Goal: Information Seeking & Learning: Check status

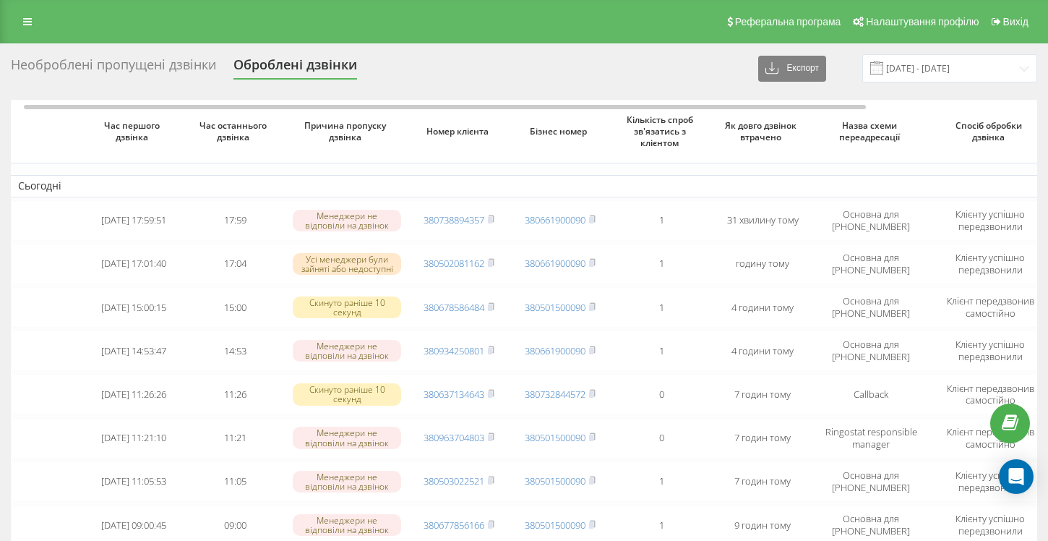
scroll to position [0, 7]
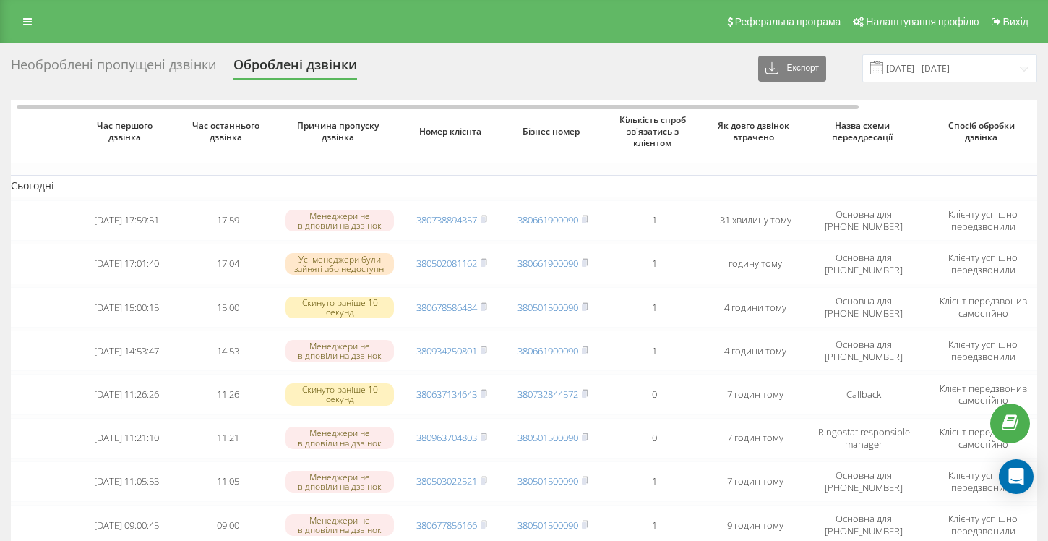
click at [71, 75] on div "Необроблені пропущені дзвінки" at bounding box center [113, 68] width 205 height 22
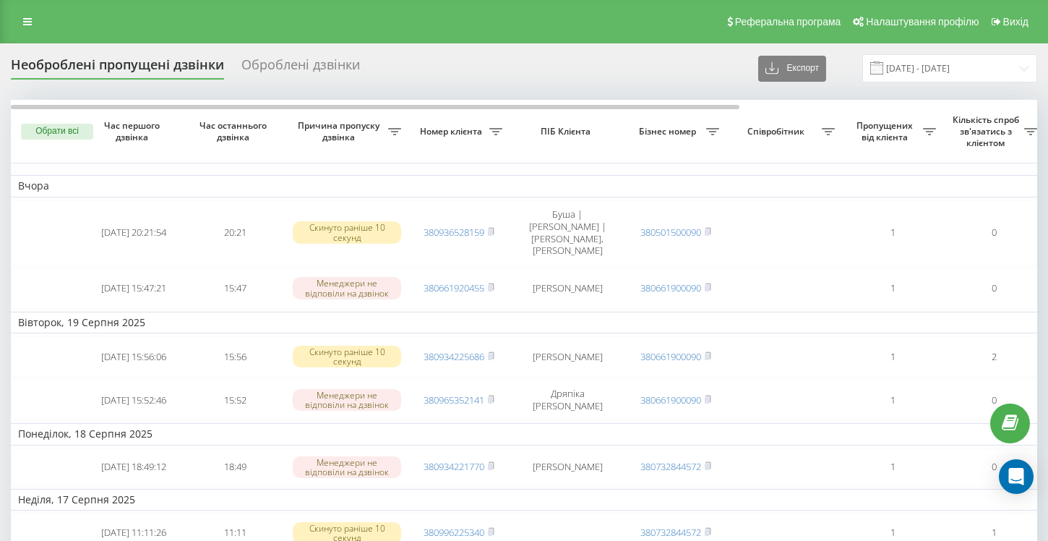
click at [291, 68] on div "Оброблені дзвінки" at bounding box center [300, 68] width 119 height 22
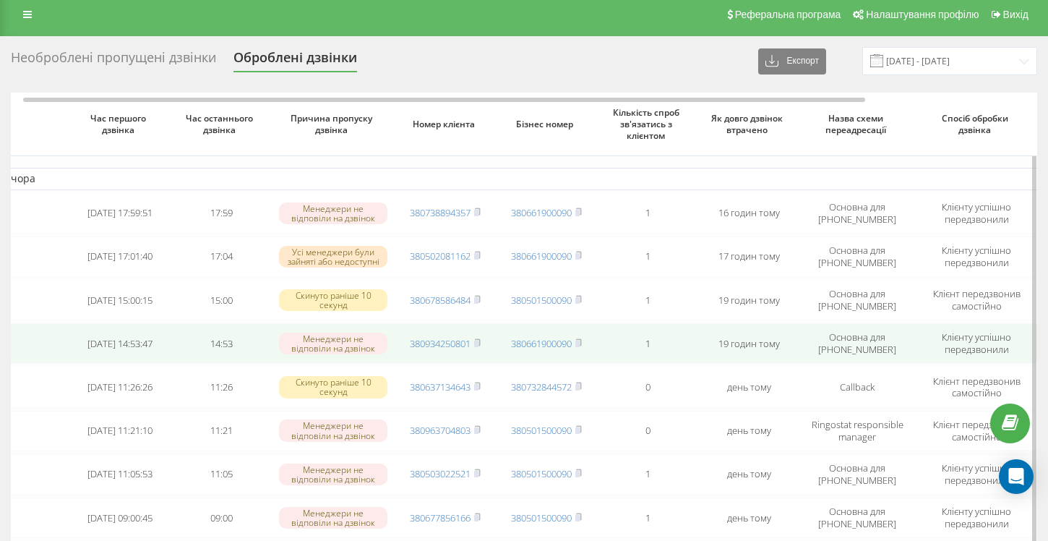
scroll to position [0, 5]
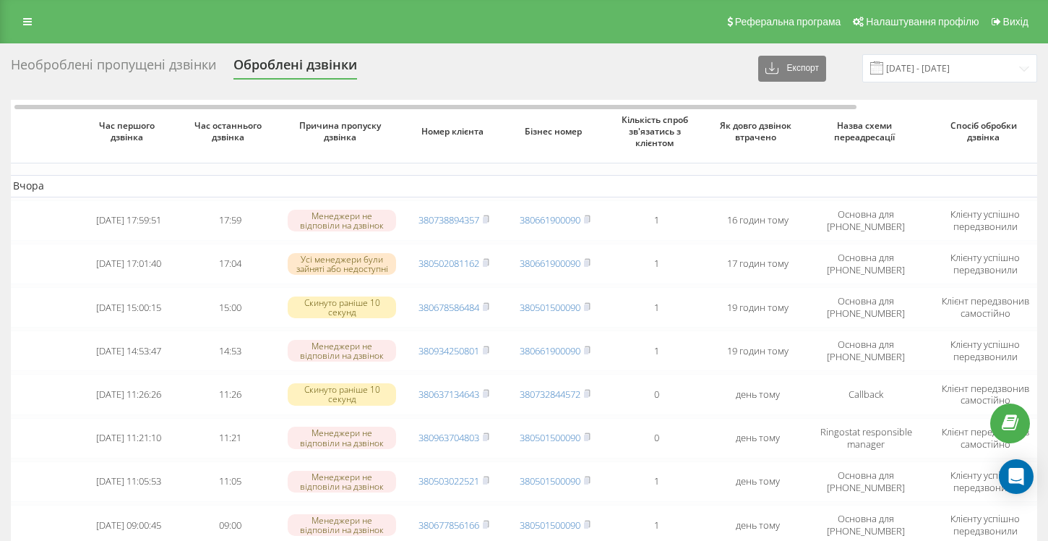
click at [167, 72] on div "Необроблені пропущені дзвінки" at bounding box center [113, 68] width 205 height 22
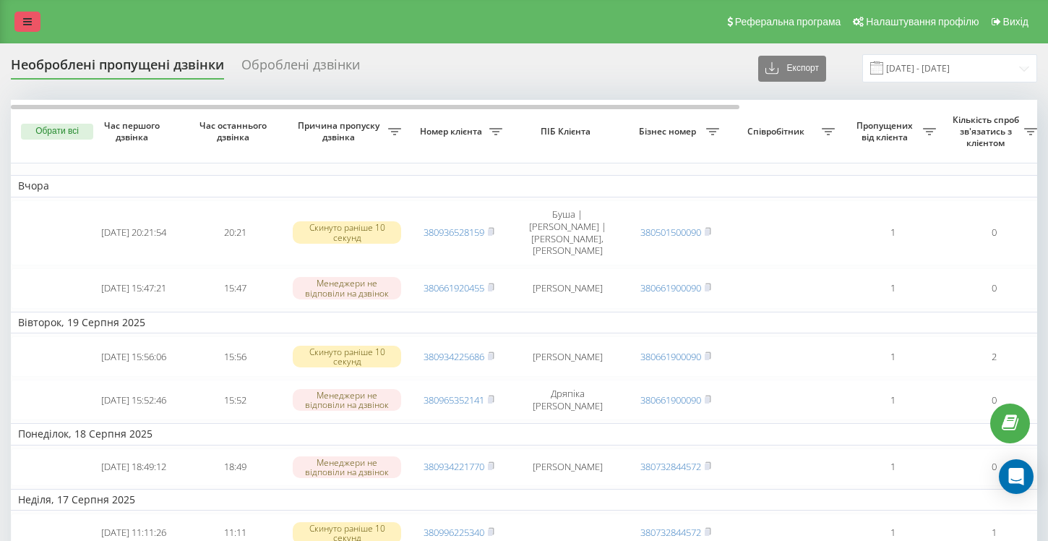
click at [28, 29] on link at bounding box center [27, 22] width 26 height 20
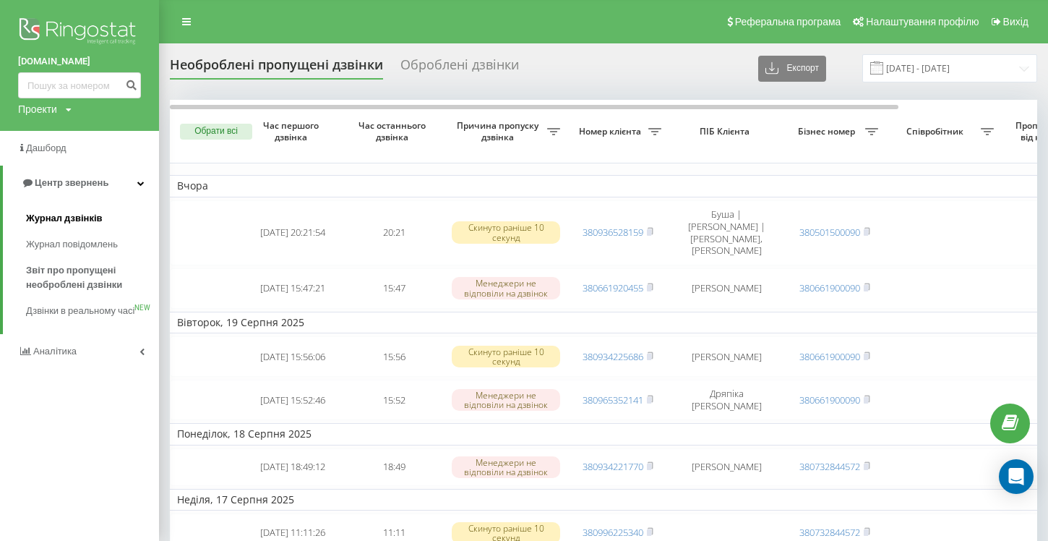
click at [44, 215] on span "Журнал дзвінків" at bounding box center [64, 218] width 77 height 14
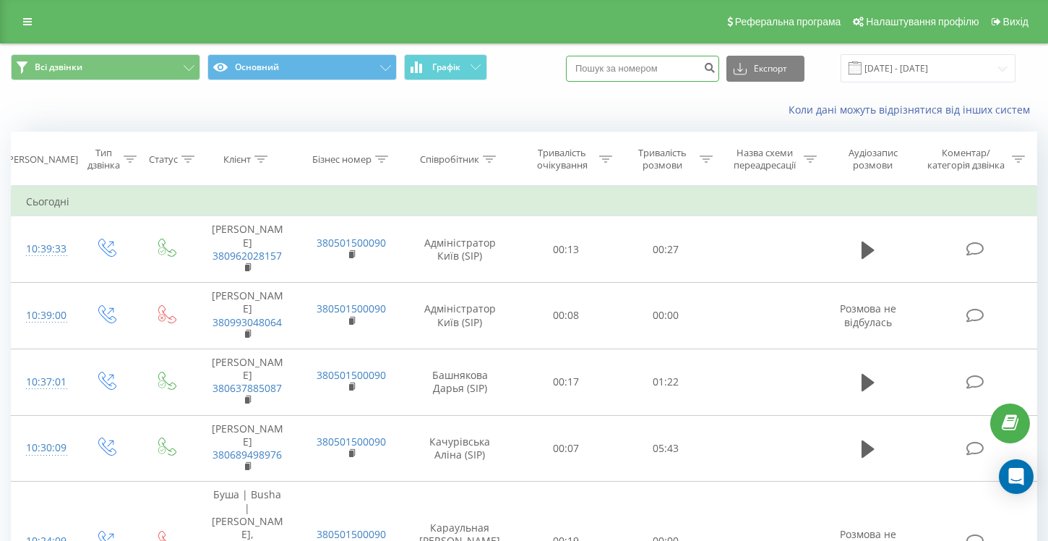
click at [656, 70] on input at bounding box center [642, 69] width 153 height 26
type input "0663338378"
click at [716, 67] on icon "submit" at bounding box center [709, 65] width 12 height 9
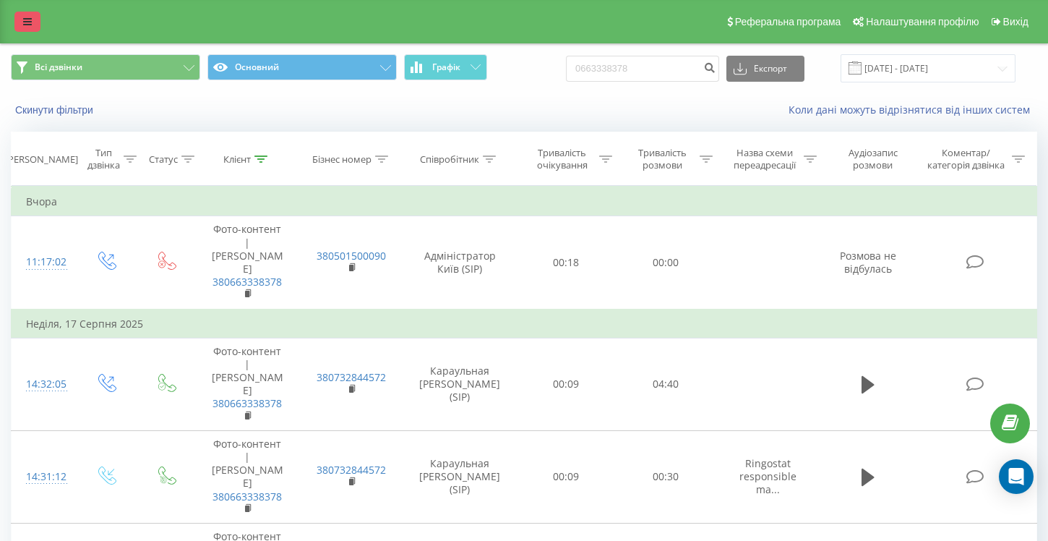
click at [35, 20] on link at bounding box center [27, 22] width 26 height 20
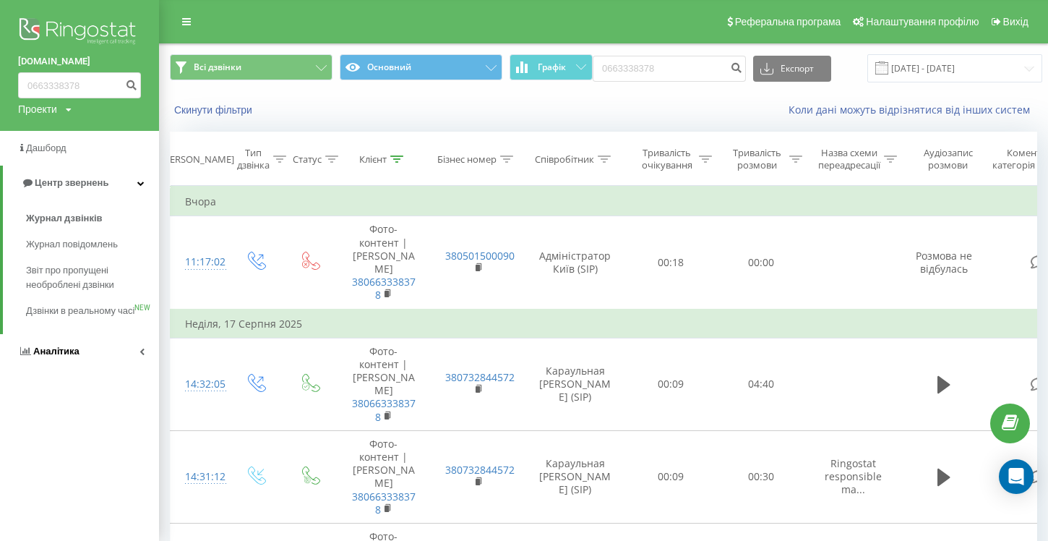
click at [145, 367] on link "Аналiтика" at bounding box center [79, 351] width 159 height 35
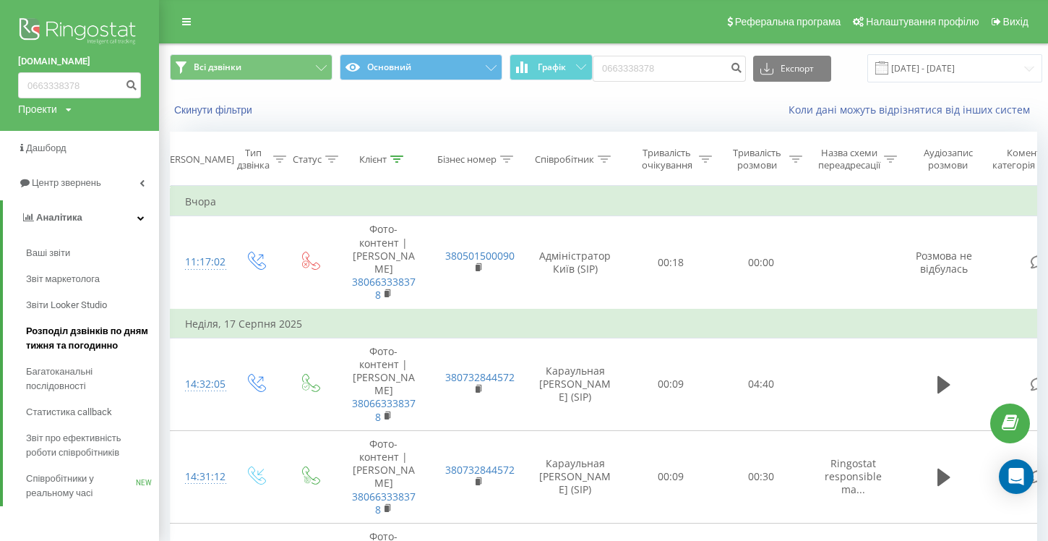
click at [103, 343] on span "Розподіл дзвінків по дням тижня та погодинно" at bounding box center [89, 338] width 126 height 29
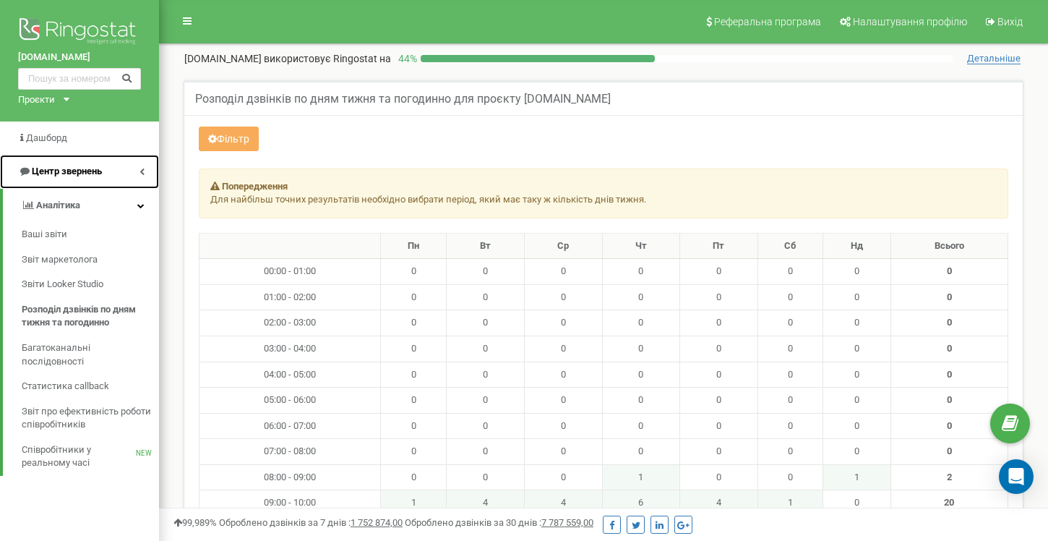
click at [145, 174] on link "Центр звернень" at bounding box center [79, 172] width 159 height 34
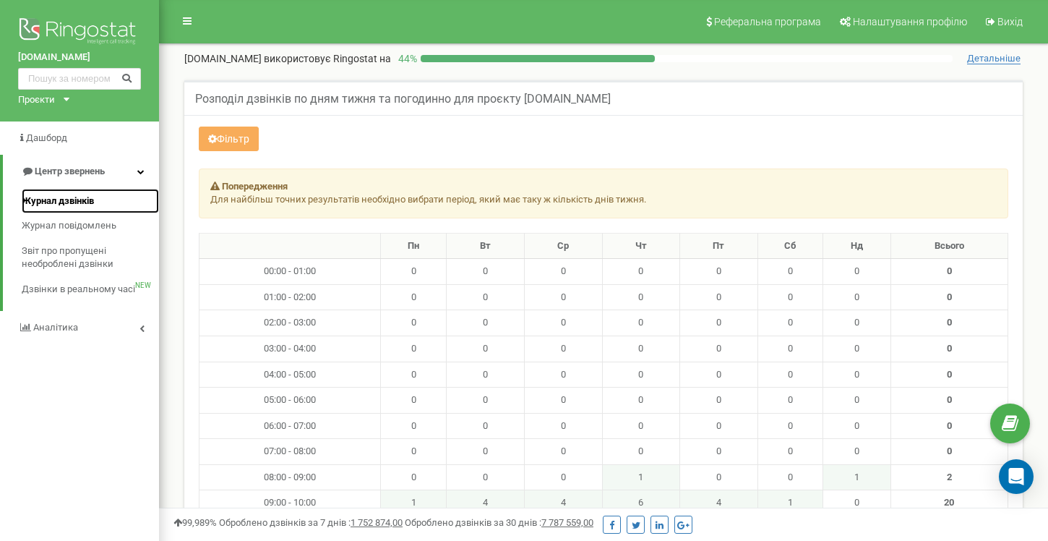
click at [93, 201] on span "Журнал дзвінків" at bounding box center [58, 201] width 72 height 14
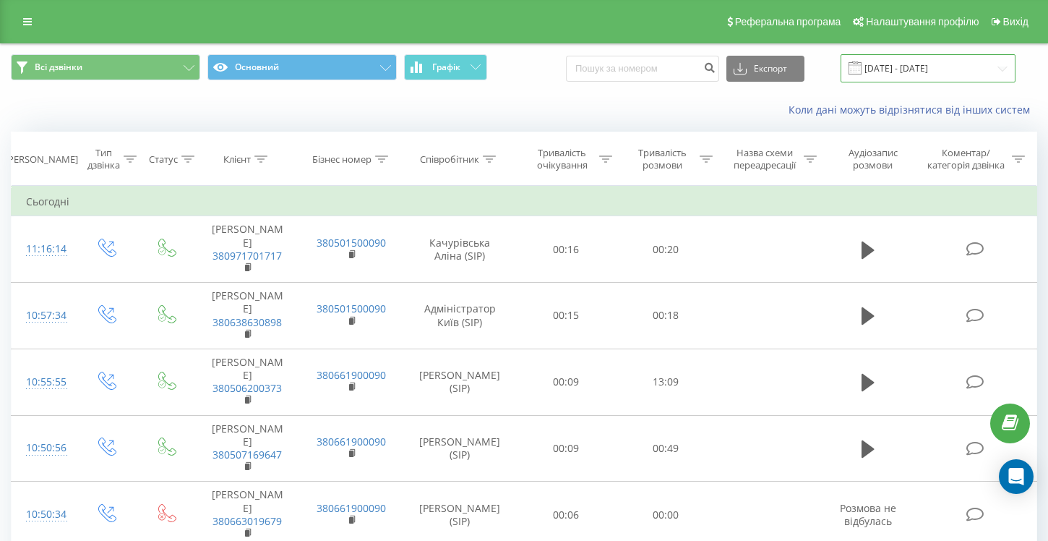
click at [946, 72] on input "21.07.2025 - 21.08.2025" at bounding box center [928, 68] width 175 height 28
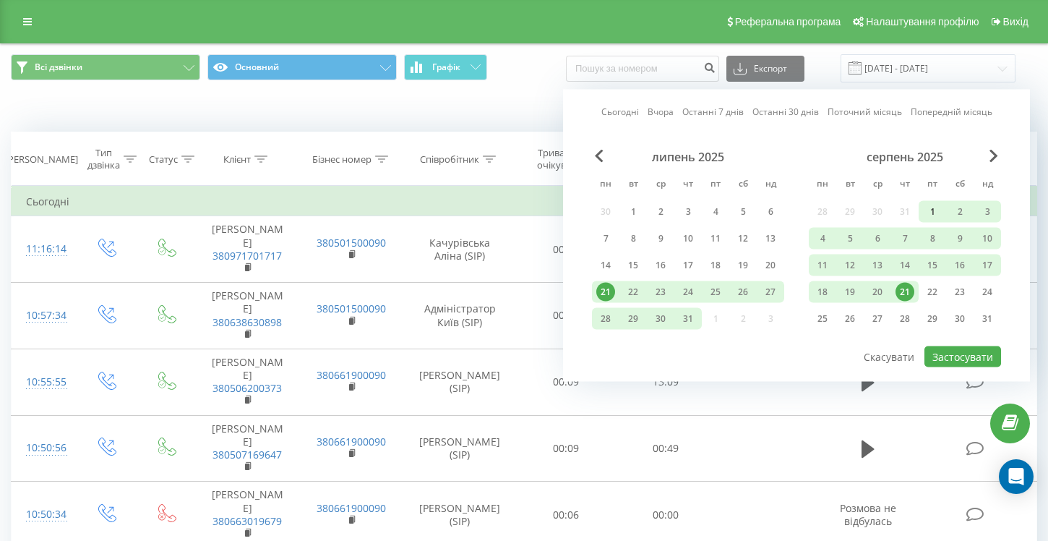
click at [931, 209] on div "1" at bounding box center [932, 211] width 19 height 19
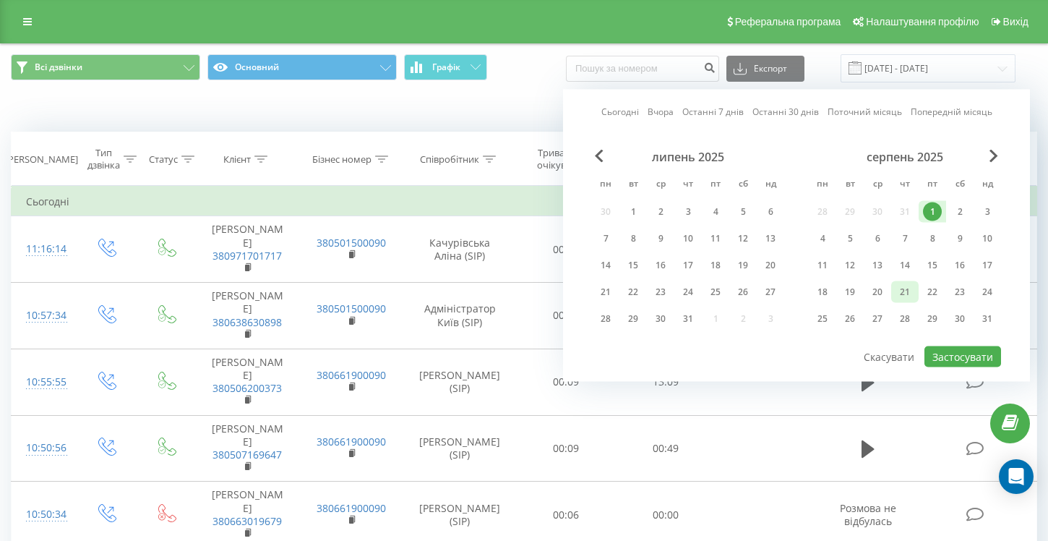
click at [905, 296] on div "21" at bounding box center [905, 292] width 19 height 19
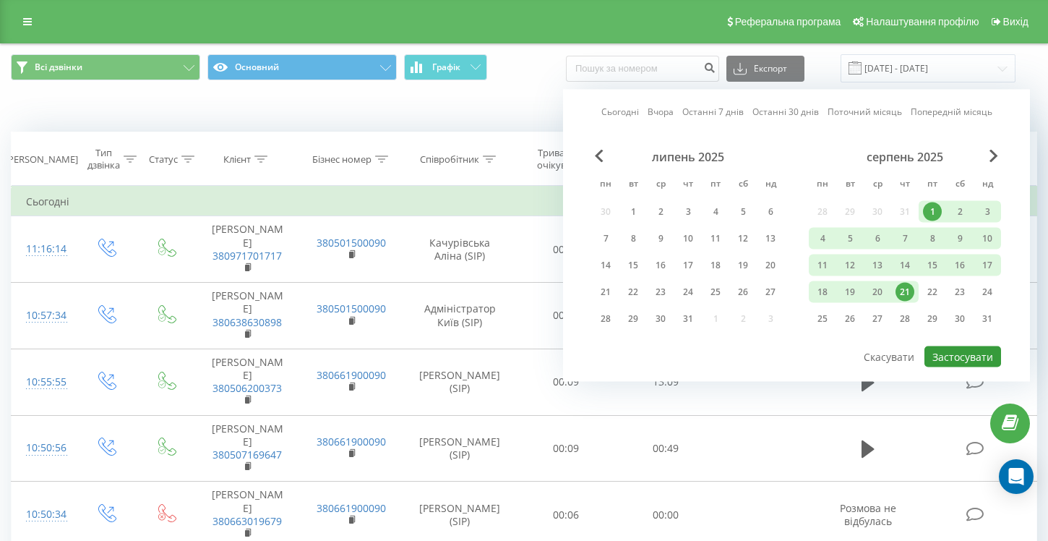
click at [958, 358] on button "Застосувати" at bounding box center [963, 356] width 77 height 21
type input "01.08.2025 - 21.08.2025"
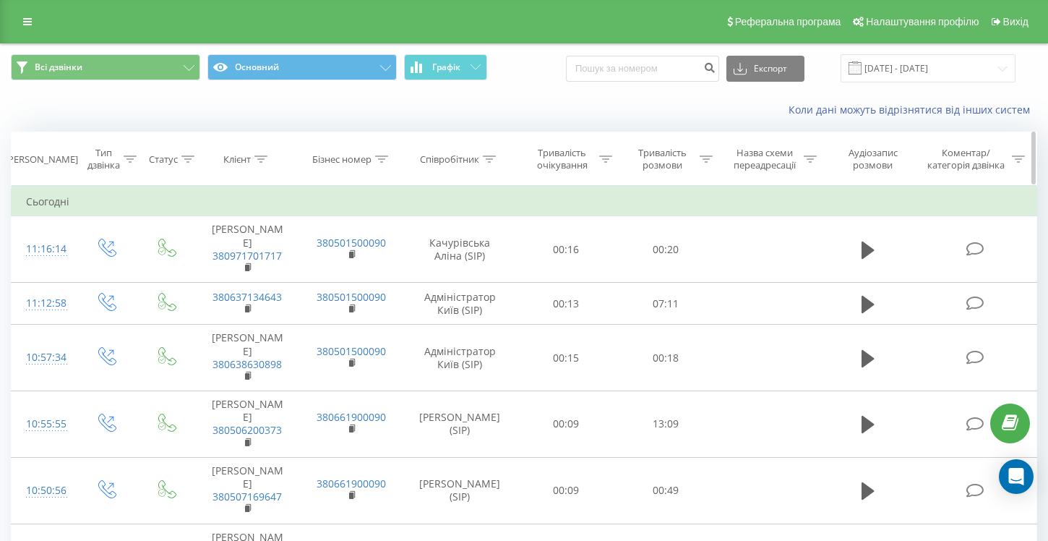
click at [493, 160] on icon at bounding box center [489, 158] width 13 height 7
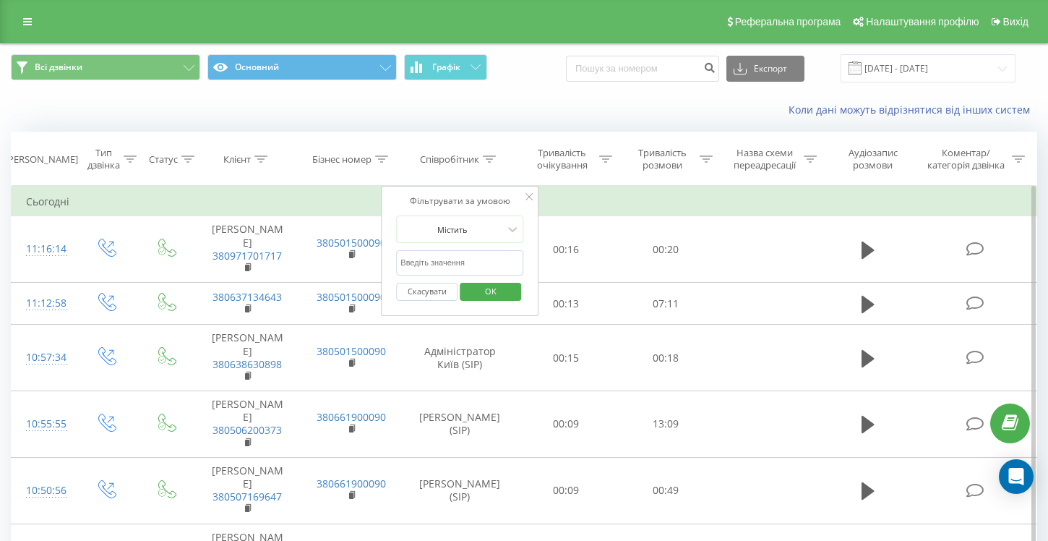
click at [464, 265] on input "text" at bounding box center [459, 262] width 127 height 25
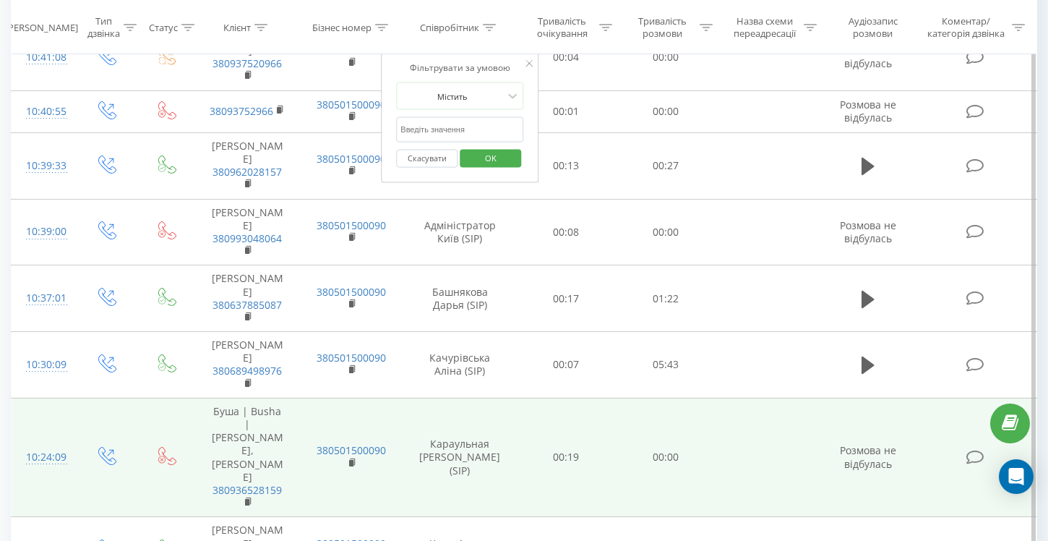
scroll to position [889, 0]
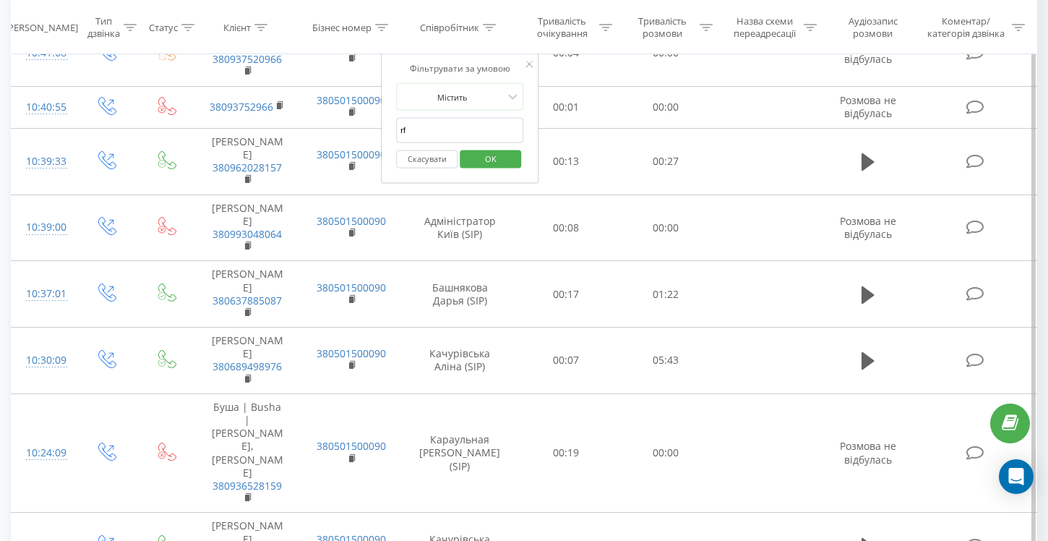
type input "r"
type input "караульная"
click at [498, 168] on span "OK" at bounding box center [491, 158] width 40 height 22
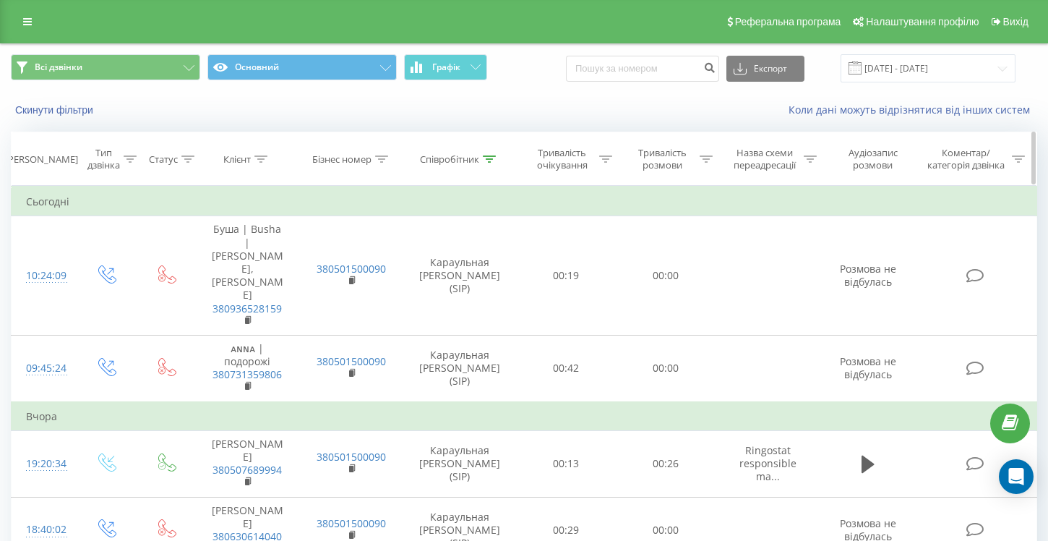
click at [703, 156] on icon at bounding box center [706, 158] width 13 height 7
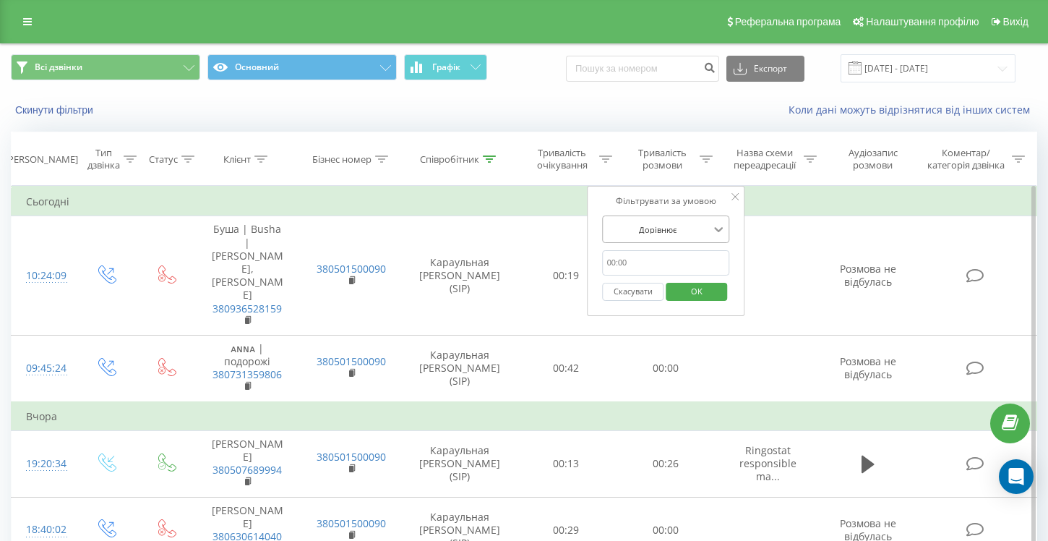
click at [723, 228] on icon at bounding box center [718, 229] width 14 height 14
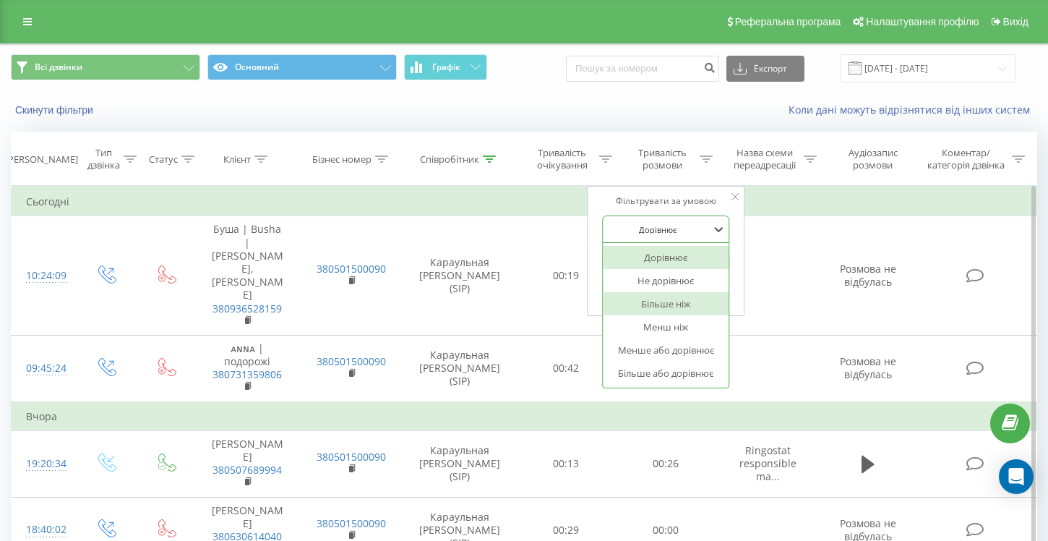
click at [697, 307] on div "Більше ніж" at bounding box center [667, 303] width 126 height 23
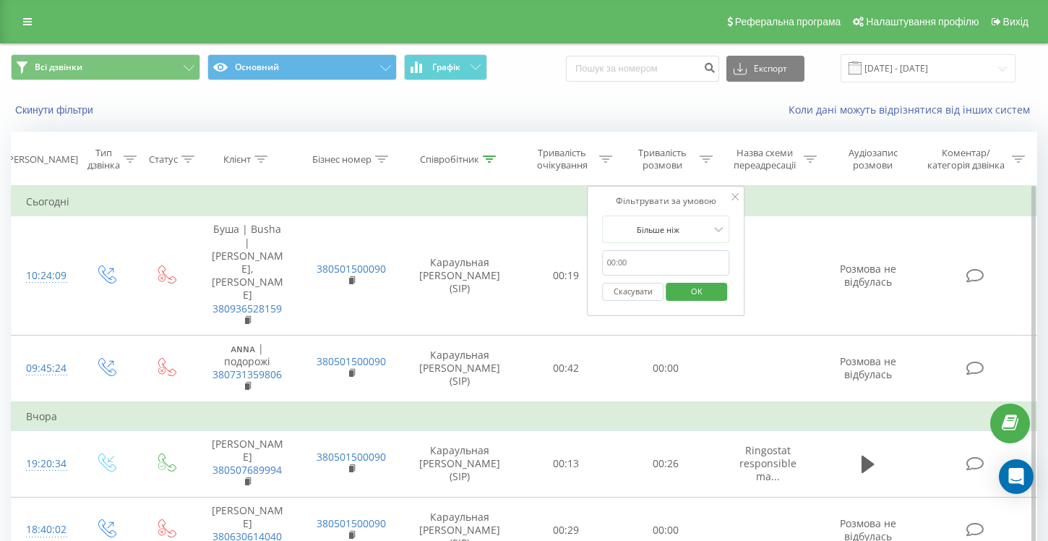
click at [616, 262] on input "text" at bounding box center [666, 262] width 127 height 25
type input "02:00"
click at [708, 294] on span "OK" at bounding box center [697, 291] width 40 height 22
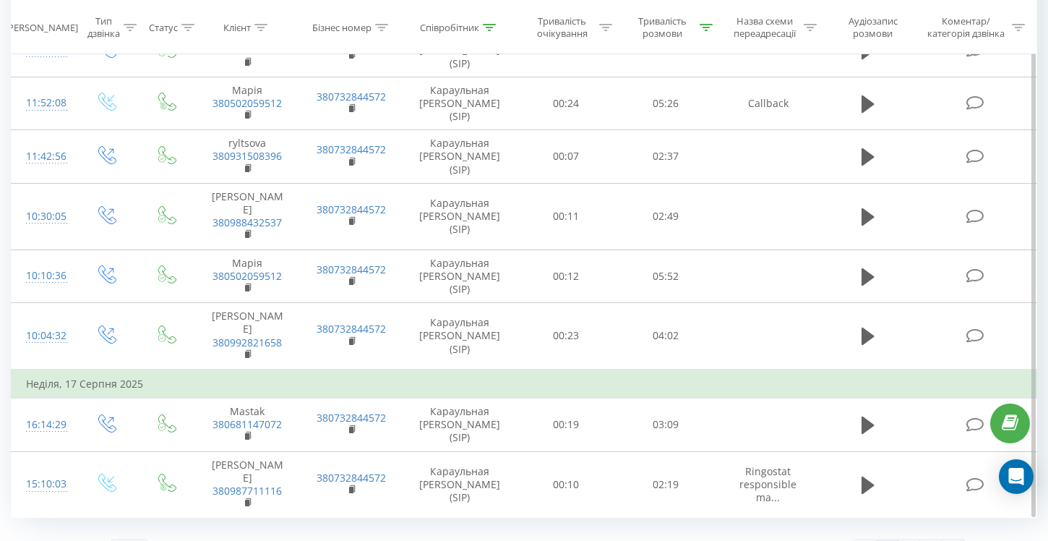
scroll to position [1368, 0]
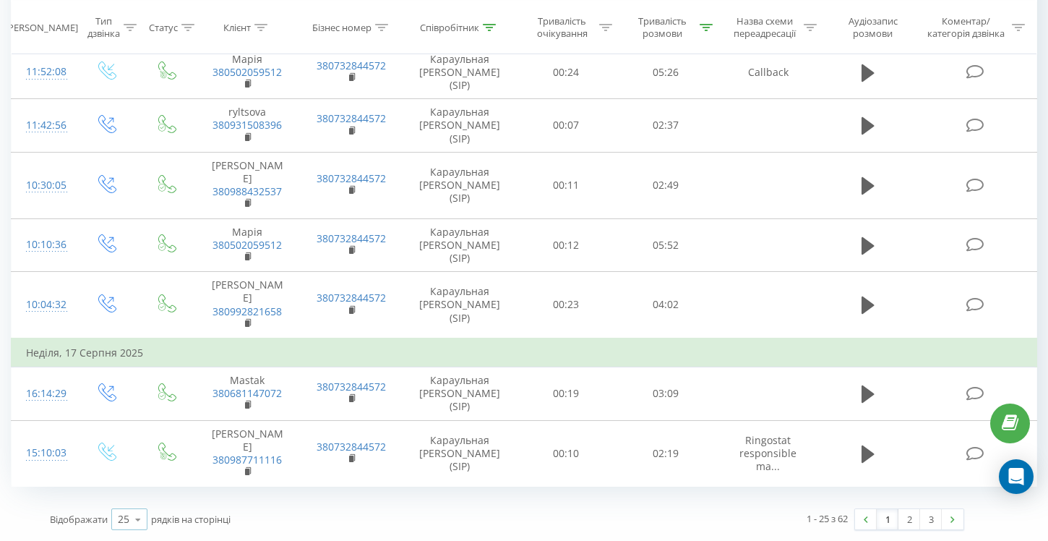
click at [144, 520] on icon at bounding box center [138, 519] width 22 height 28
click at [137, 501] on div "100" at bounding box center [129, 498] width 35 height 21
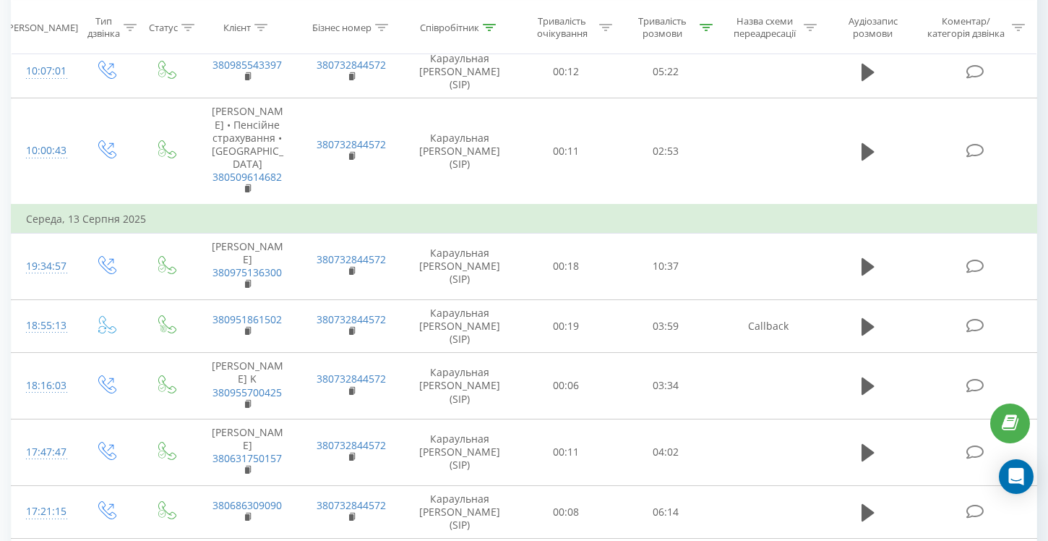
scroll to position [3571, 0]
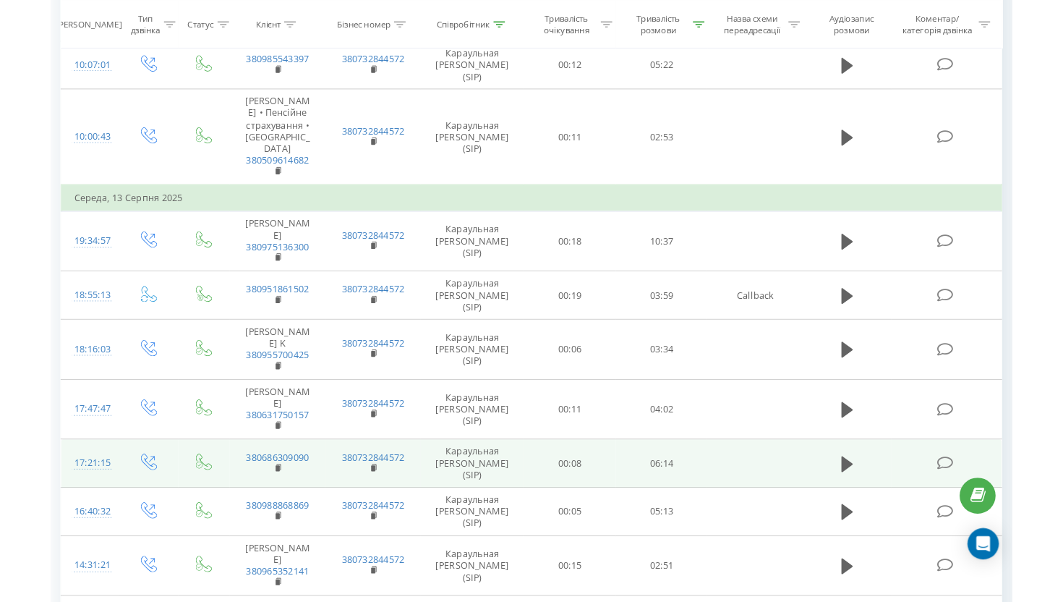
scroll to position [3553, 0]
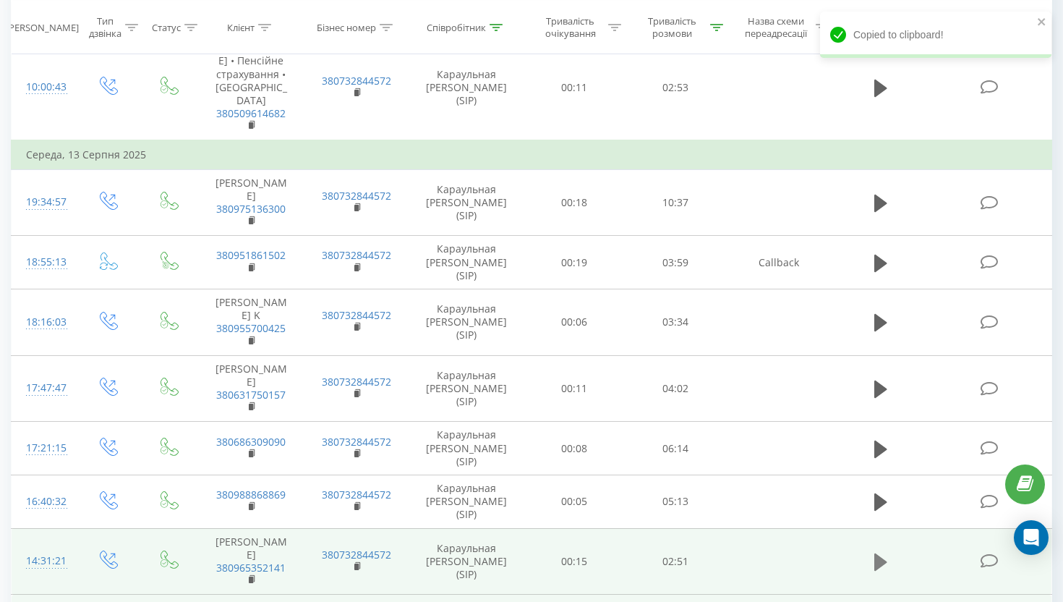
click at [884, 540] on icon at bounding box center [880, 561] width 13 height 17
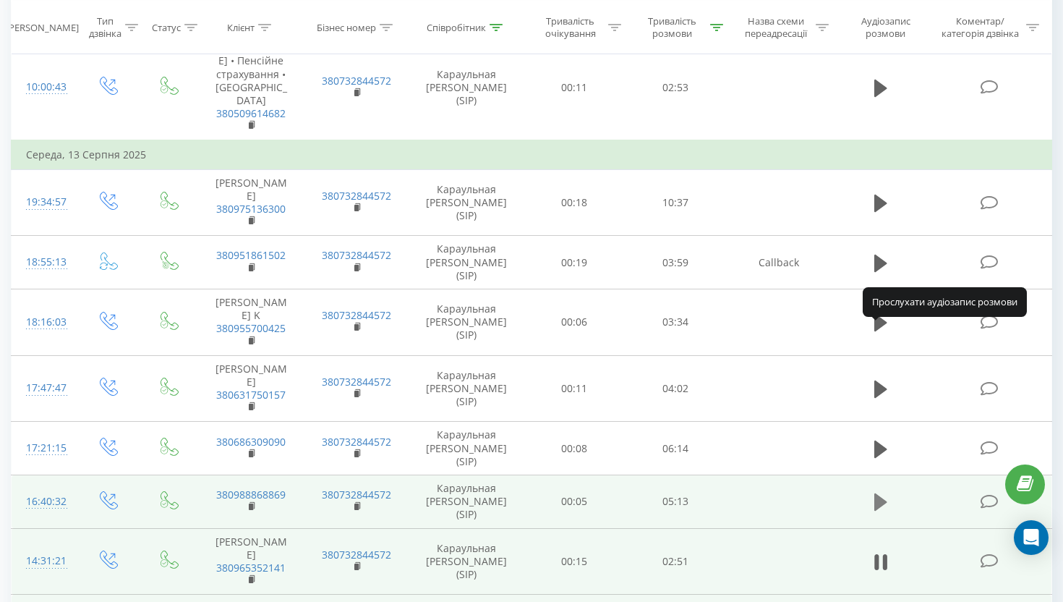
click at [881, 493] on icon at bounding box center [880, 501] width 13 height 17
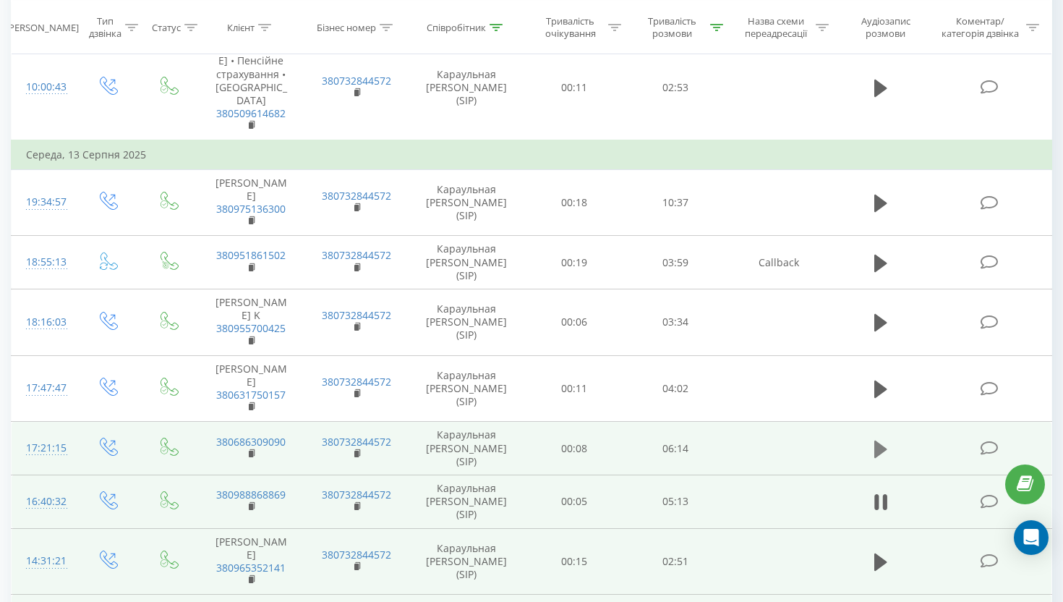
click at [882, 440] on icon at bounding box center [880, 448] width 13 height 17
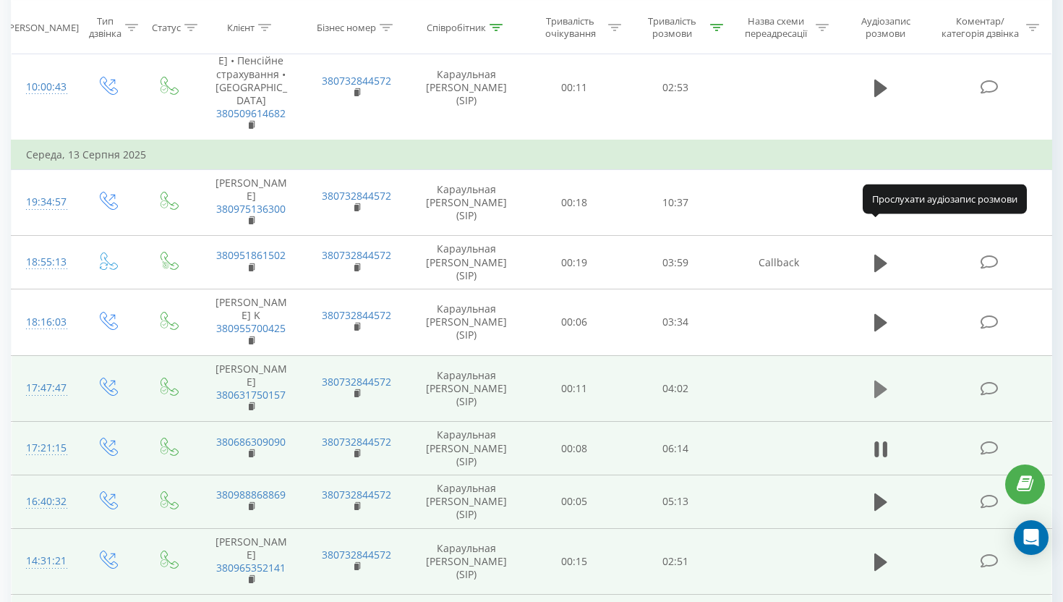
click at [881, 380] on icon at bounding box center [880, 388] width 13 height 17
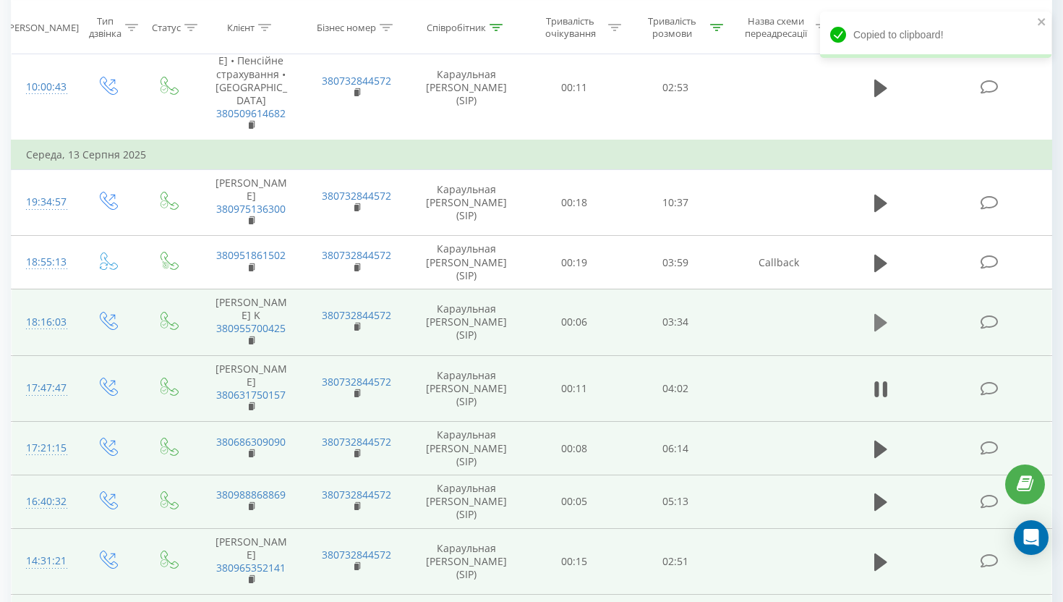
click at [878, 314] on icon at bounding box center [880, 322] width 13 height 17
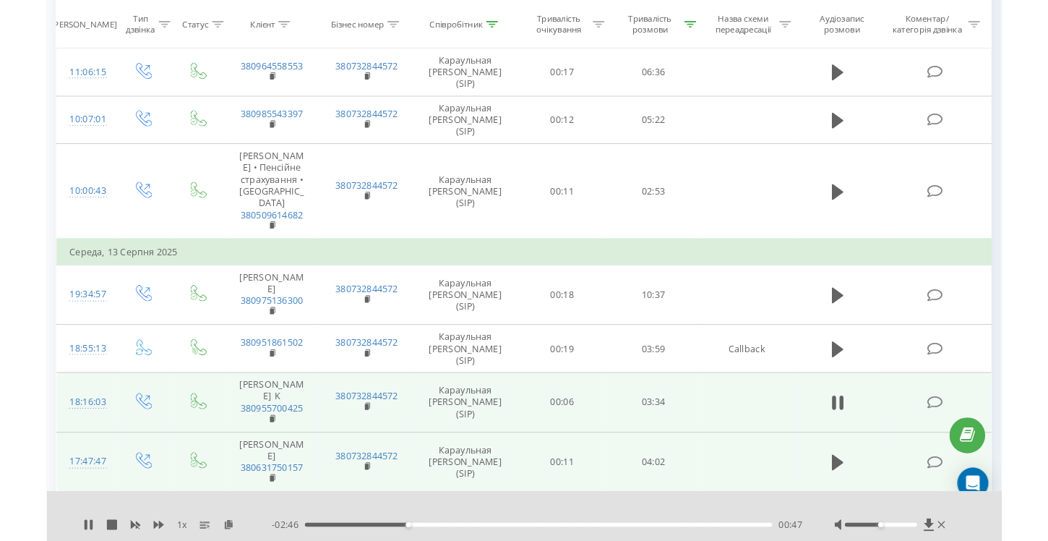
scroll to position [3419, 0]
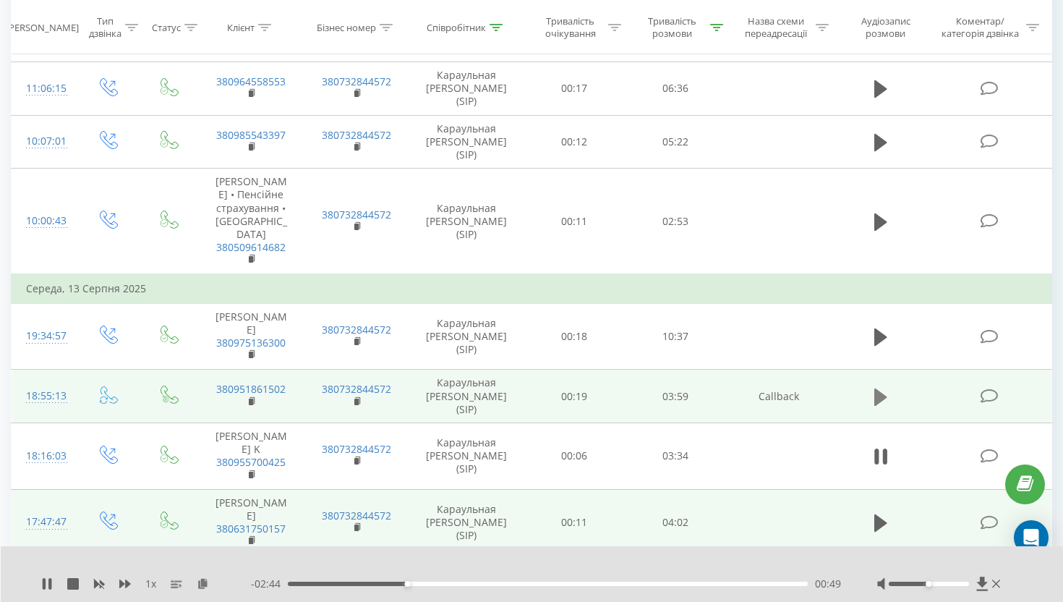
click at [878, 388] on icon at bounding box center [880, 396] width 13 height 17
click at [204, 540] on icon at bounding box center [203, 583] width 12 height 10
click at [201, 540] on icon at bounding box center [203, 583] width 12 height 10
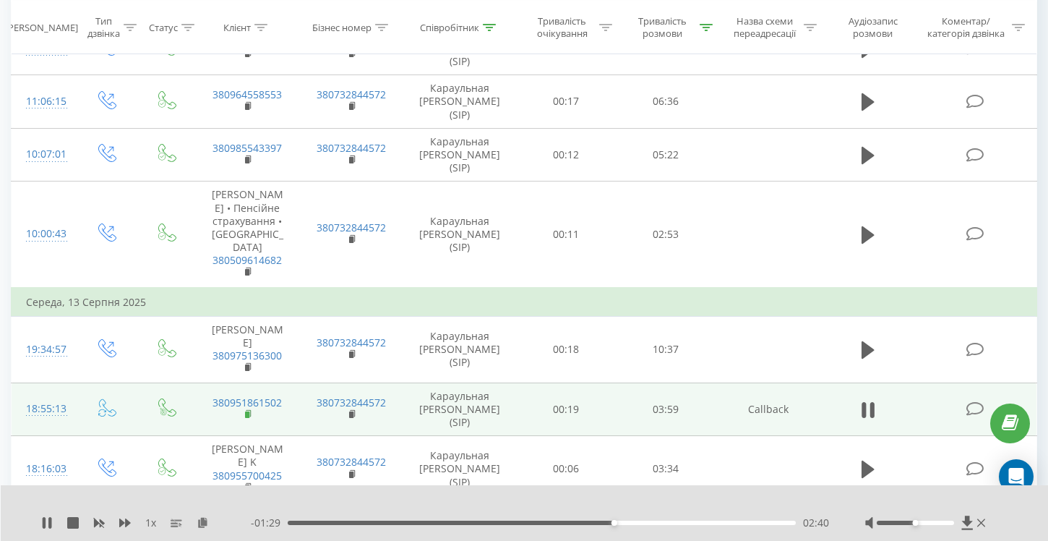
click at [246, 411] on rect at bounding box center [247, 414] width 4 height 7
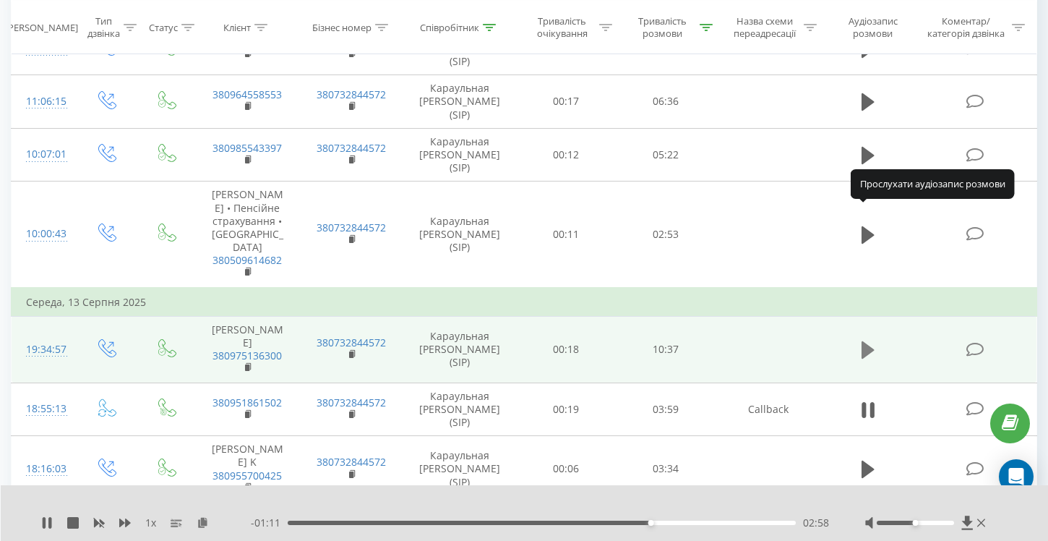
click at [866, 341] on icon at bounding box center [868, 349] width 13 height 17
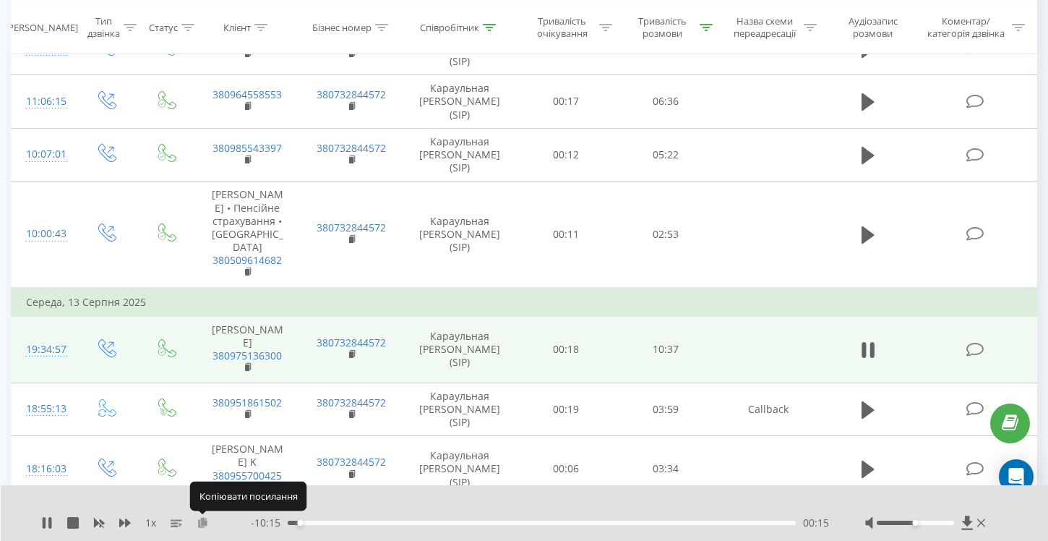
click at [202, 523] on icon at bounding box center [203, 522] width 12 height 10
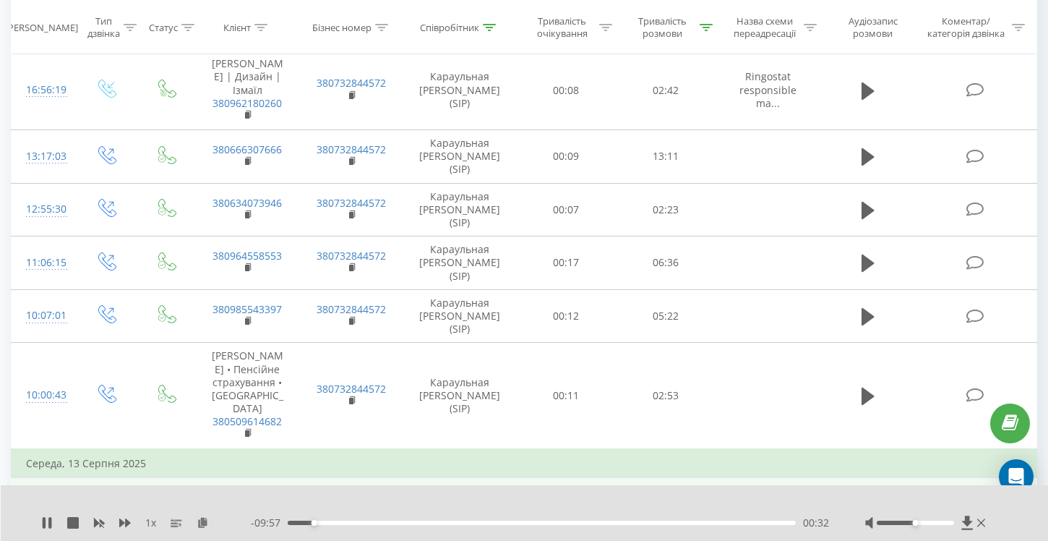
scroll to position [3255, 0]
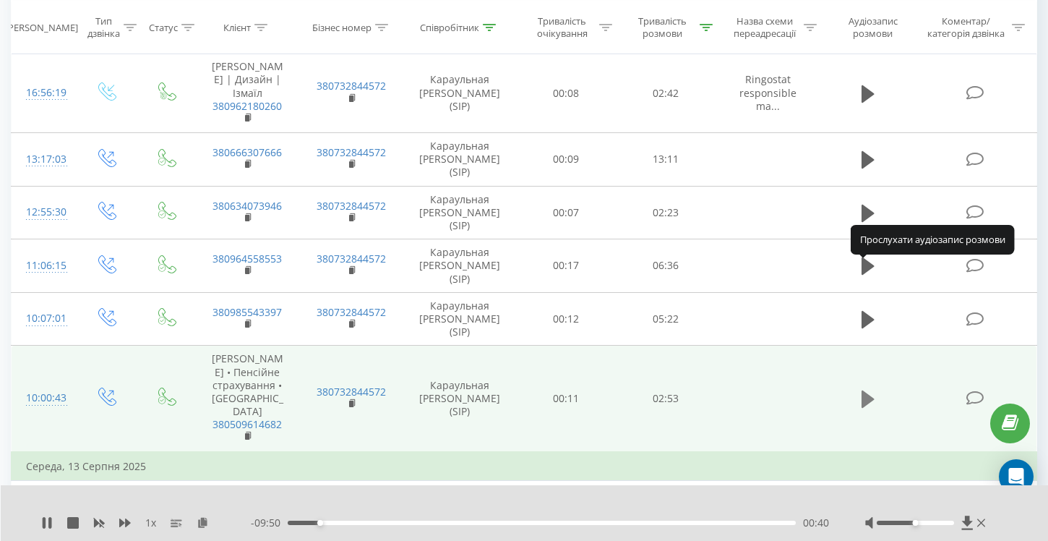
click at [867, 390] on icon at bounding box center [868, 398] width 13 height 17
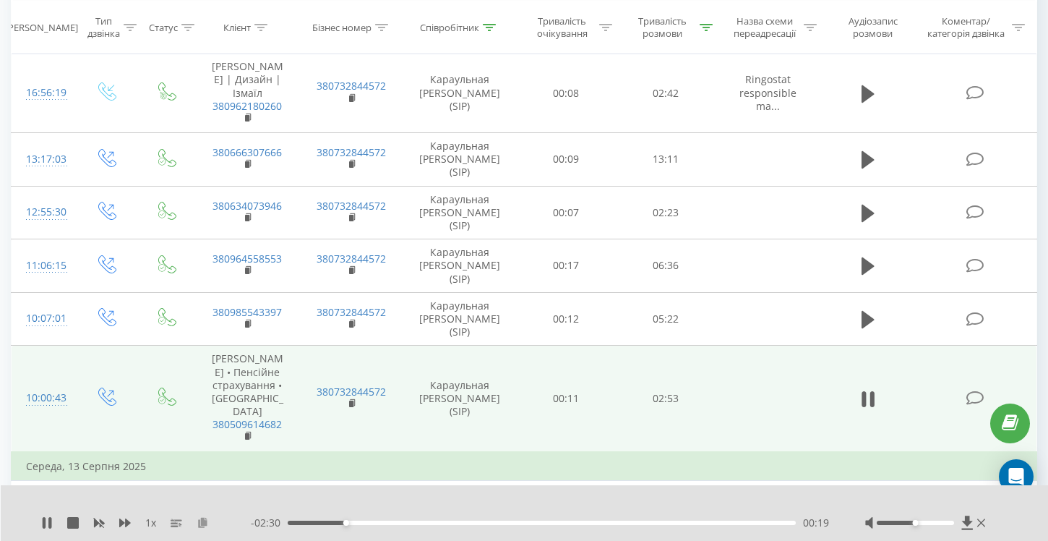
click at [201, 524] on icon at bounding box center [203, 522] width 12 height 10
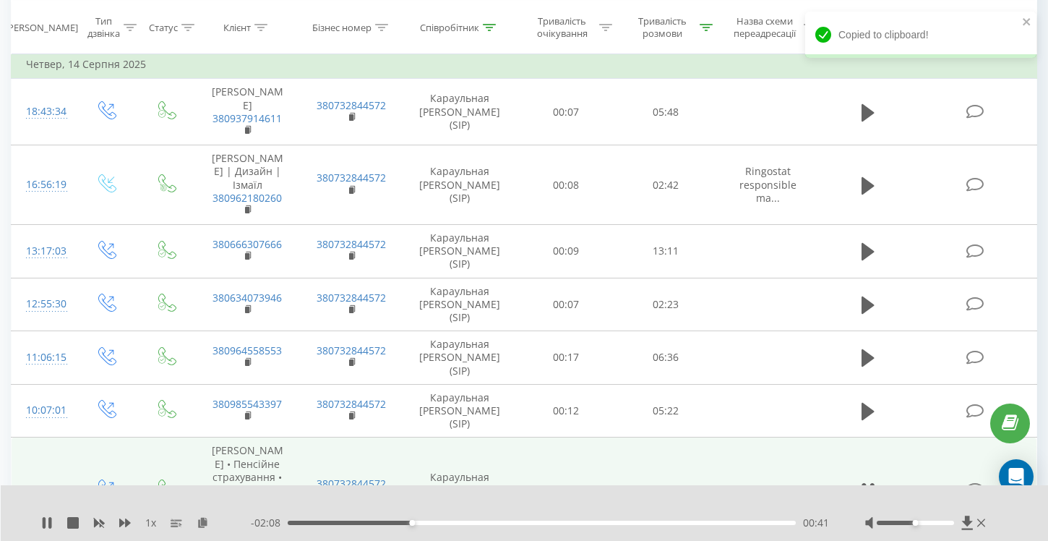
scroll to position [3153, 0]
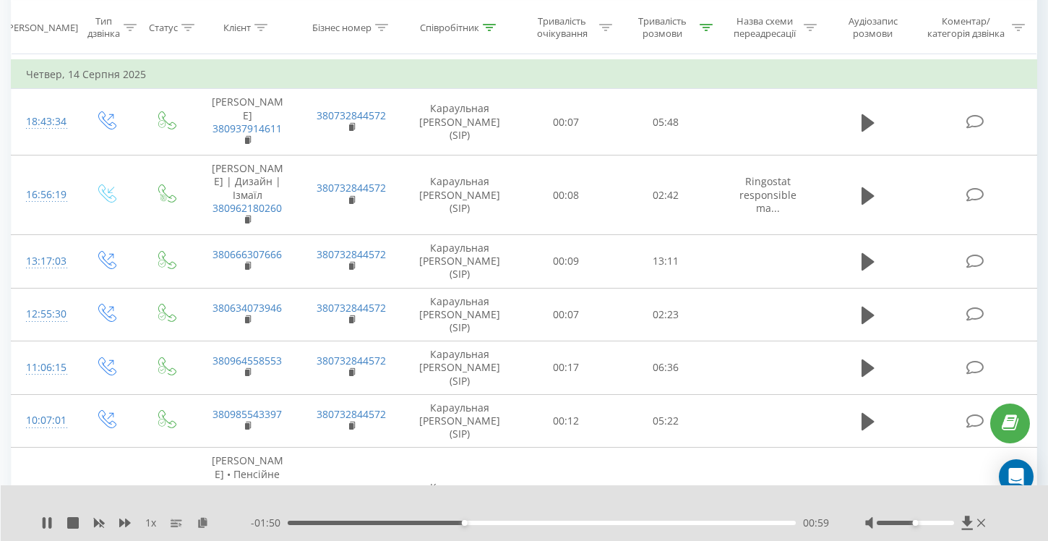
click at [865, 448] on td at bounding box center [869, 501] width 96 height 106
click at [868, 491] on icon at bounding box center [868, 501] width 13 height 20
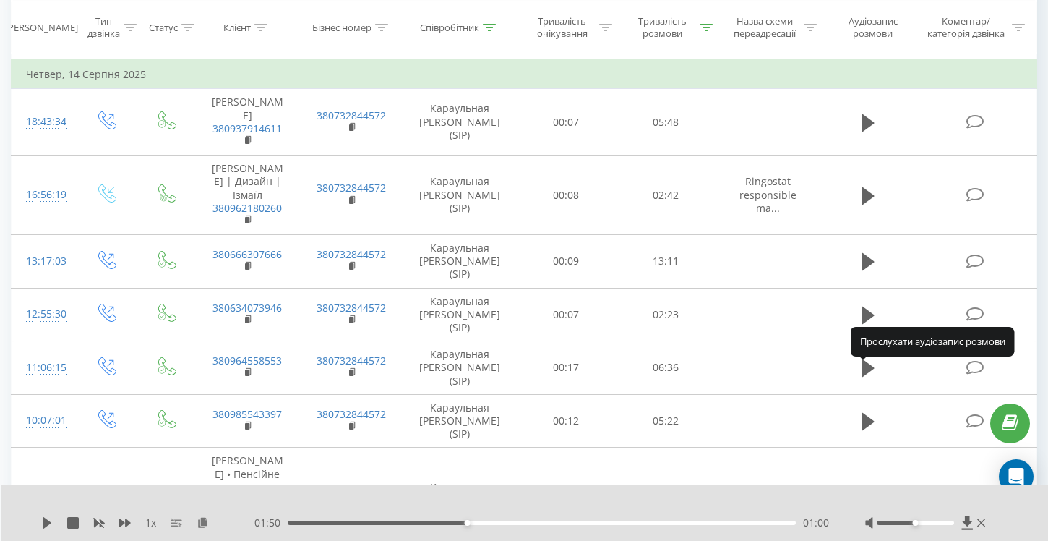
click at [867, 492] on icon at bounding box center [868, 500] width 13 height 17
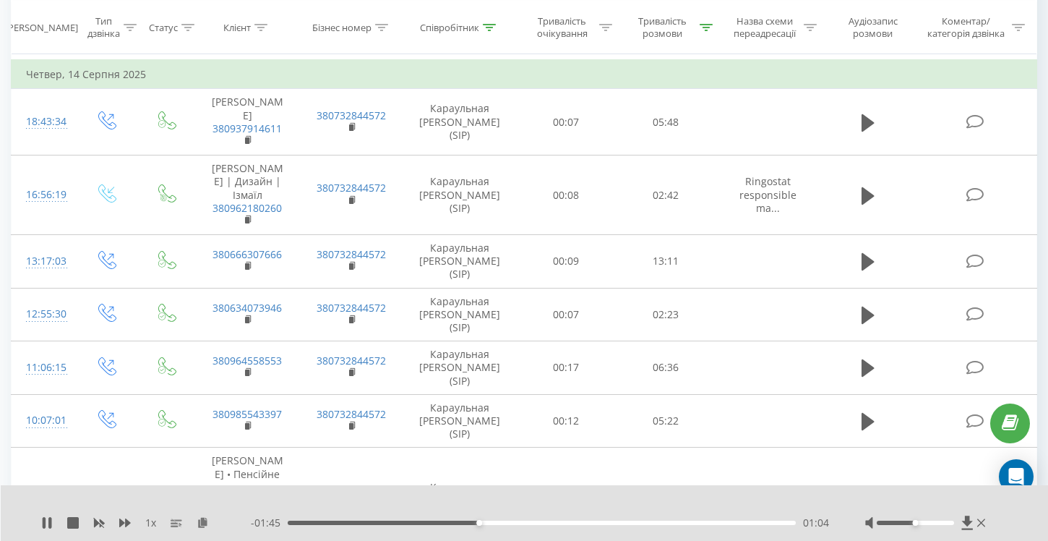
click at [868, 491] on icon at bounding box center [868, 501] width 13 height 20
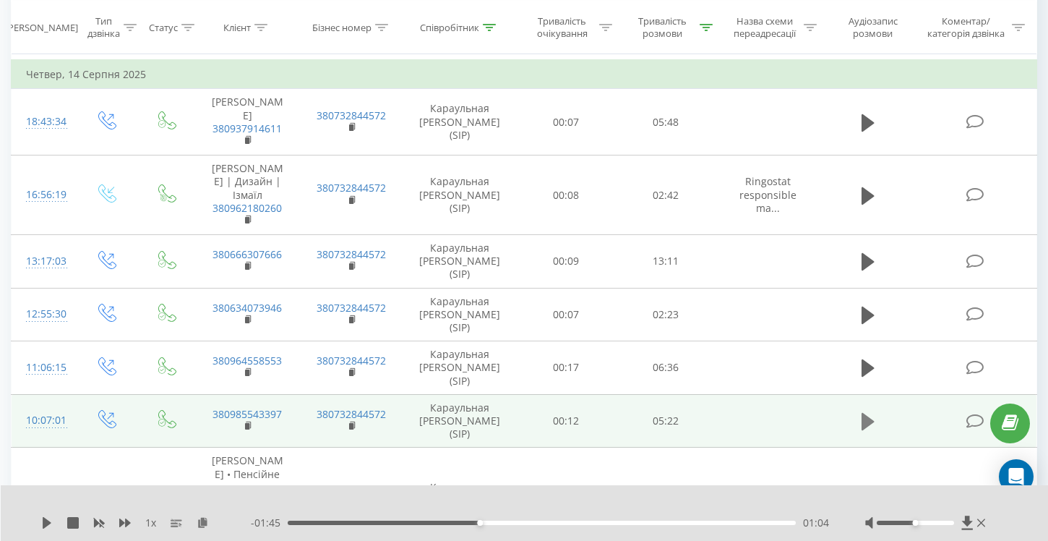
click at [867, 413] on icon at bounding box center [868, 421] width 13 height 17
click at [203, 524] on icon at bounding box center [203, 522] width 12 height 10
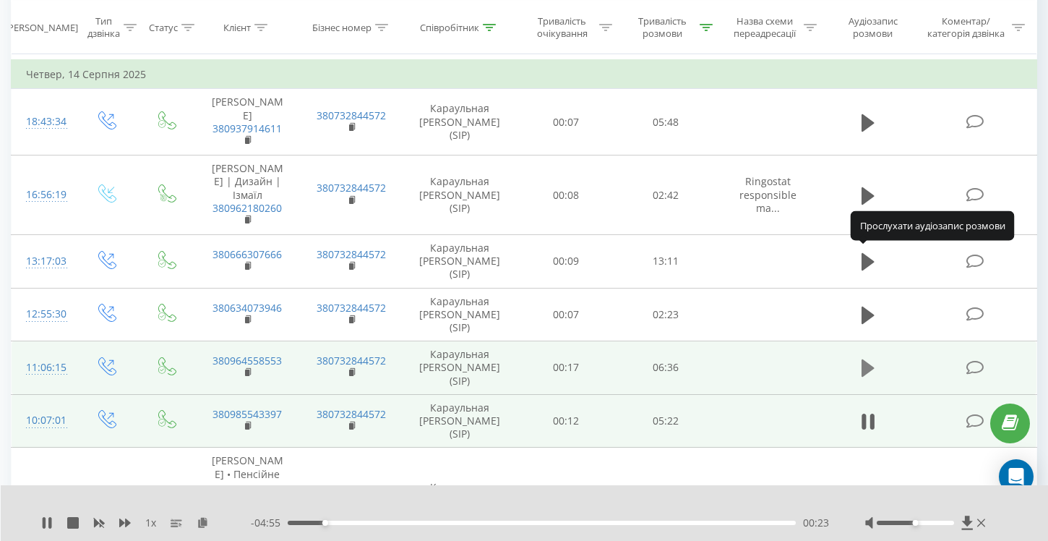
click at [867, 359] on icon at bounding box center [868, 367] width 13 height 17
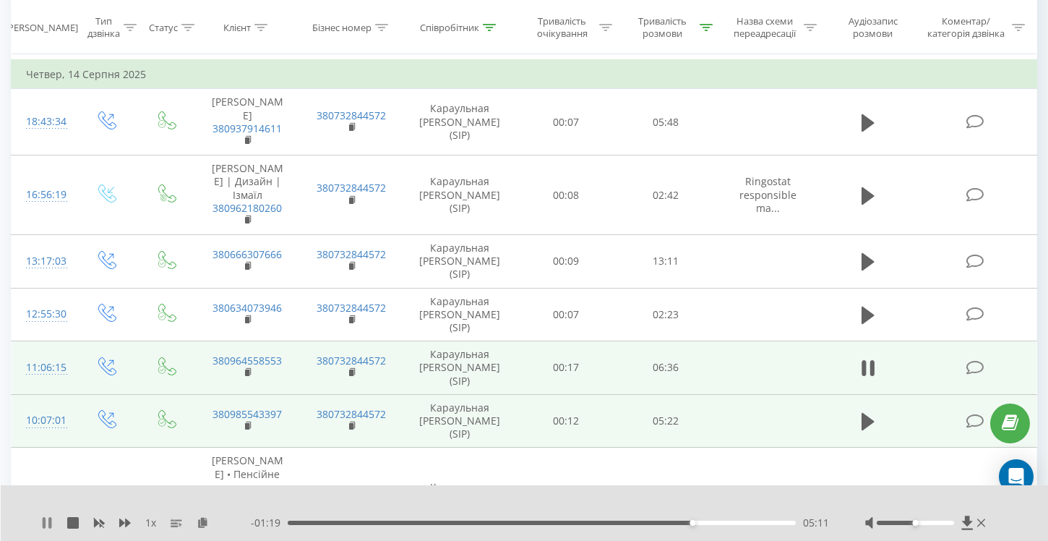
click at [43, 520] on icon at bounding box center [44, 523] width 3 height 12
click at [866, 413] on icon at bounding box center [868, 421] width 13 height 17
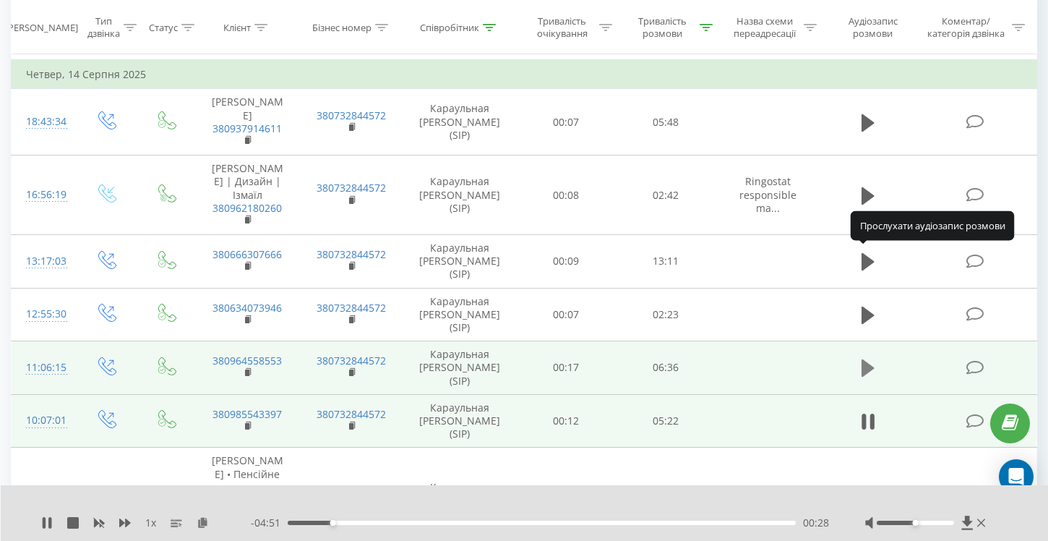
click at [868, 359] on icon at bounding box center [868, 367] width 13 height 17
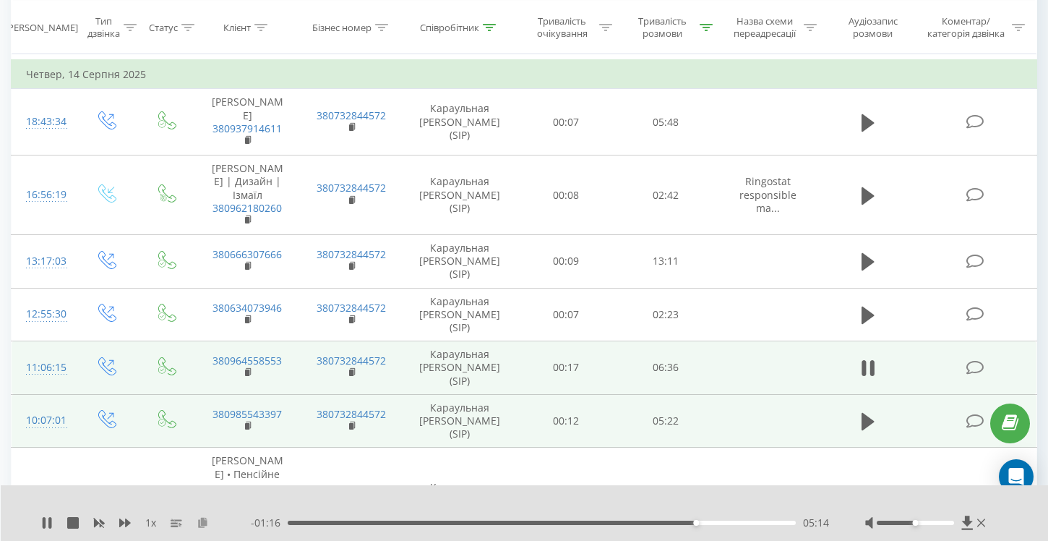
click at [200, 519] on icon at bounding box center [203, 522] width 12 height 10
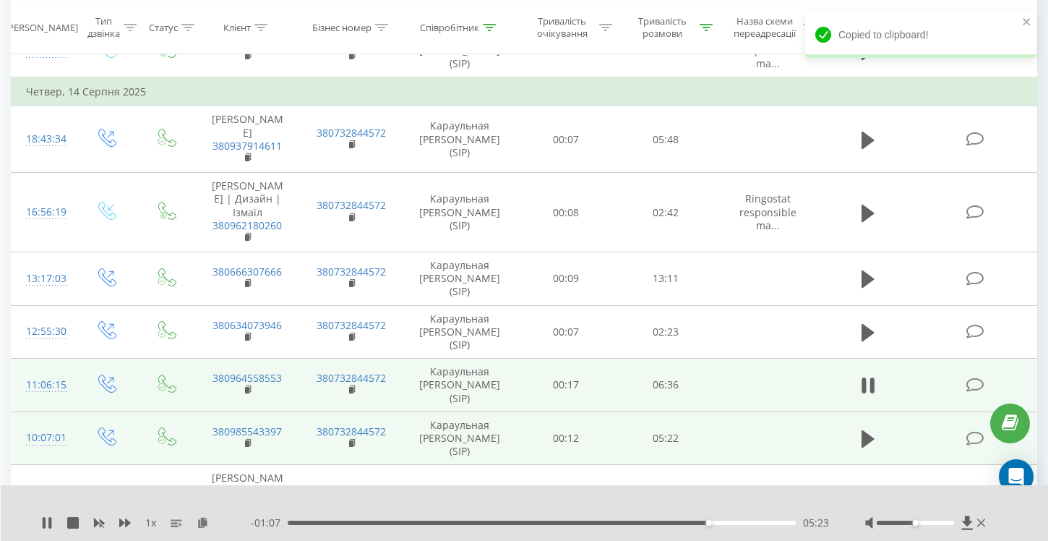
scroll to position [3123, 0]
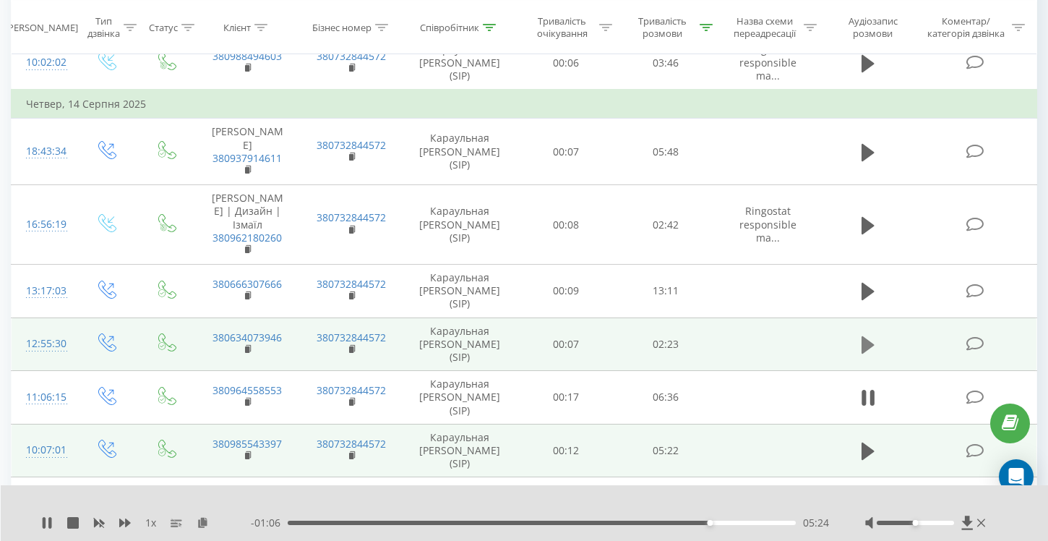
click at [866, 336] on icon at bounding box center [868, 344] width 13 height 17
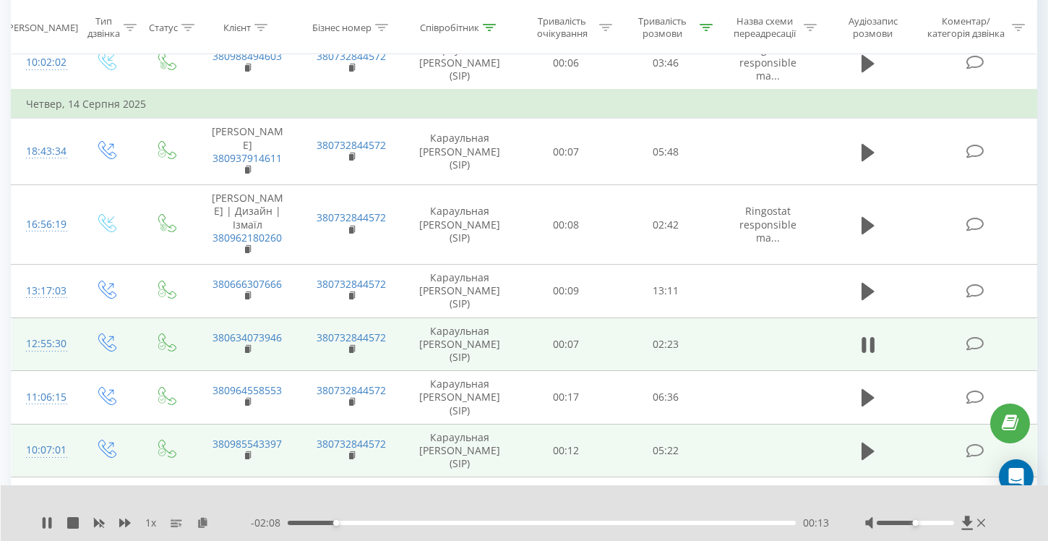
click at [202, 515] on div "1 x" at bounding box center [146, 522] width 210 height 14
click at [202, 524] on icon at bounding box center [203, 522] width 12 height 10
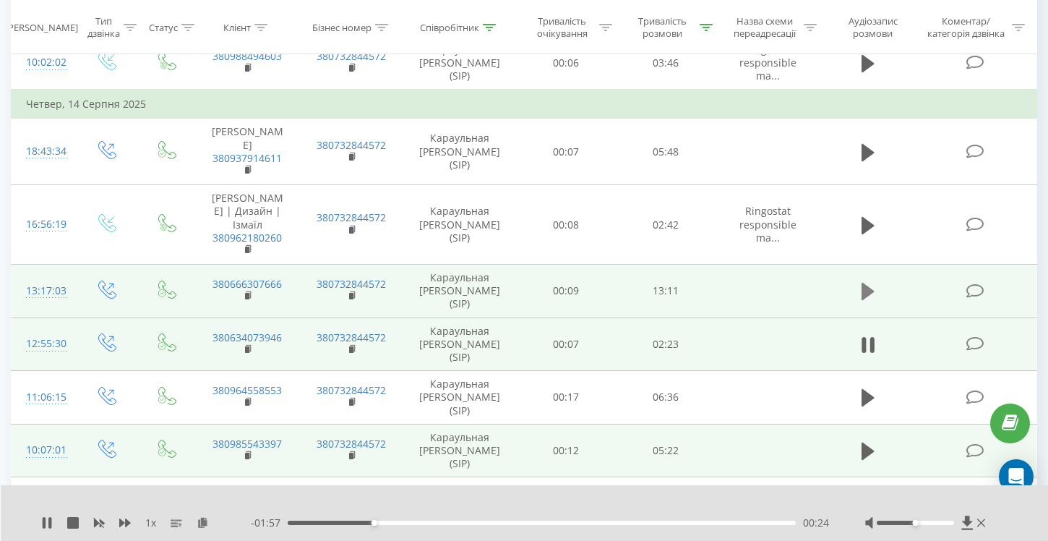
click at [865, 283] on icon at bounding box center [868, 291] width 13 height 17
click at [203, 519] on icon at bounding box center [203, 522] width 12 height 10
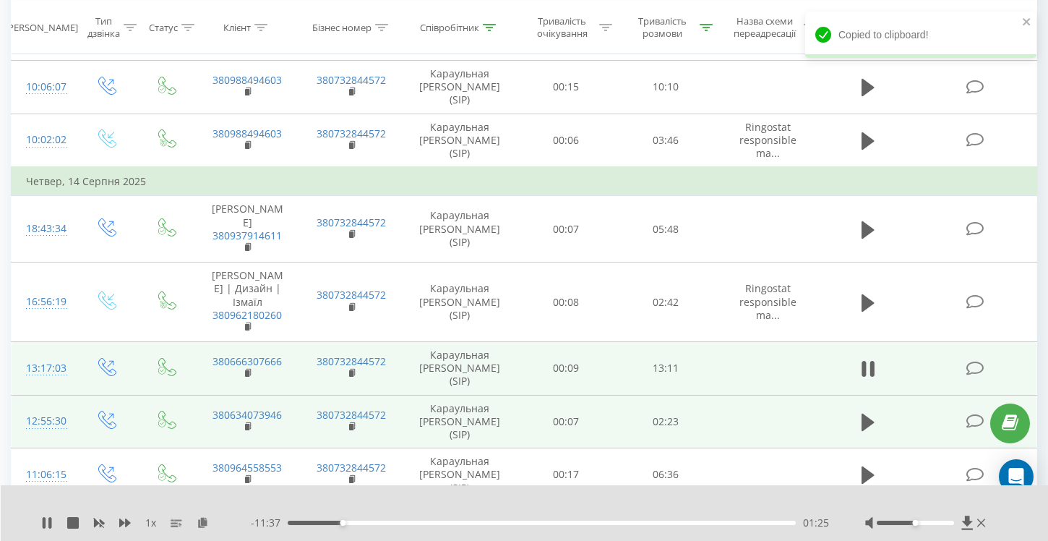
scroll to position [3012, 0]
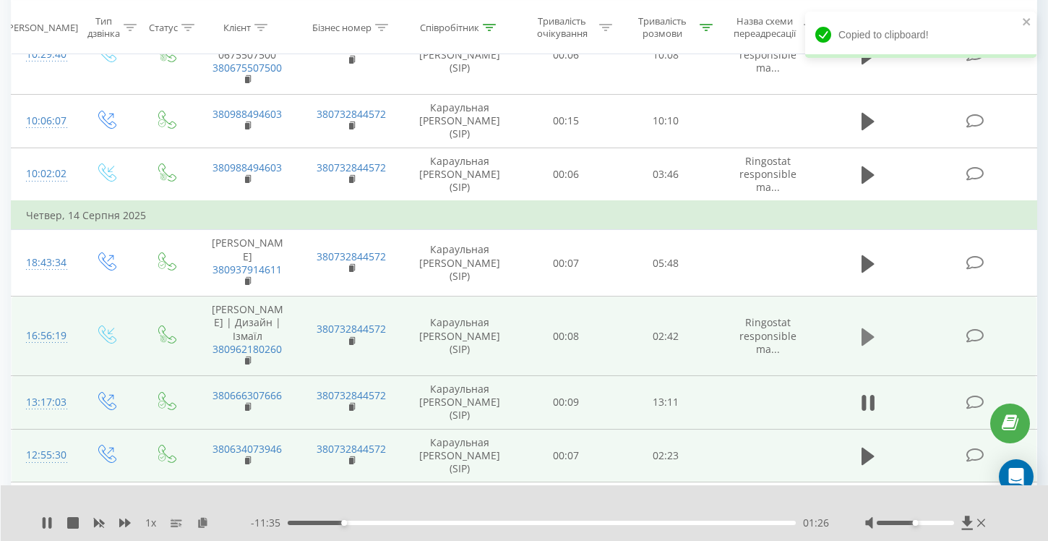
click at [865, 328] on icon at bounding box center [868, 336] width 13 height 17
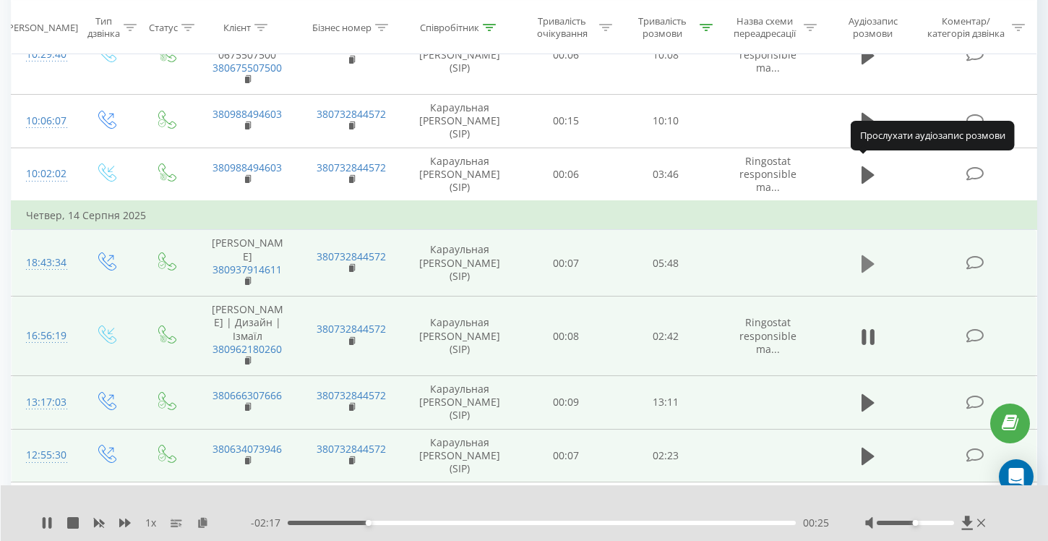
click at [866, 255] on icon at bounding box center [868, 263] width 13 height 17
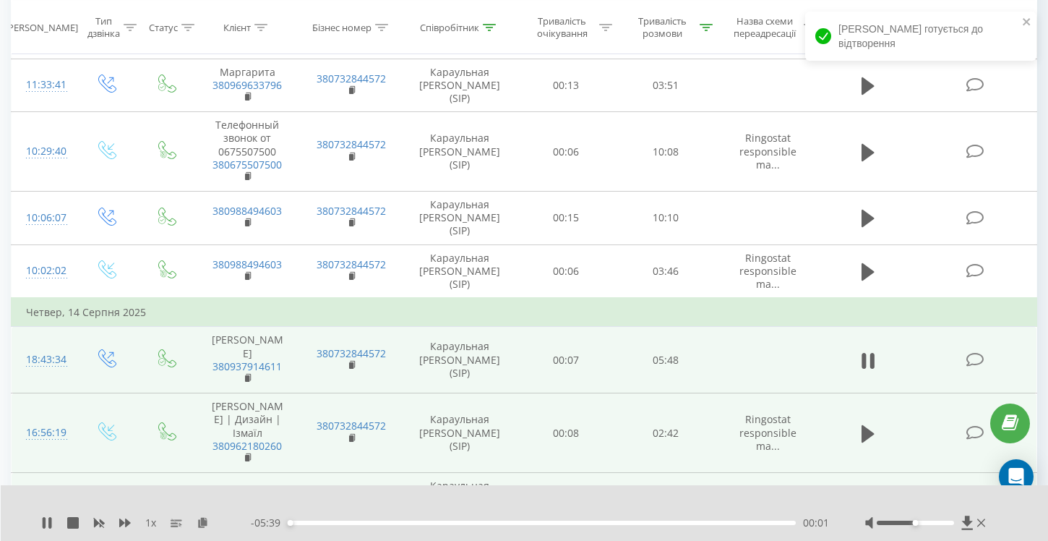
scroll to position [2905, 0]
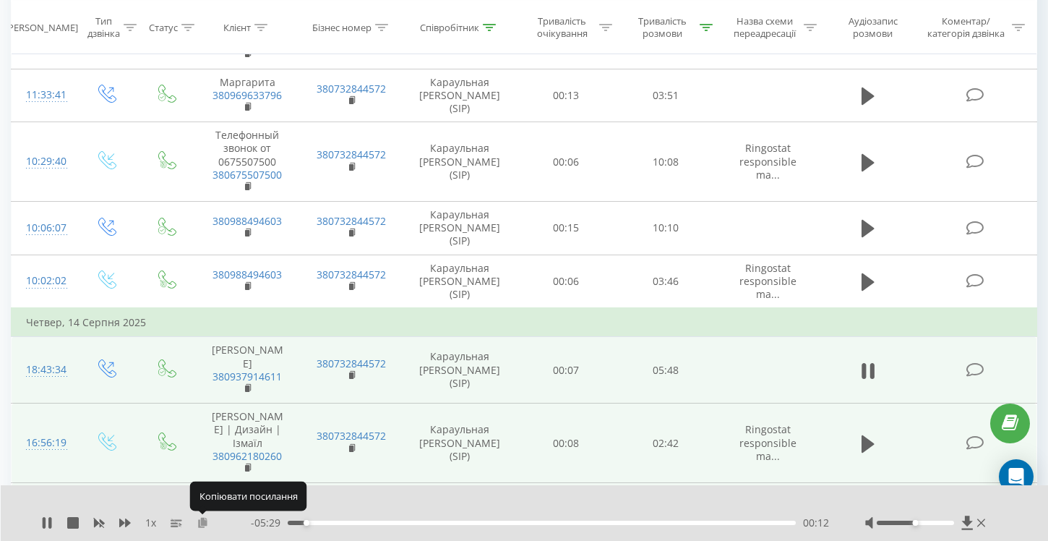
click at [204, 522] on icon at bounding box center [203, 522] width 12 height 10
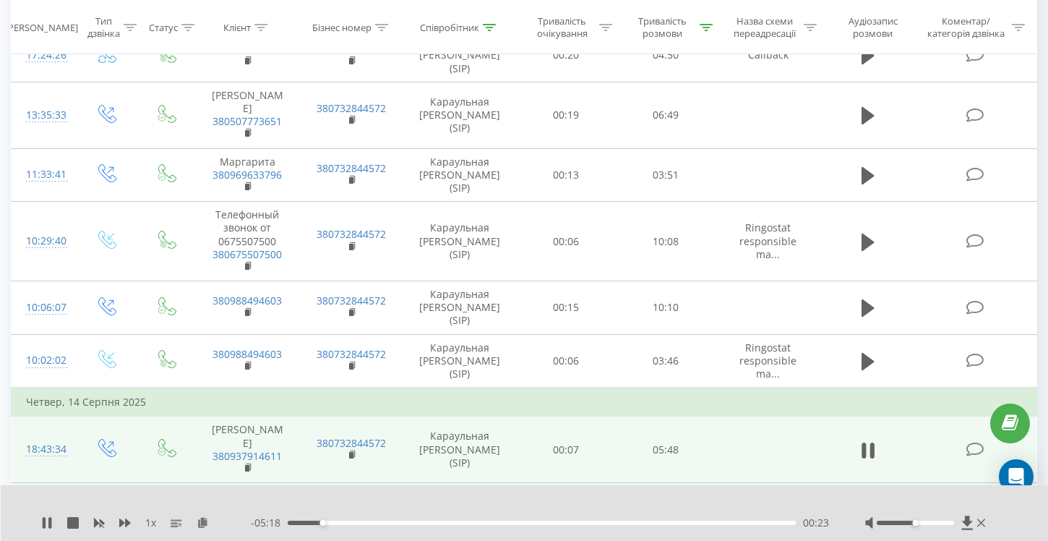
scroll to position [2824, 0]
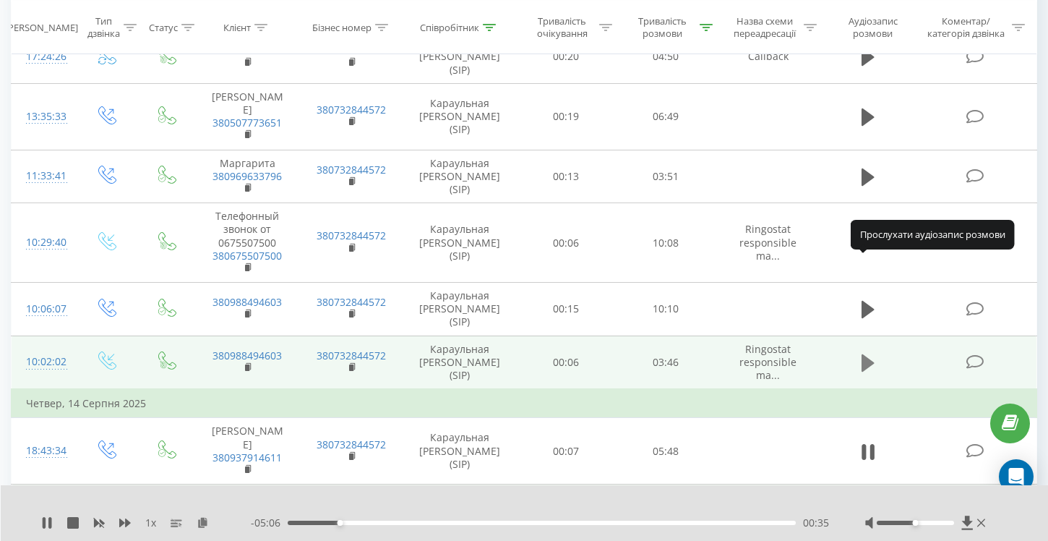
click at [866, 354] on icon at bounding box center [868, 362] width 13 height 17
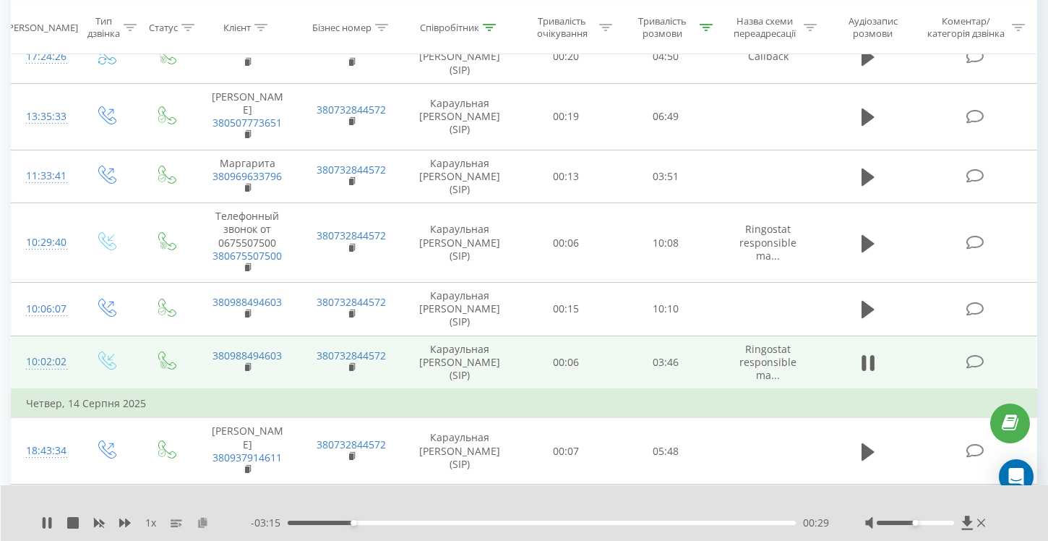
click at [204, 522] on icon at bounding box center [203, 522] width 12 height 10
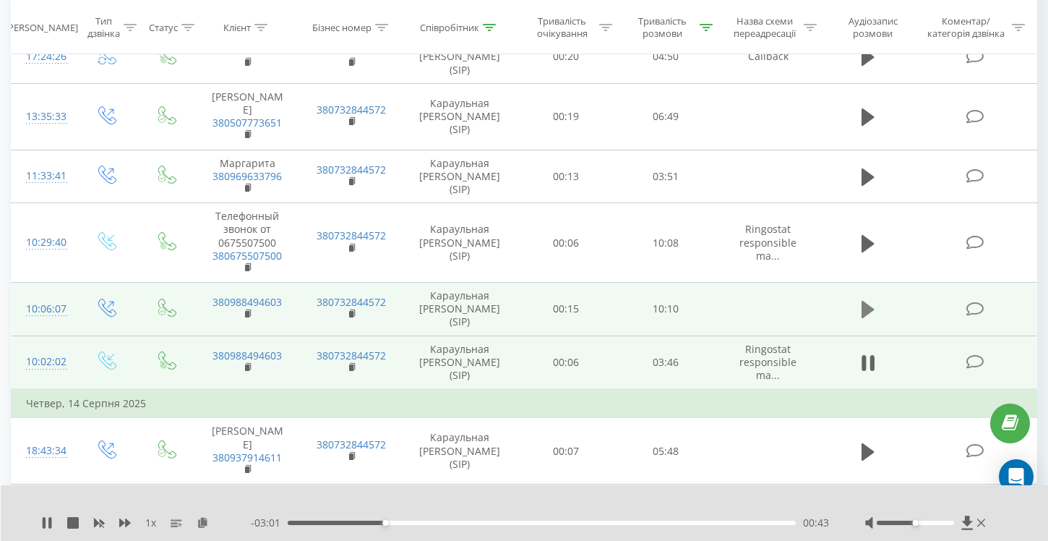
click at [866, 301] on icon at bounding box center [868, 309] width 13 height 17
click at [204, 521] on icon at bounding box center [203, 522] width 12 height 10
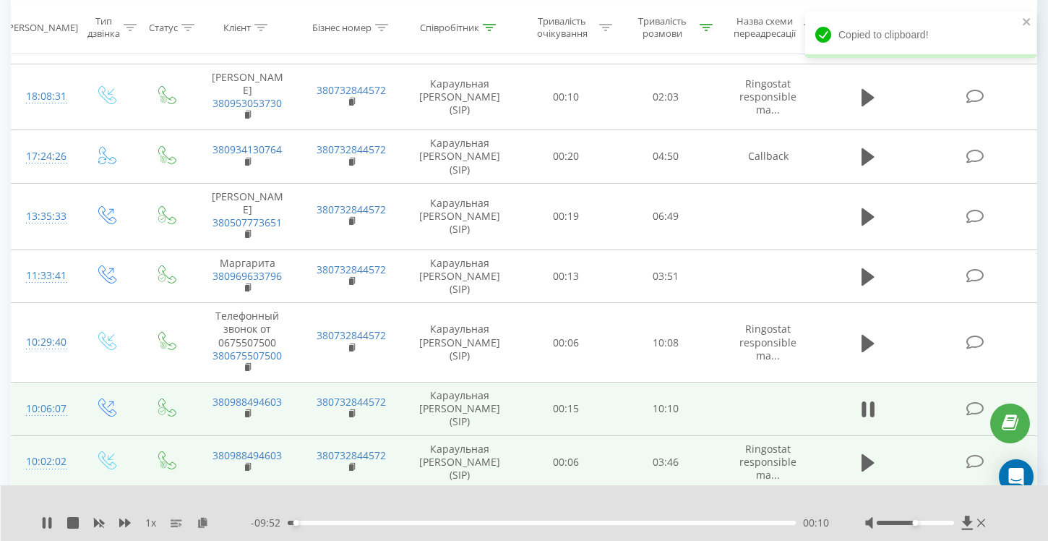
scroll to position [2722, 0]
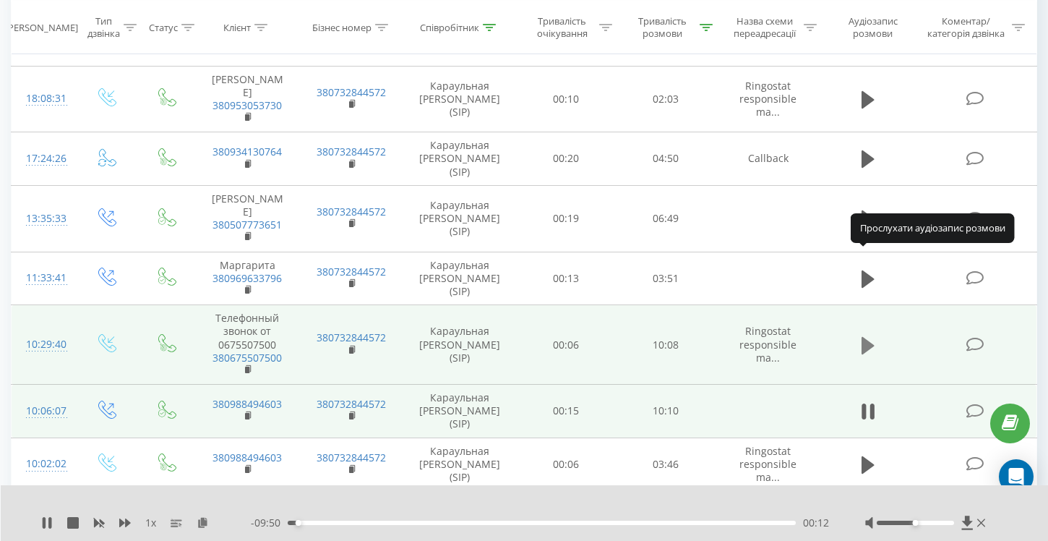
click at [868, 336] on icon at bounding box center [868, 344] width 13 height 17
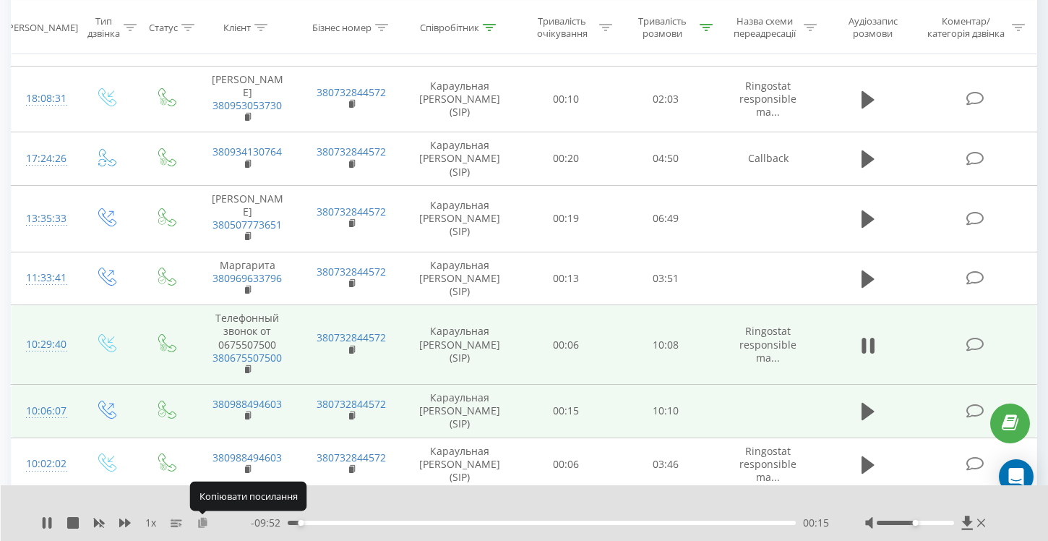
click at [200, 524] on icon at bounding box center [203, 522] width 12 height 10
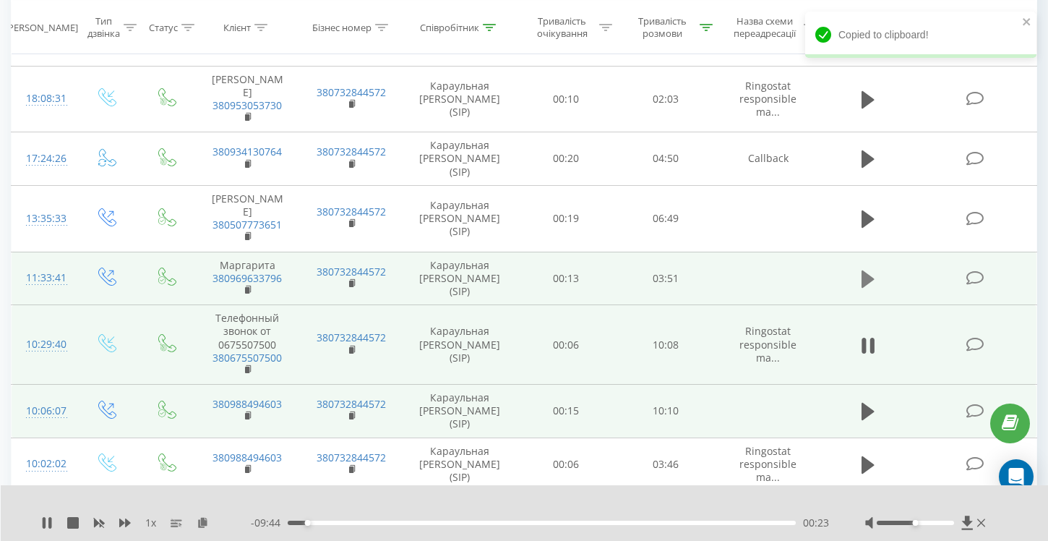
click at [866, 270] on icon at bounding box center [868, 278] width 13 height 17
click at [205, 522] on icon at bounding box center [203, 522] width 12 height 10
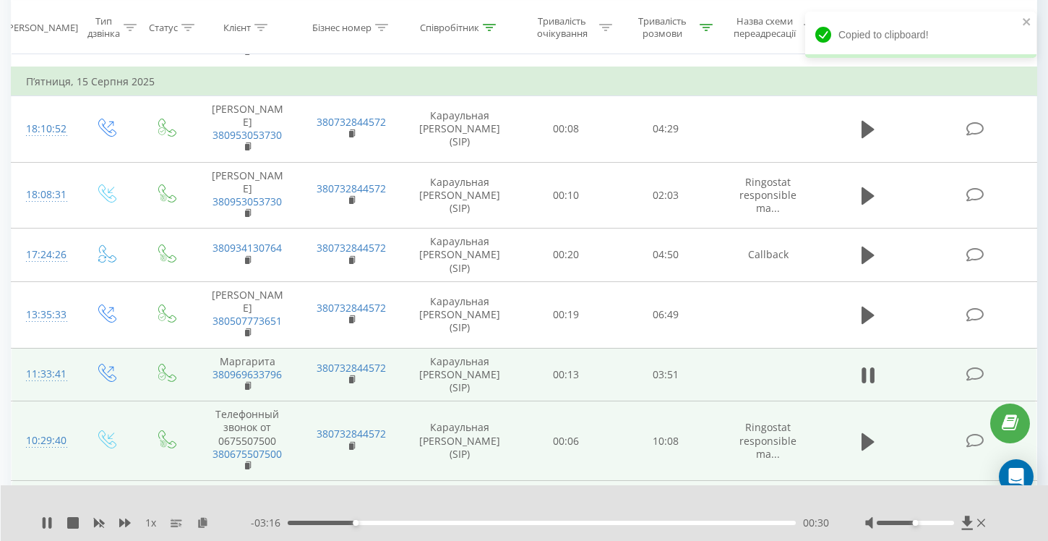
scroll to position [2616, 0]
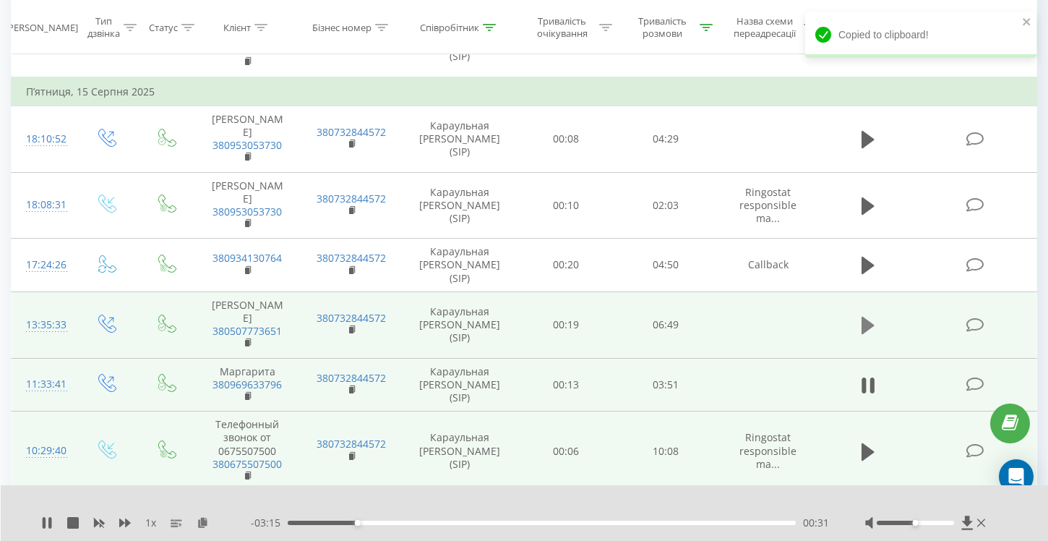
click at [870, 317] on icon at bounding box center [868, 325] width 13 height 17
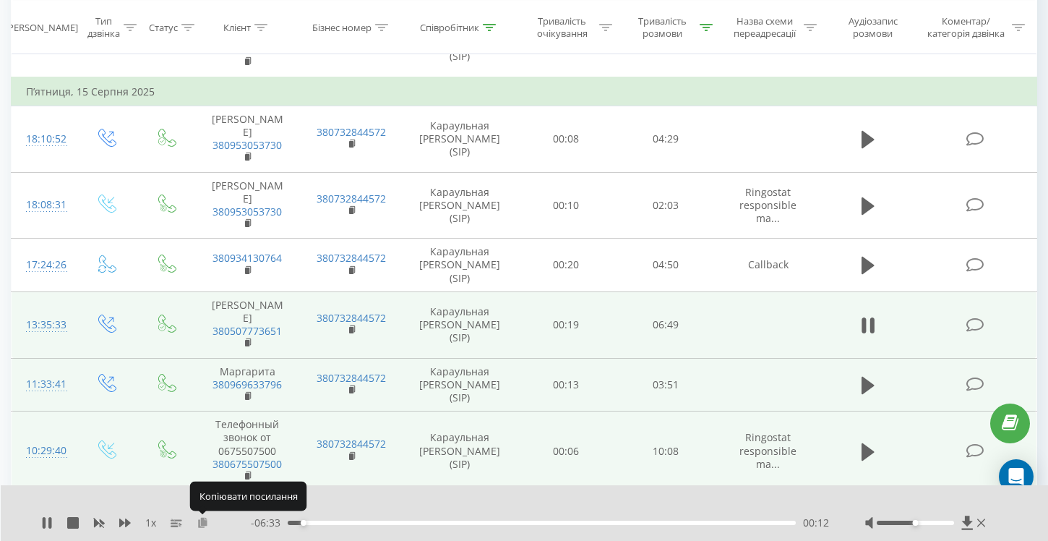
click at [202, 523] on icon at bounding box center [203, 522] width 12 height 10
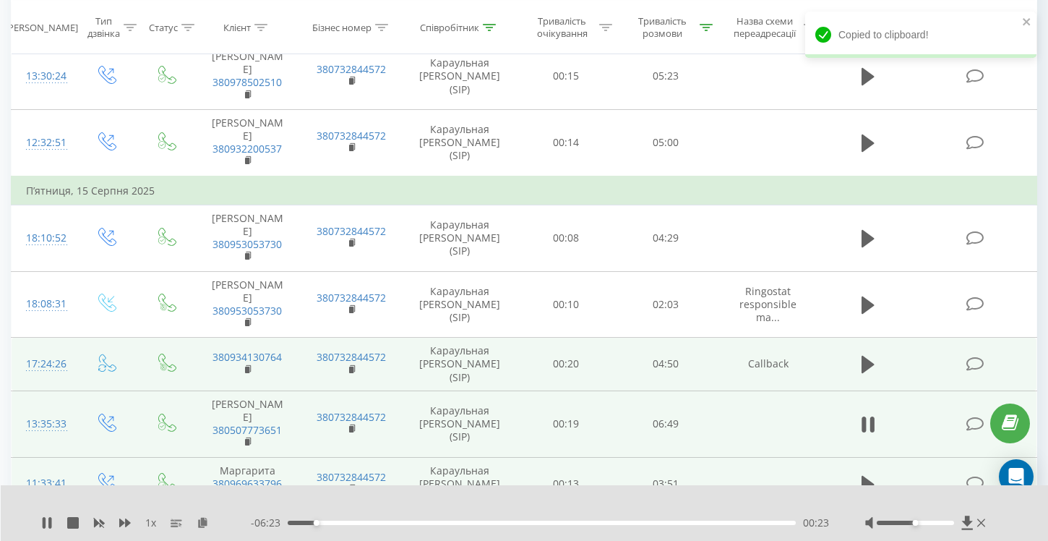
scroll to position [2513, 0]
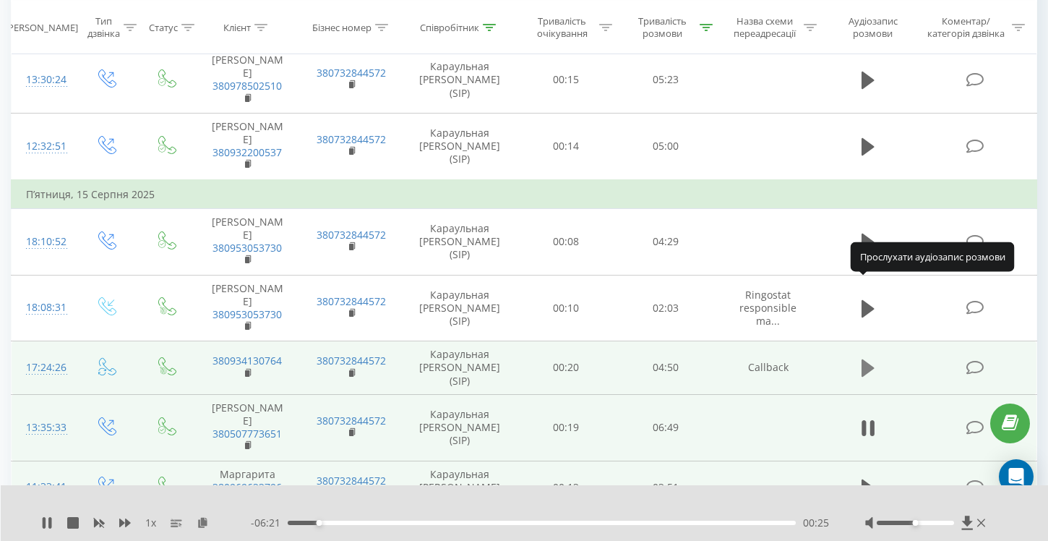
click at [868, 359] on icon at bounding box center [868, 367] width 13 height 17
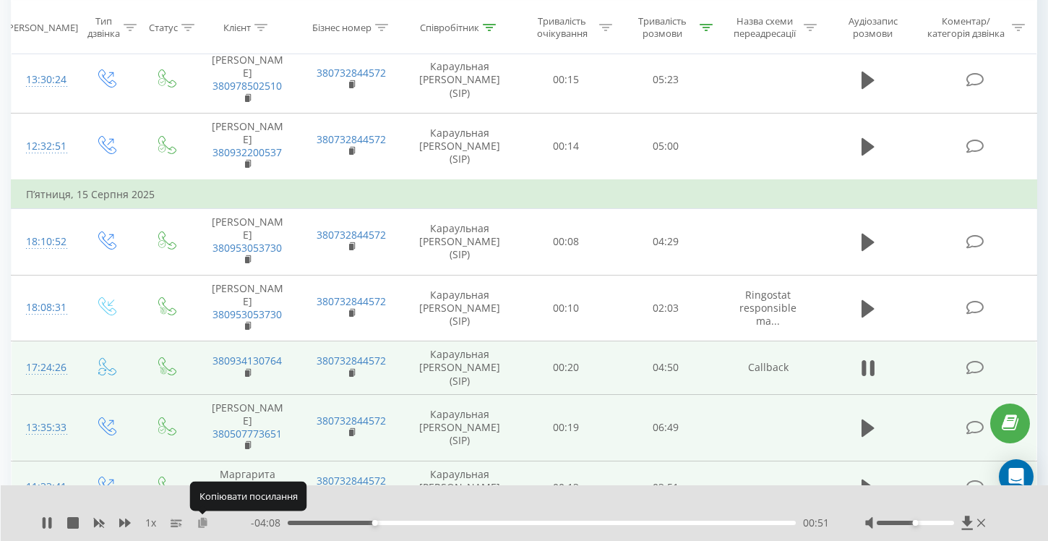
click at [202, 523] on icon at bounding box center [203, 522] width 12 height 10
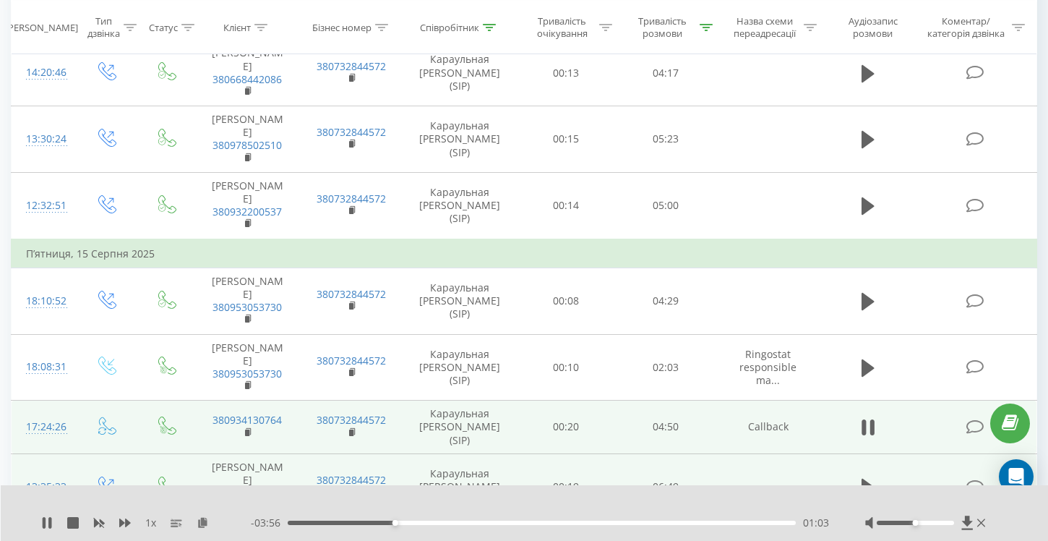
scroll to position [2453, 0]
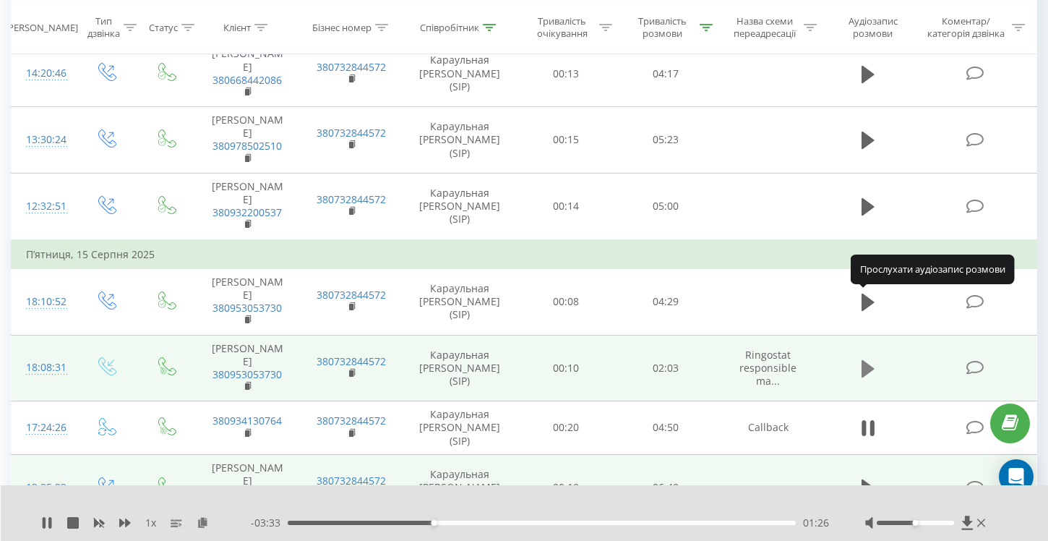
click at [869, 360] on icon at bounding box center [868, 368] width 13 height 17
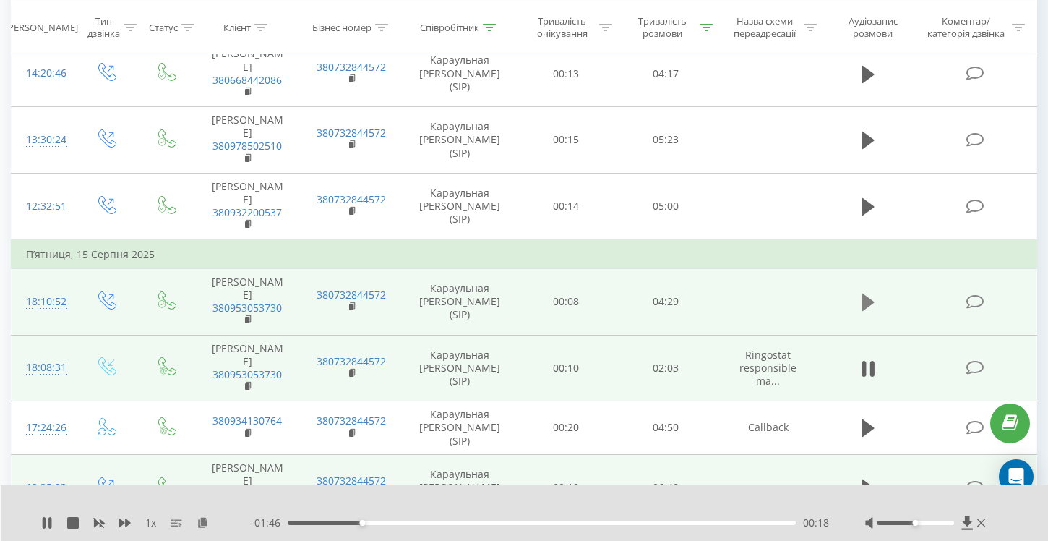
click at [870, 292] on icon at bounding box center [868, 302] width 13 height 20
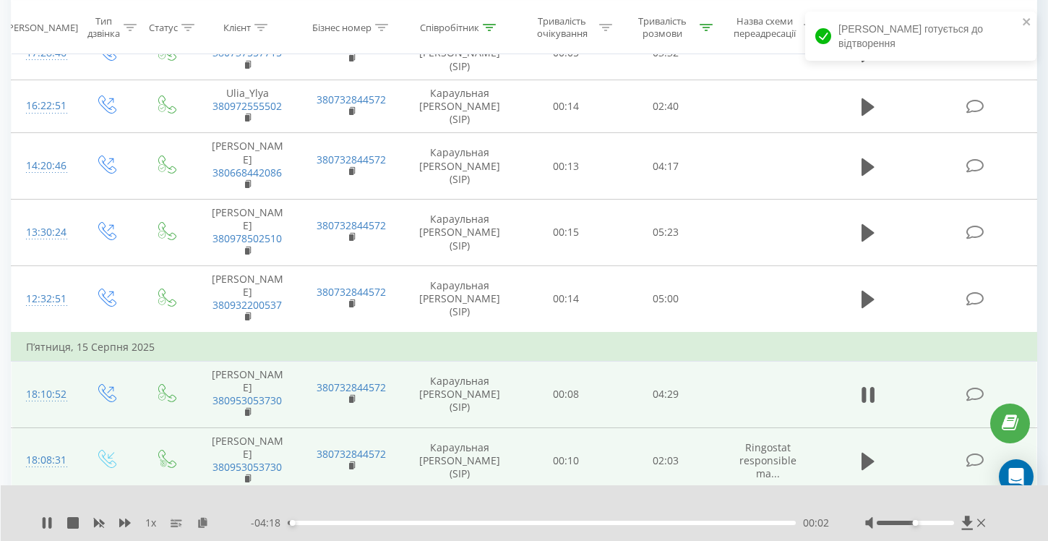
scroll to position [2344, 0]
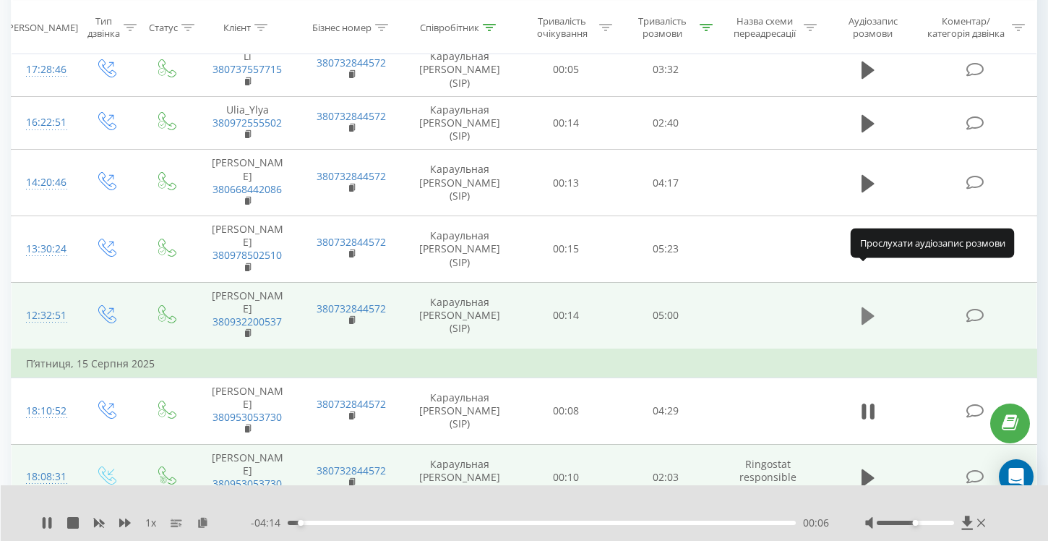
click at [866, 307] on icon at bounding box center [868, 315] width 13 height 17
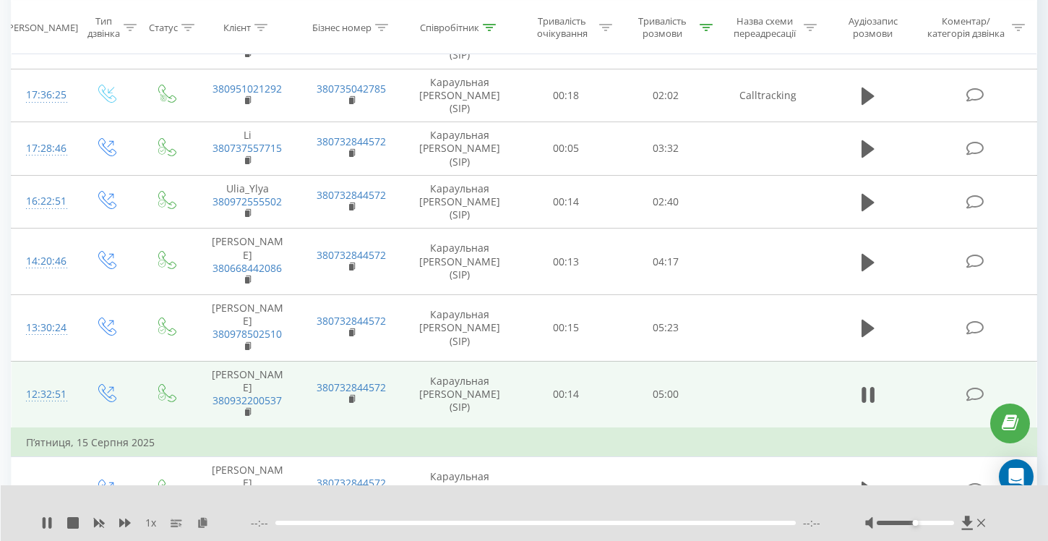
scroll to position [2261, 0]
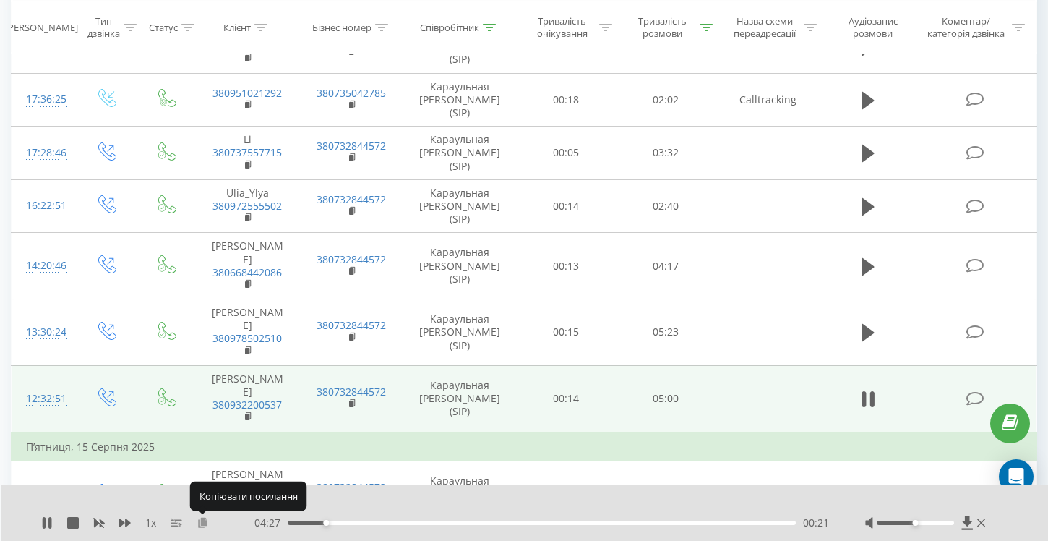
click at [201, 526] on icon at bounding box center [203, 522] width 12 height 10
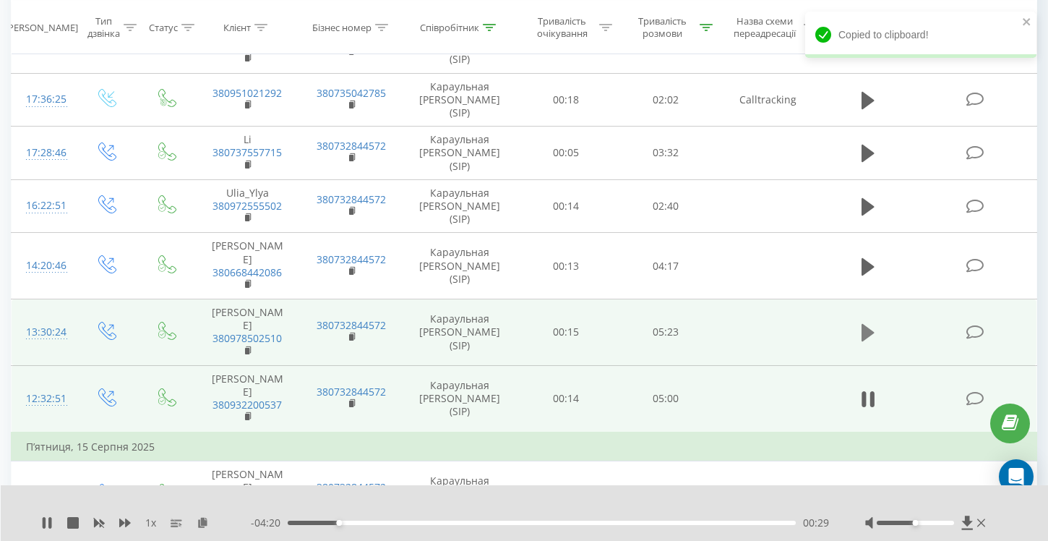
click at [868, 324] on icon at bounding box center [868, 332] width 13 height 17
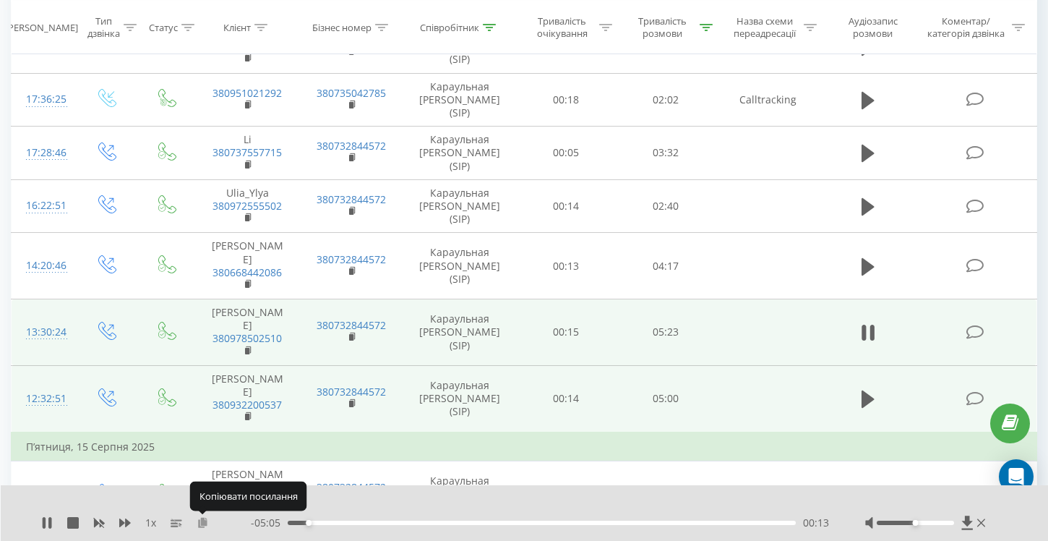
click at [203, 524] on icon at bounding box center [203, 522] width 12 height 10
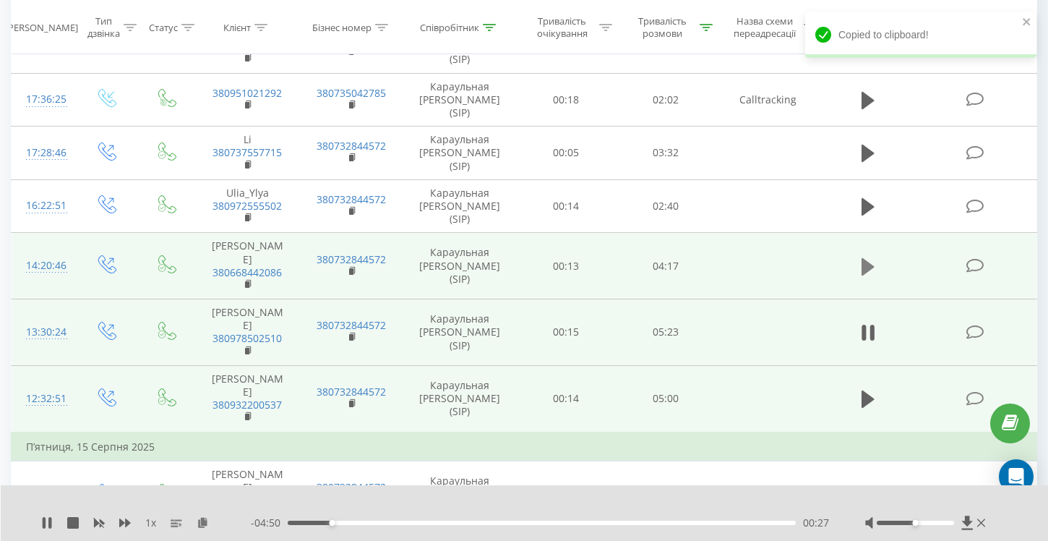
click at [868, 257] on icon at bounding box center [868, 265] width 13 height 17
click at [200, 523] on icon at bounding box center [203, 522] width 12 height 10
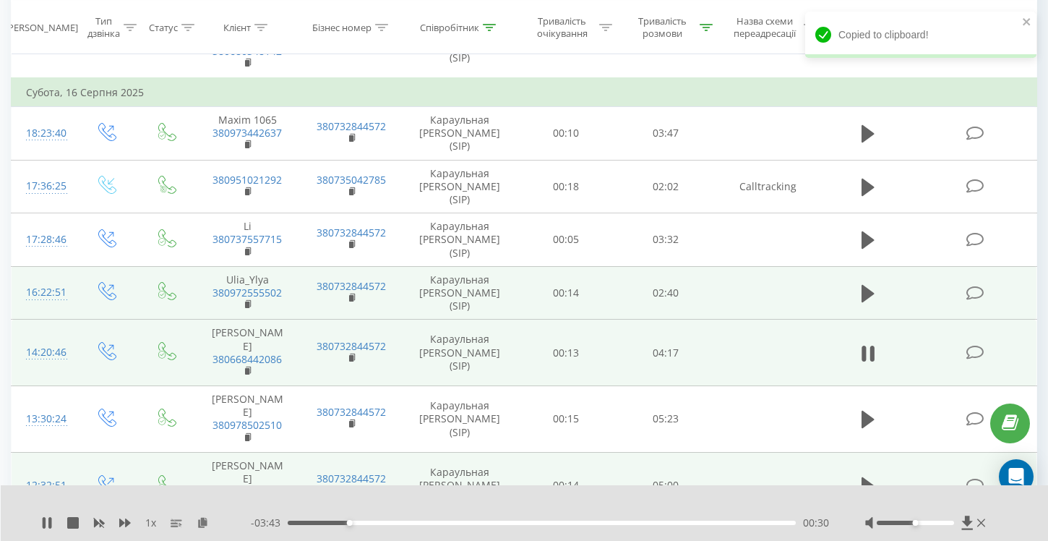
scroll to position [2127, 0]
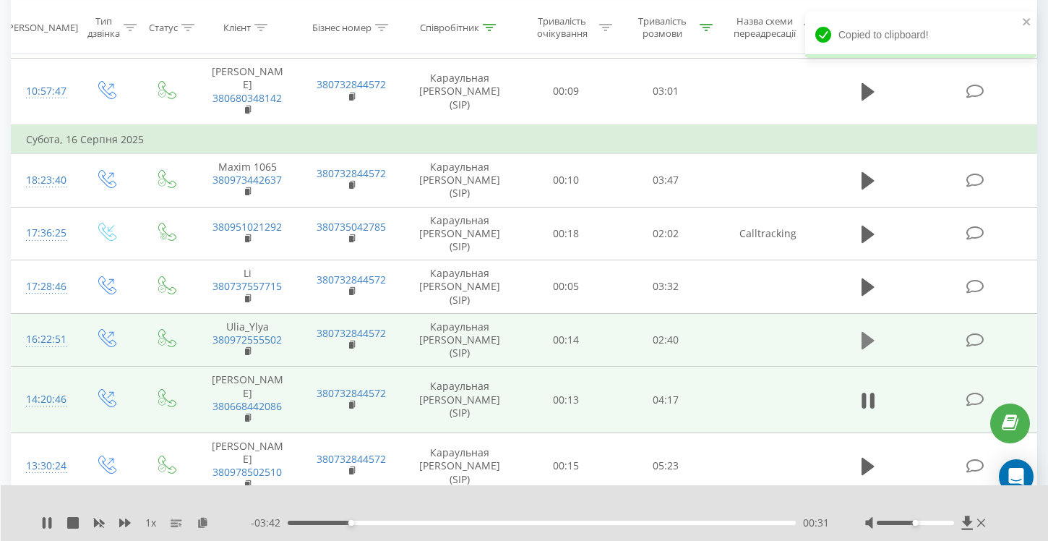
click at [866, 332] on icon at bounding box center [868, 340] width 13 height 17
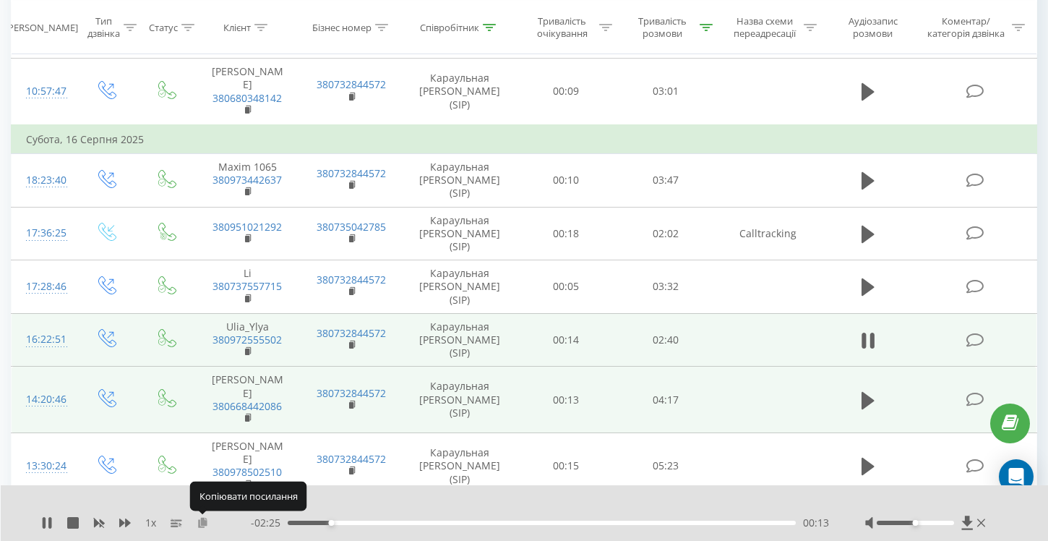
click at [202, 524] on icon at bounding box center [203, 522] width 12 height 10
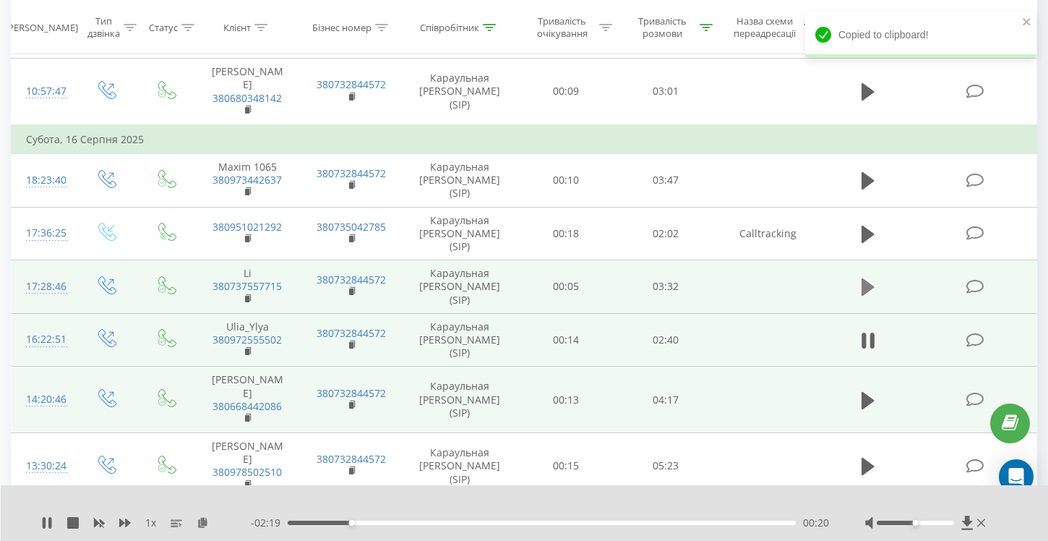
click at [869, 278] on icon at bounding box center [868, 286] width 13 height 17
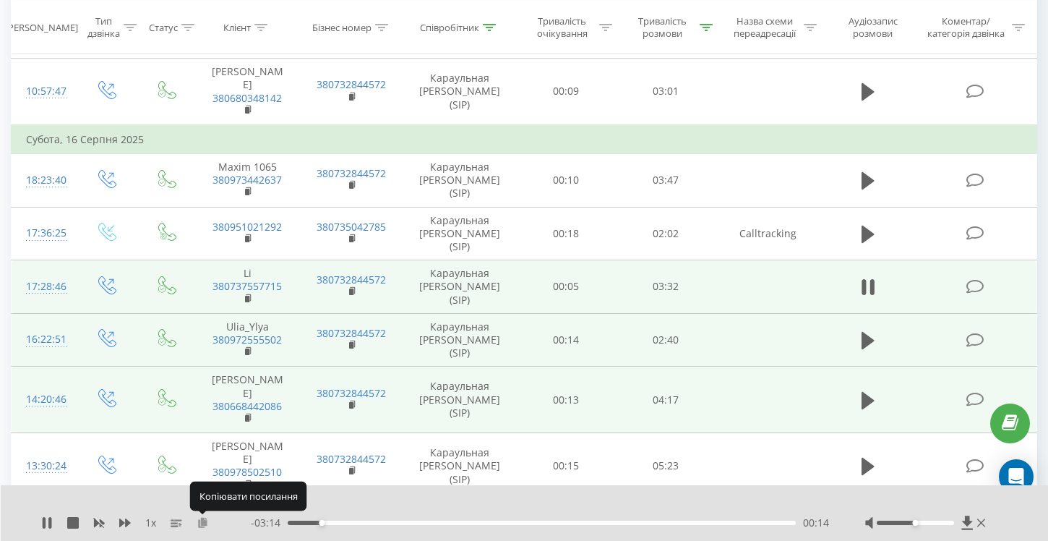
click at [201, 522] on icon at bounding box center [203, 522] width 12 height 10
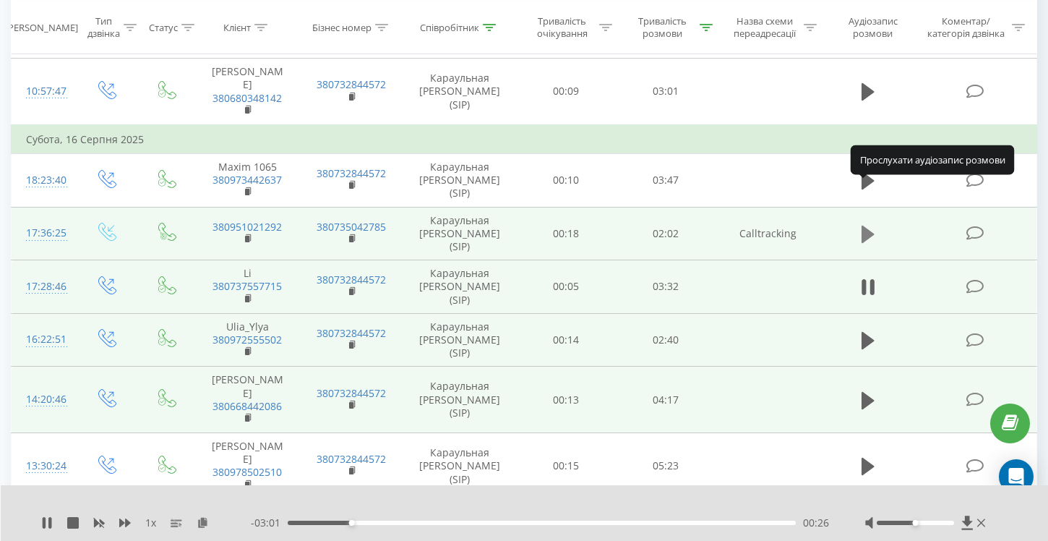
click at [867, 226] on icon at bounding box center [868, 234] width 13 height 17
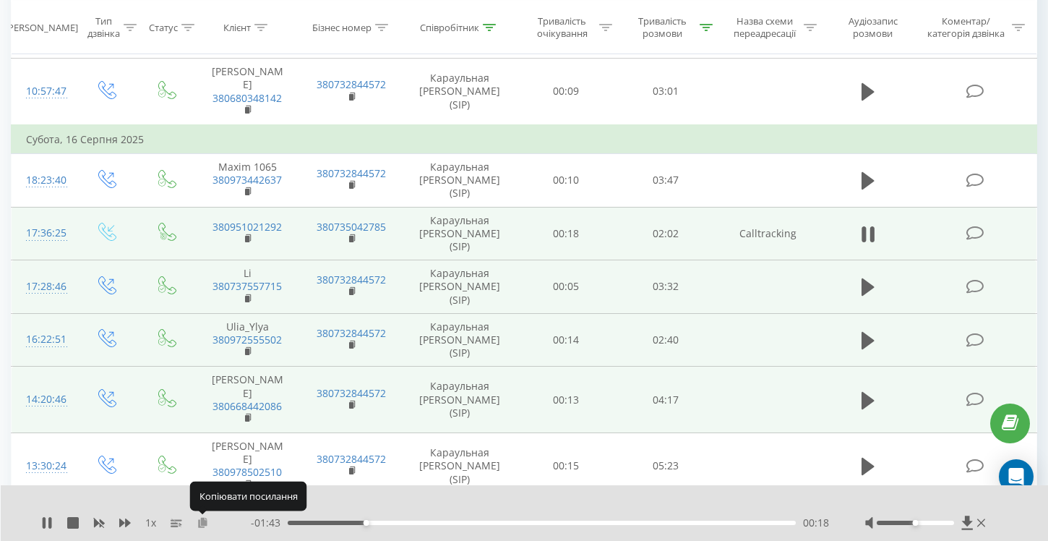
click at [205, 523] on icon at bounding box center [203, 522] width 12 height 10
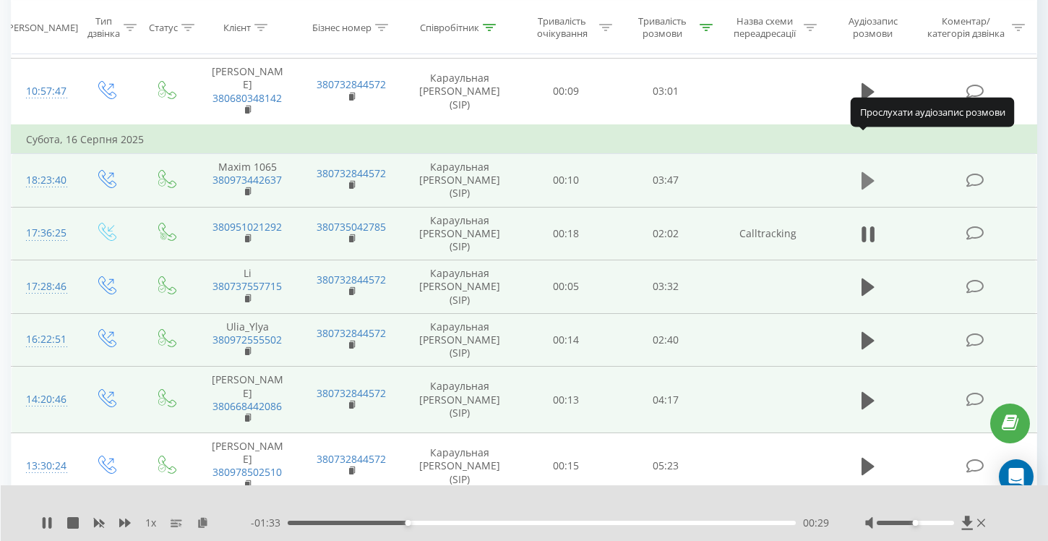
click at [868, 172] on icon at bounding box center [868, 180] width 13 height 17
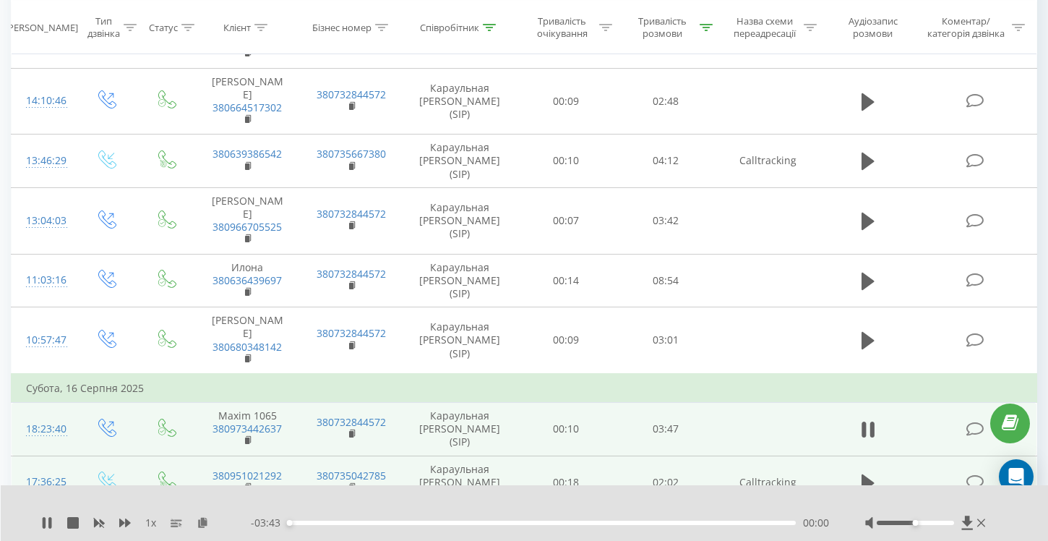
scroll to position [1871, 0]
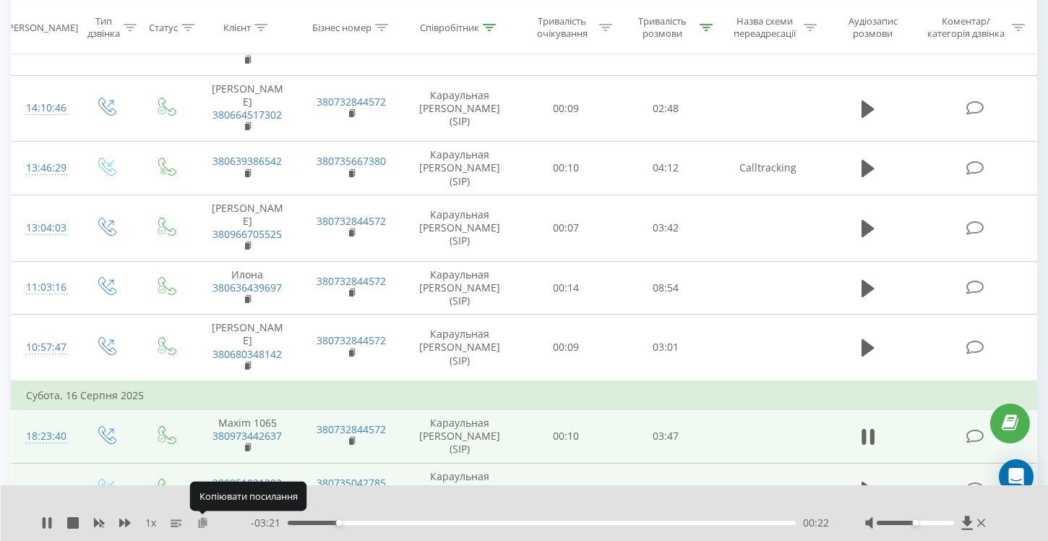
click at [202, 526] on icon at bounding box center [203, 522] width 12 height 10
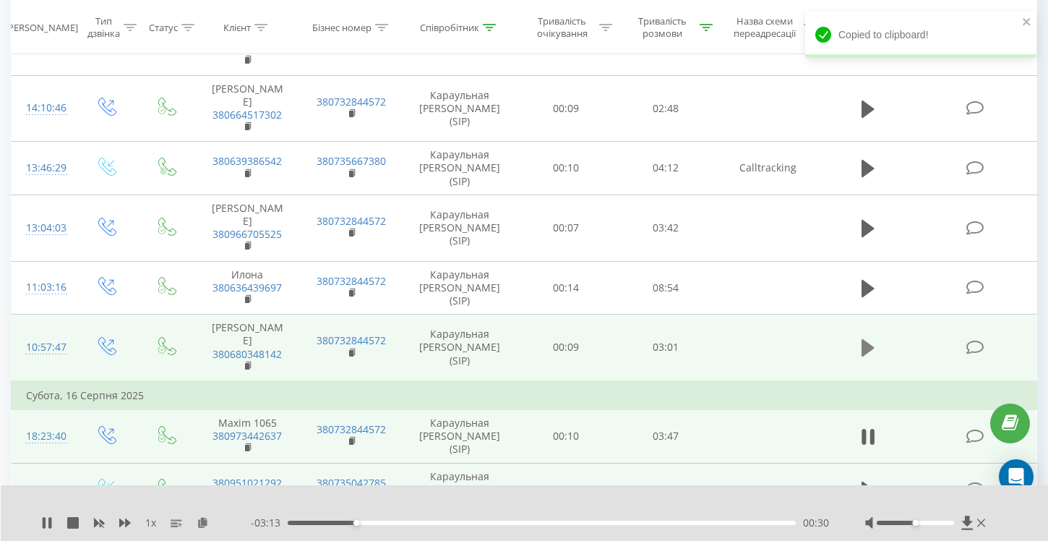
click at [862, 338] on icon at bounding box center [868, 348] width 13 height 20
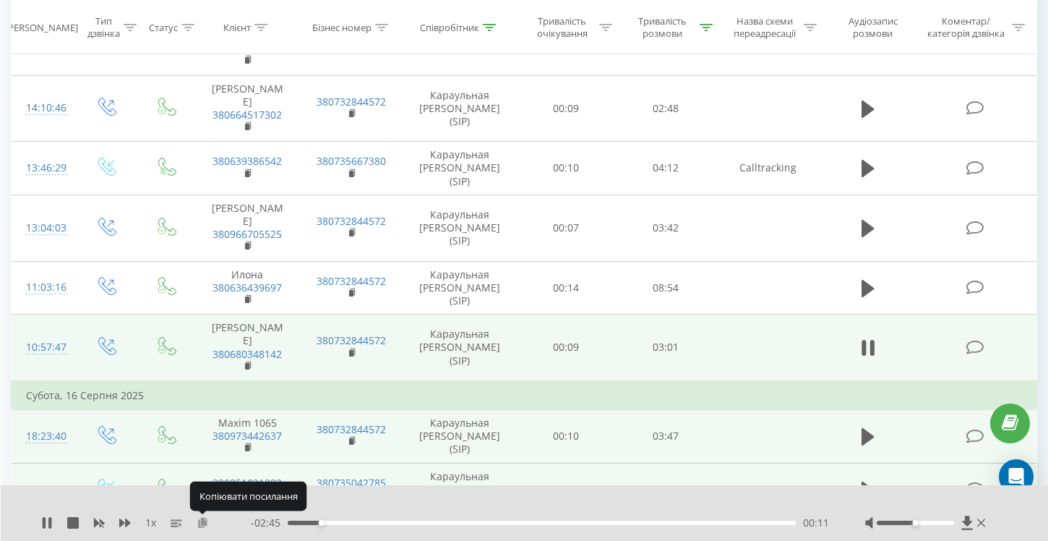
click at [199, 524] on icon at bounding box center [203, 522] width 12 height 10
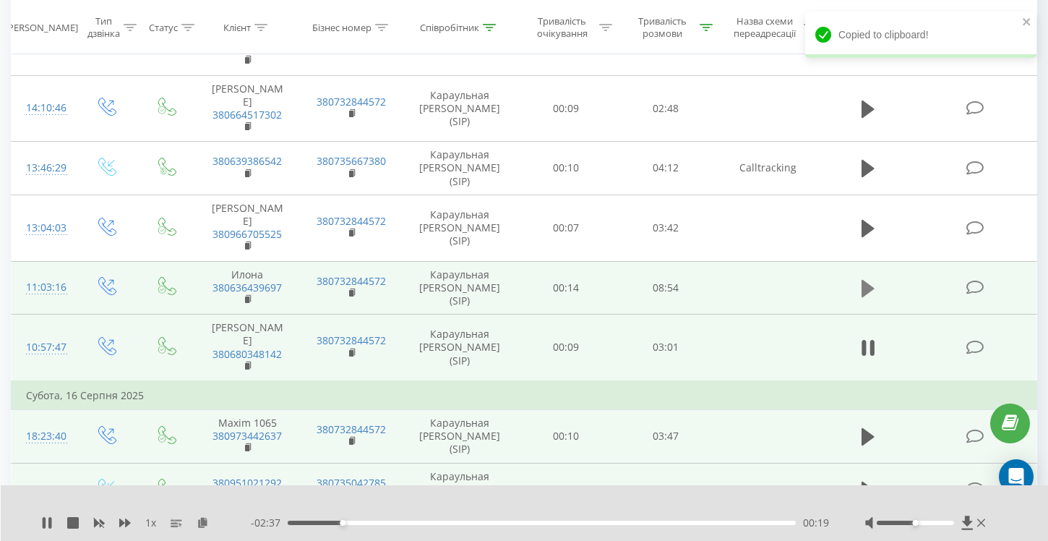
click at [866, 280] on icon at bounding box center [868, 288] width 13 height 17
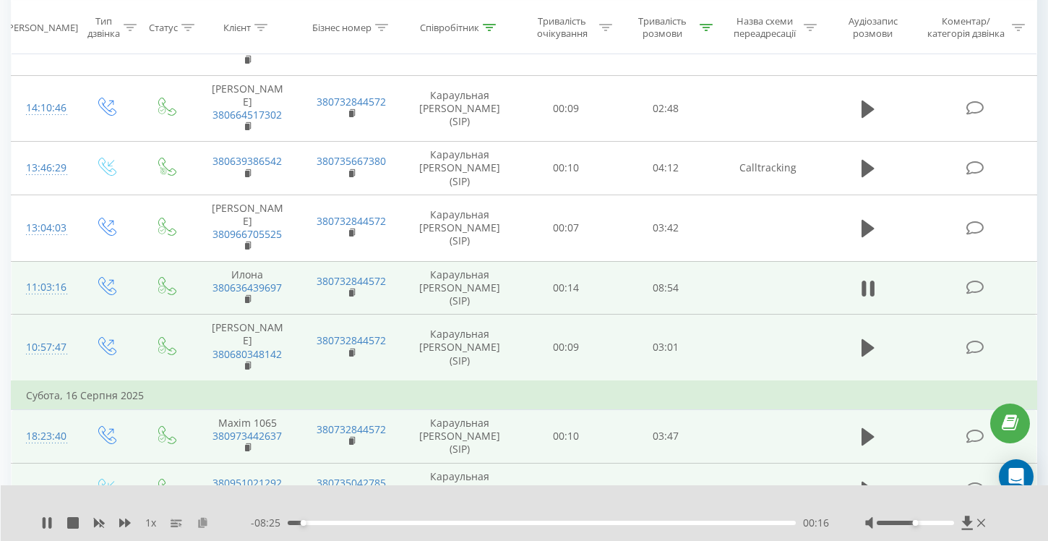
click at [202, 524] on icon at bounding box center [203, 522] width 12 height 10
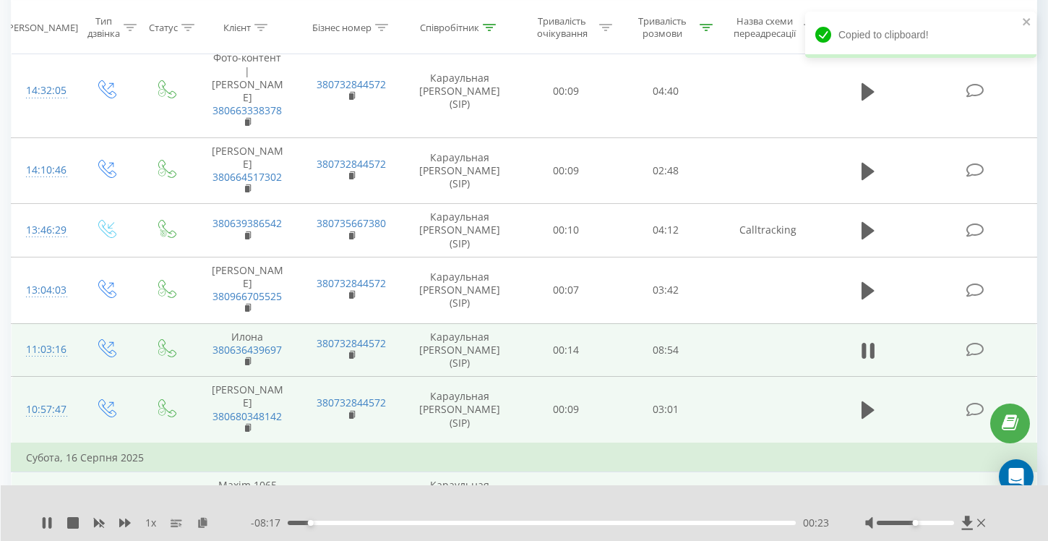
scroll to position [1797, 0]
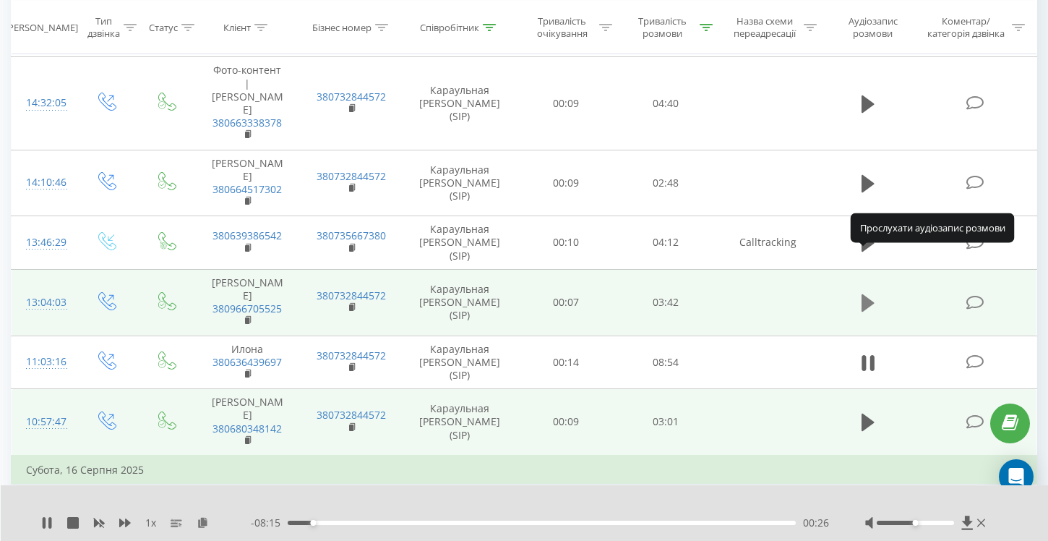
click at [868, 294] on icon at bounding box center [868, 302] width 13 height 17
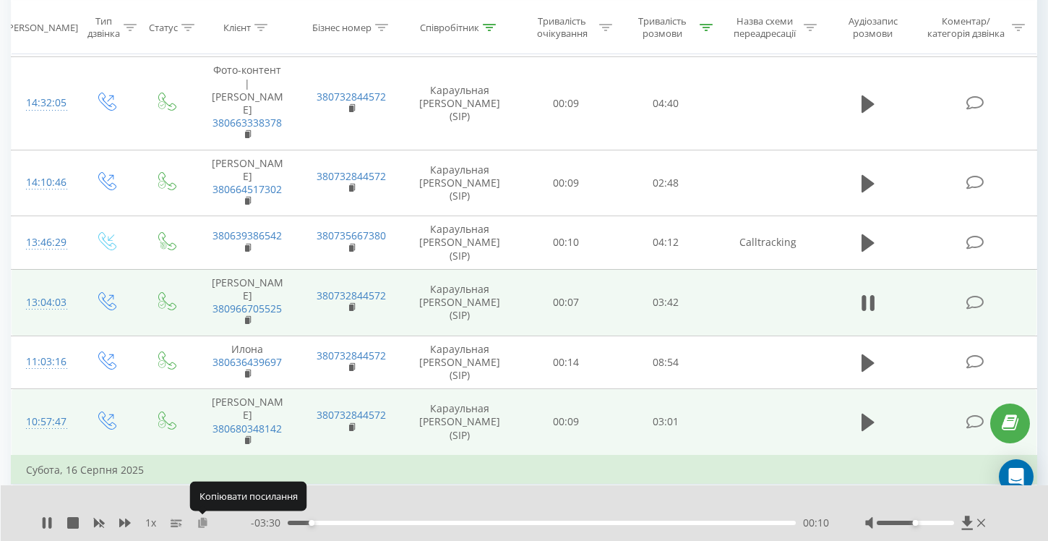
click at [204, 521] on icon at bounding box center [203, 522] width 12 height 10
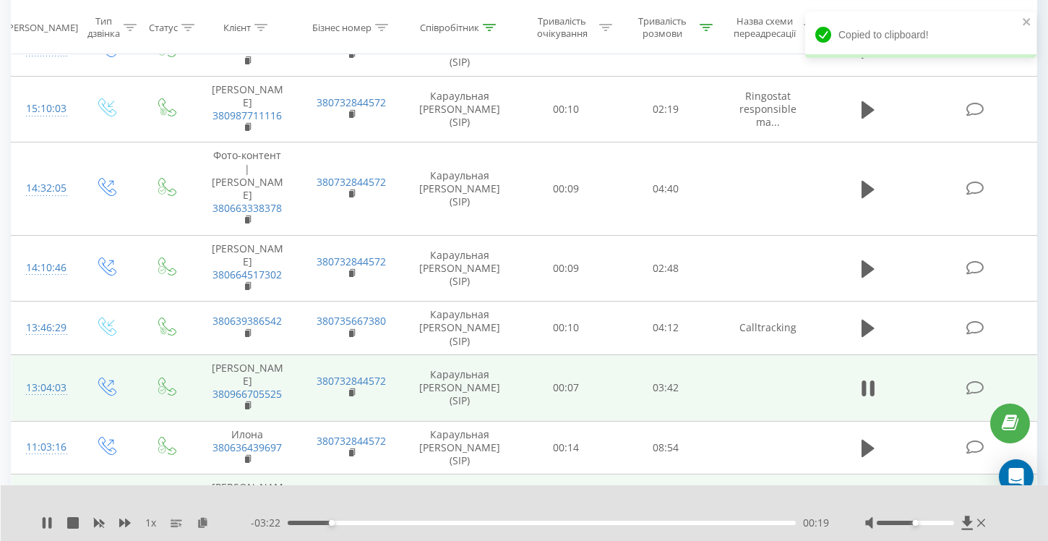
scroll to position [1707, 0]
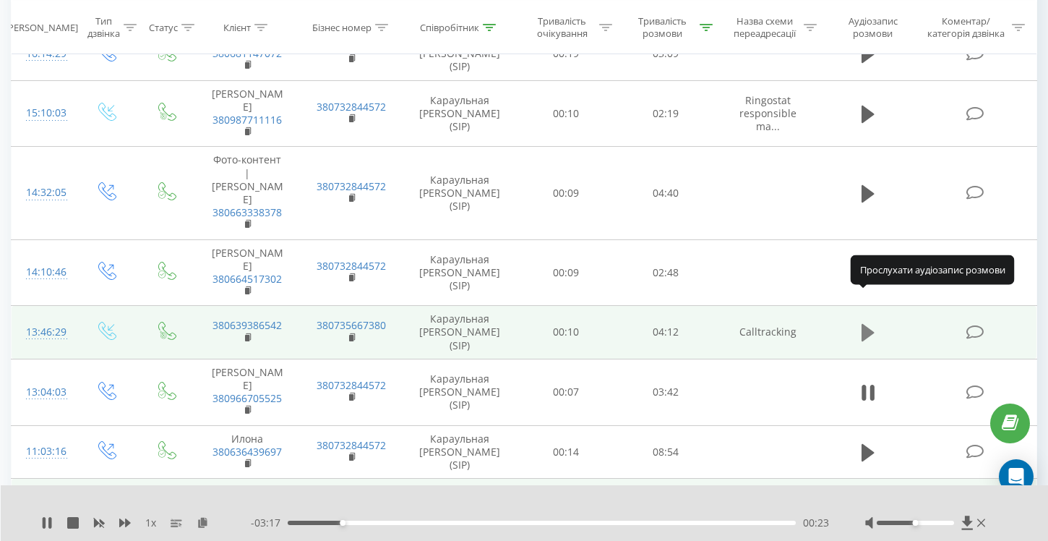
click at [865, 324] on icon at bounding box center [868, 332] width 13 height 17
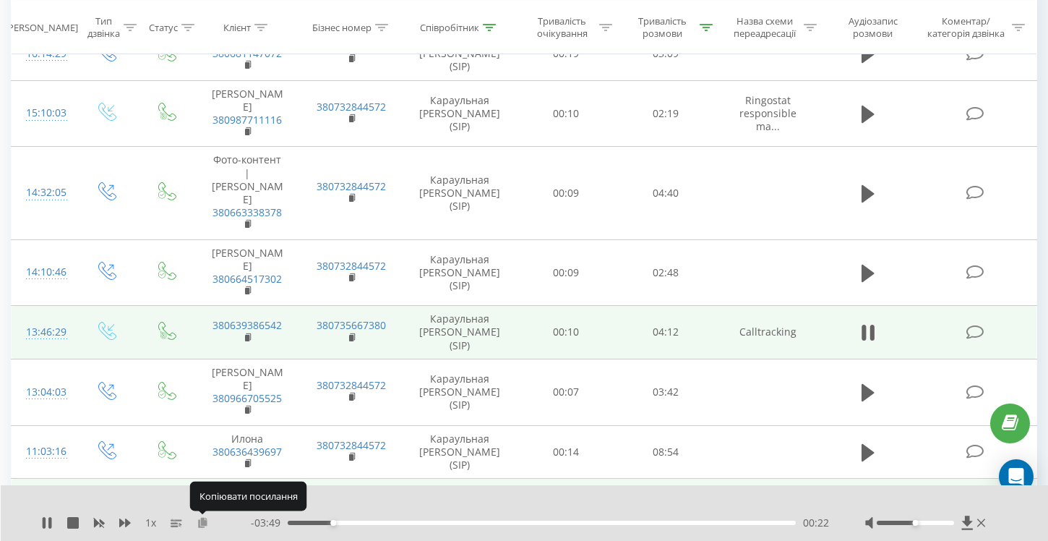
click at [204, 523] on icon at bounding box center [203, 522] width 12 height 10
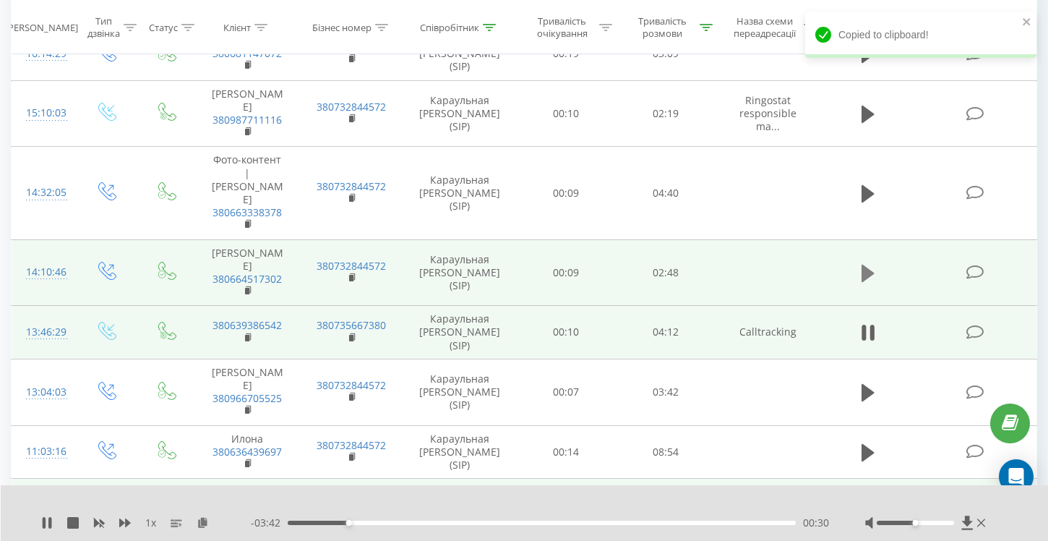
click at [869, 263] on icon at bounding box center [868, 273] width 13 height 20
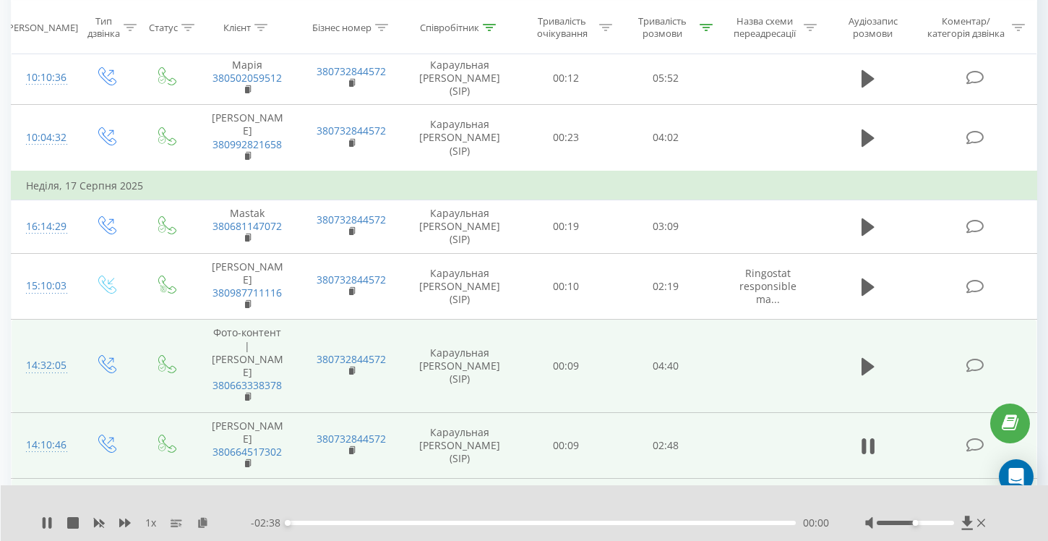
scroll to position [1533, 0]
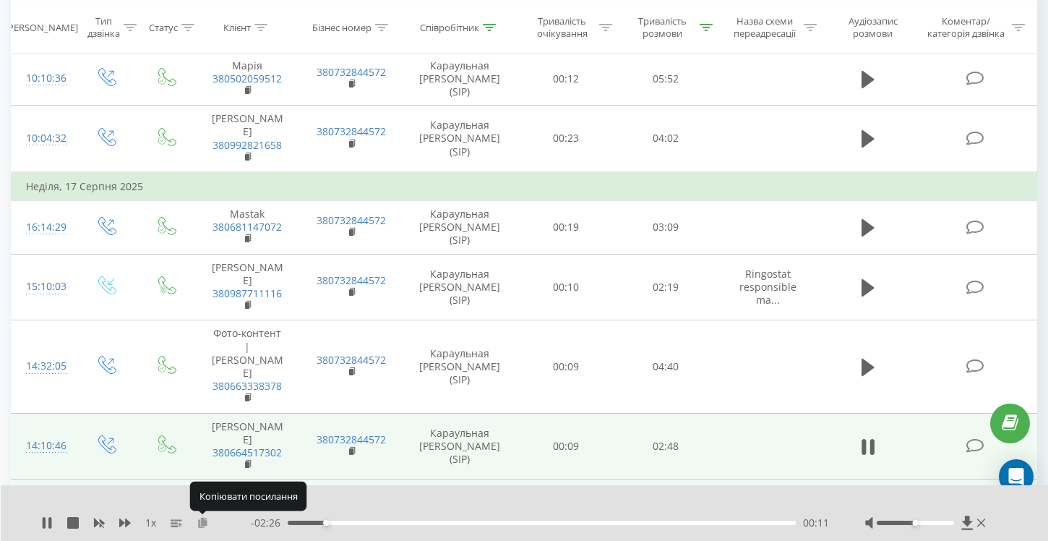
click at [202, 521] on icon at bounding box center [203, 522] width 12 height 10
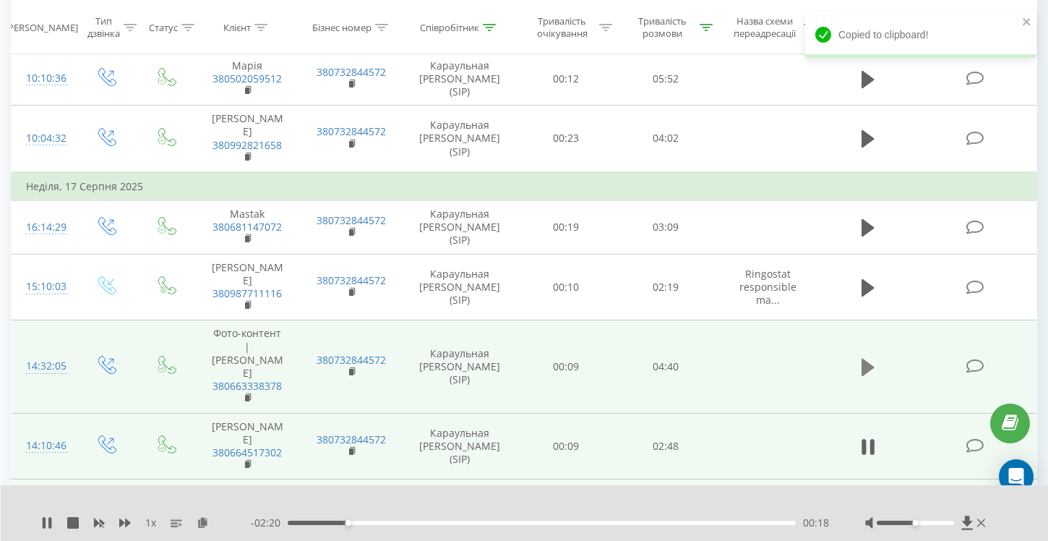
click at [866, 359] on icon at bounding box center [868, 367] width 13 height 17
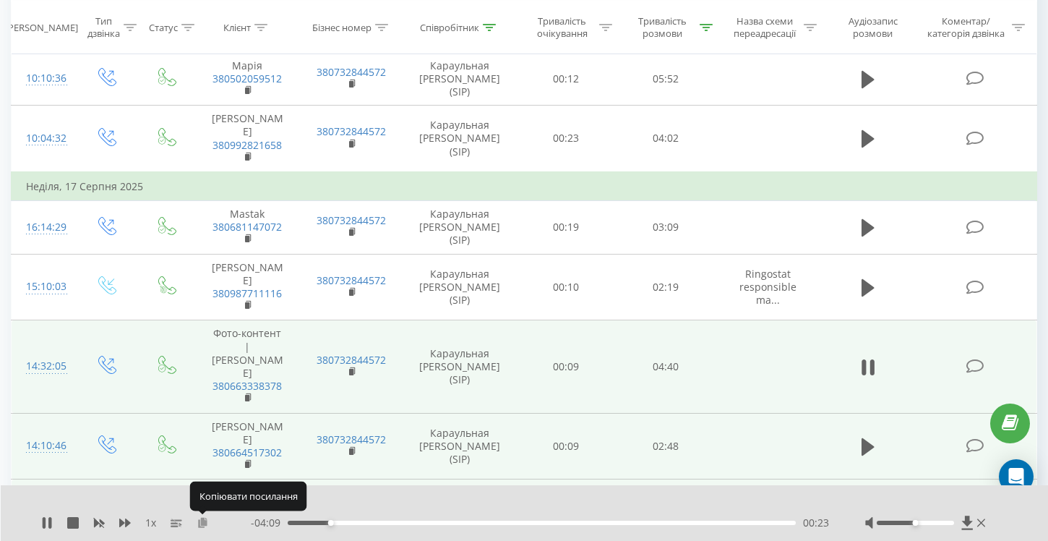
click at [201, 522] on icon at bounding box center [203, 522] width 12 height 10
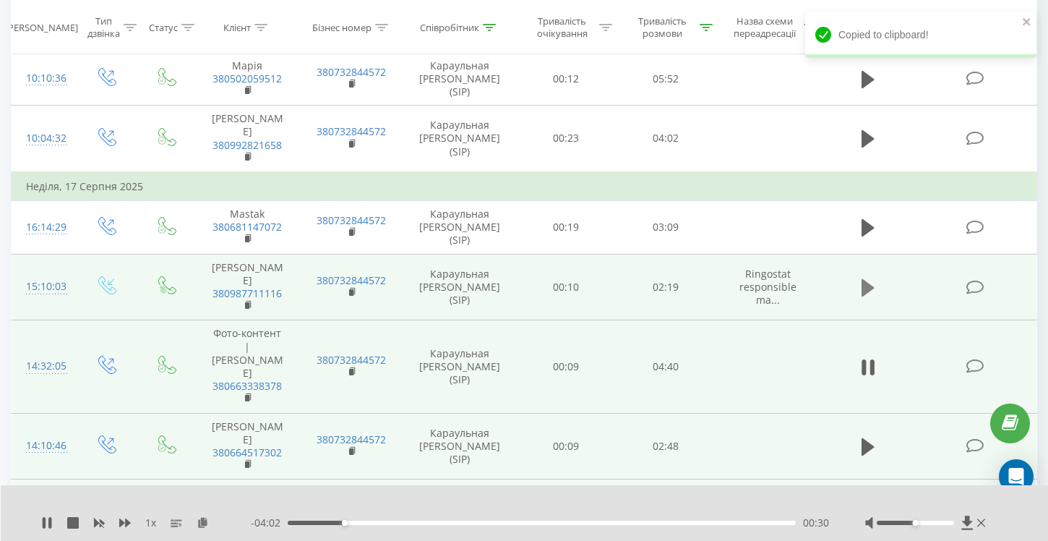
click at [868, 288] on icon at bounding box center [868, 287] width 13 height 17
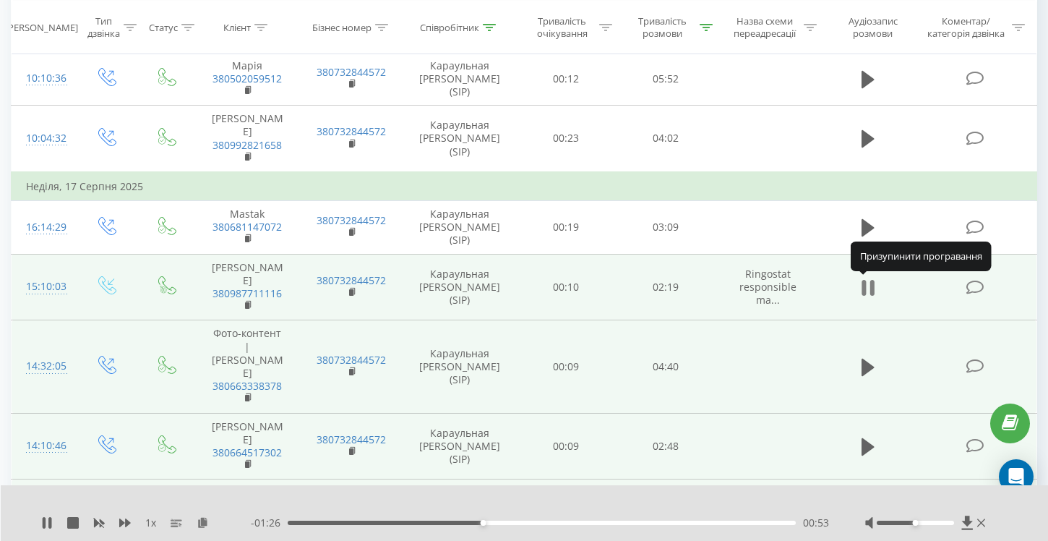
click at [871, 290] on icon at bounding box center [872, 288] width 4 height 16
click at [862, 295] on icon at bounding box center [868, 287] width 13 height 17
click at [862, 295] on icon at bounding box center [868, 288] width 13 height 20
click at [862, 295] on icon at bounding box center [868, 287] width 13 height 17
click at [862, 295] on icon at bounding box center [868, 288] width 13 height 20
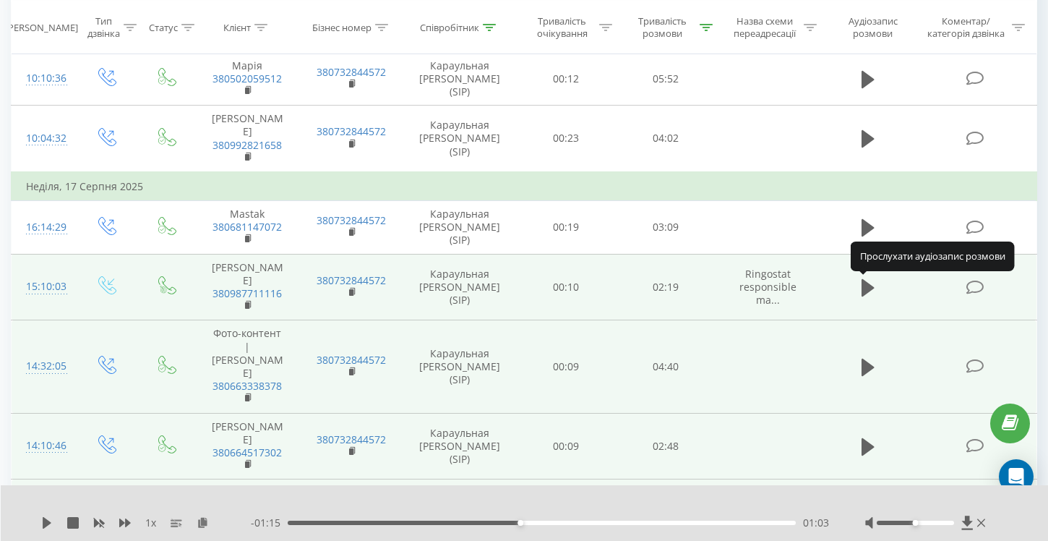
click at [862, 295] on icon at bounding box center [868, 287] width 13 height 17
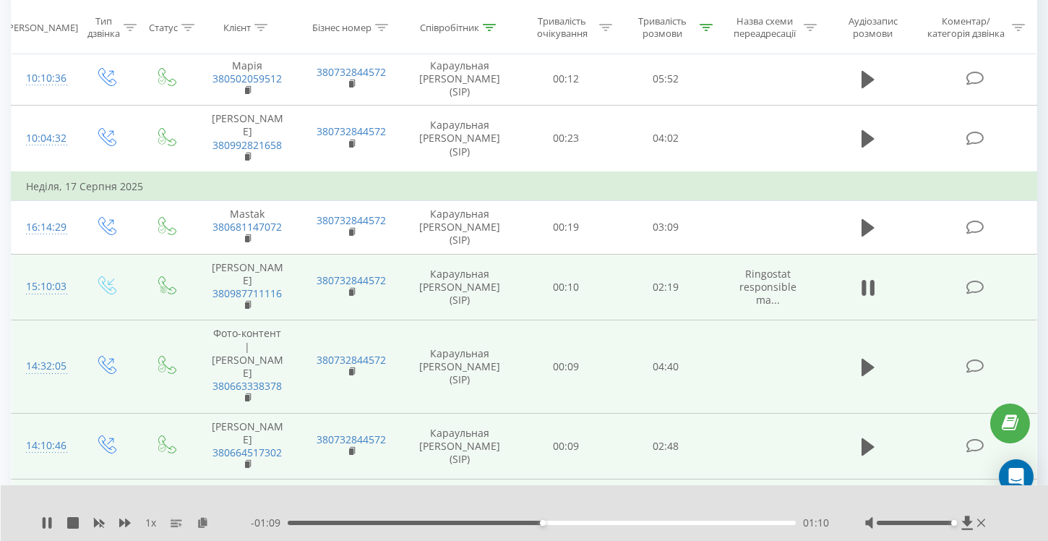
drag, startPoint x: 915, startPoint y: 524, endPoint x: 953, endPoint y: 533, distance: 39.3
click at [953, 533] on div "1 x - 01:09 01:10 01:10" at bounding box center [525, 513] width 1048 height 56
click at [391, 524] on div "00:28" at bounding box center [542, 523] width 508 height 4
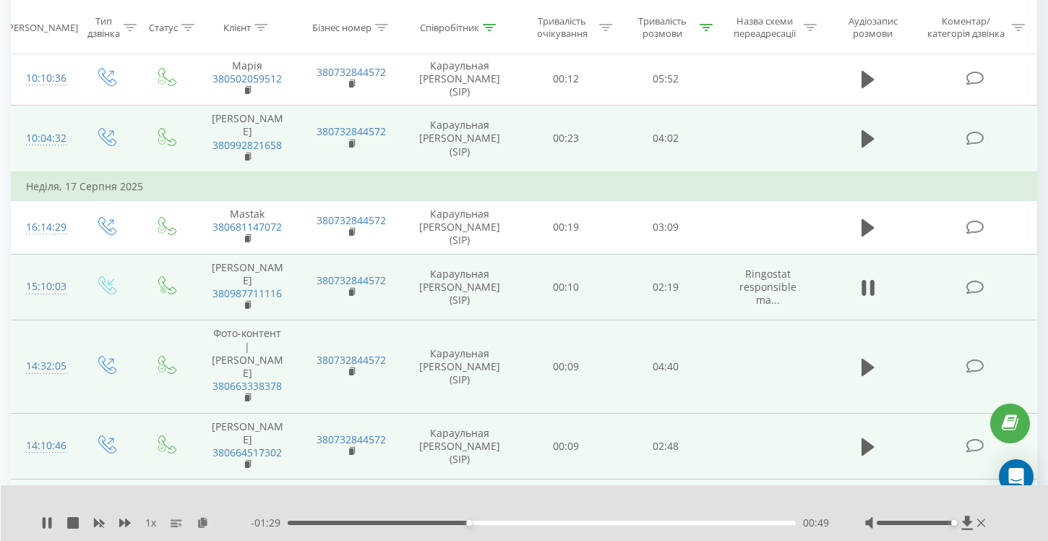
click at [776, 134] on td at bounding box center [768, 139] width 104 height 67
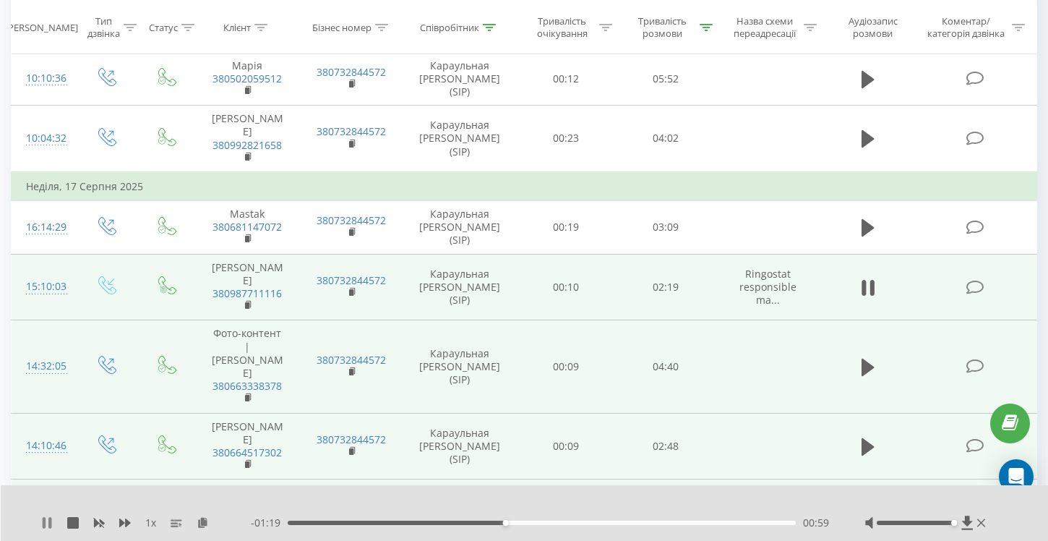
click at [49, 524] on icon at bounding box center [49, 523] width 3 height 12
click at [49, 524] on icon at bounding box center [47, 523] width 9 height 12
click at [341, 521] on div "00:14" at bounding box center [542, 523] width 508 height 4
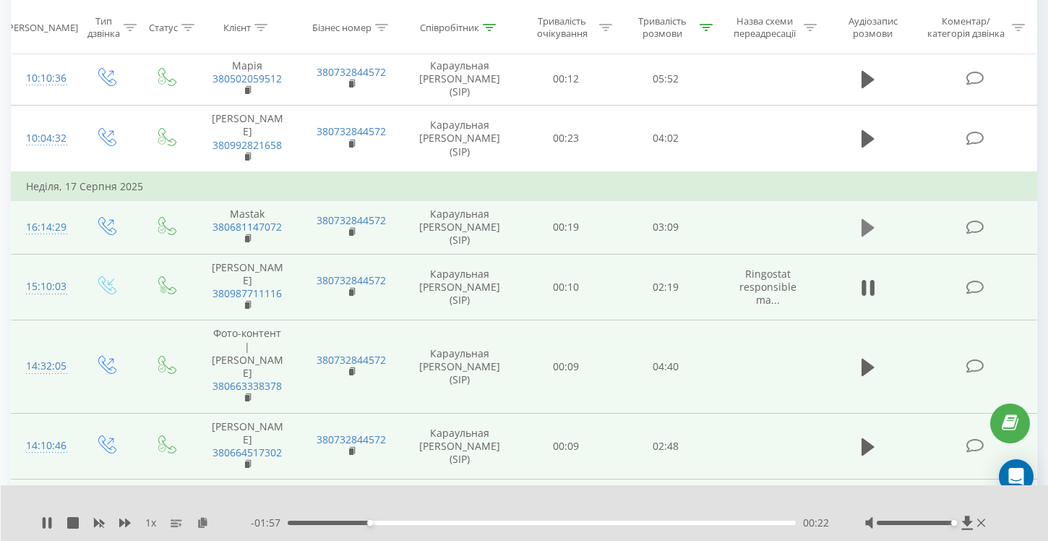
click at [870, 225] on icon at bounding box center [868, 227] width 13 height 17
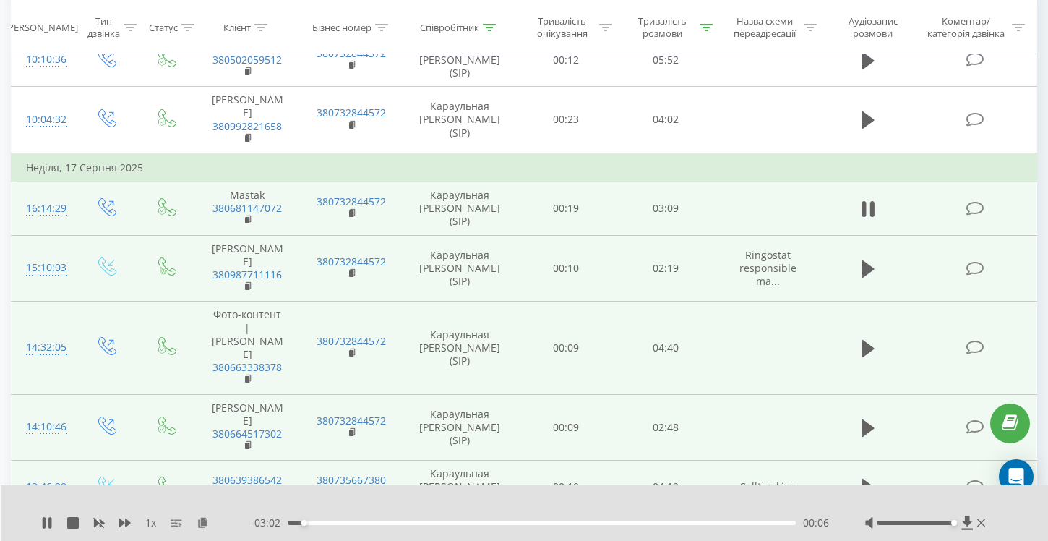
scroll to position [1558, 0]
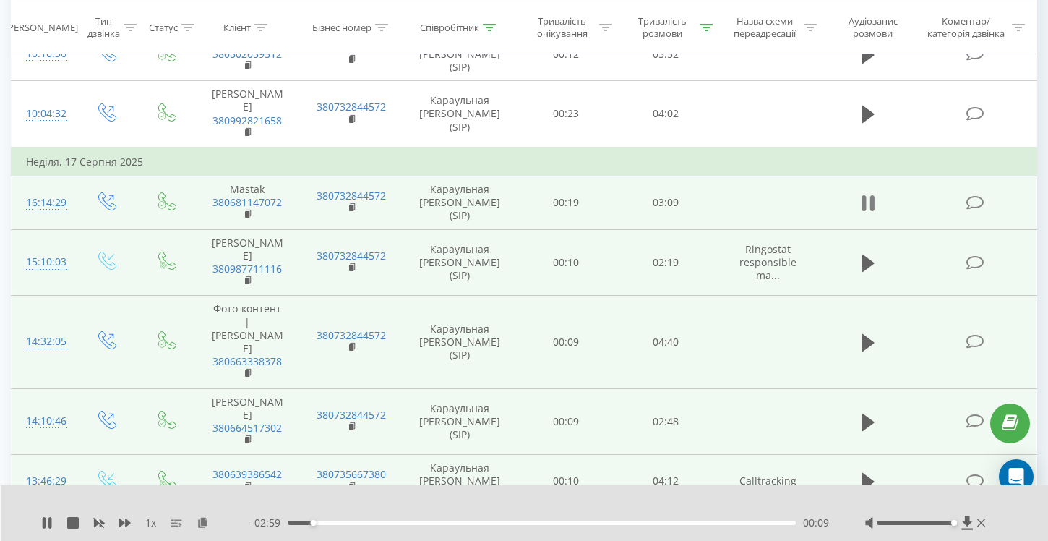
click at [873, 208] on icon at bounding box center [872, 203] width 4 height 16
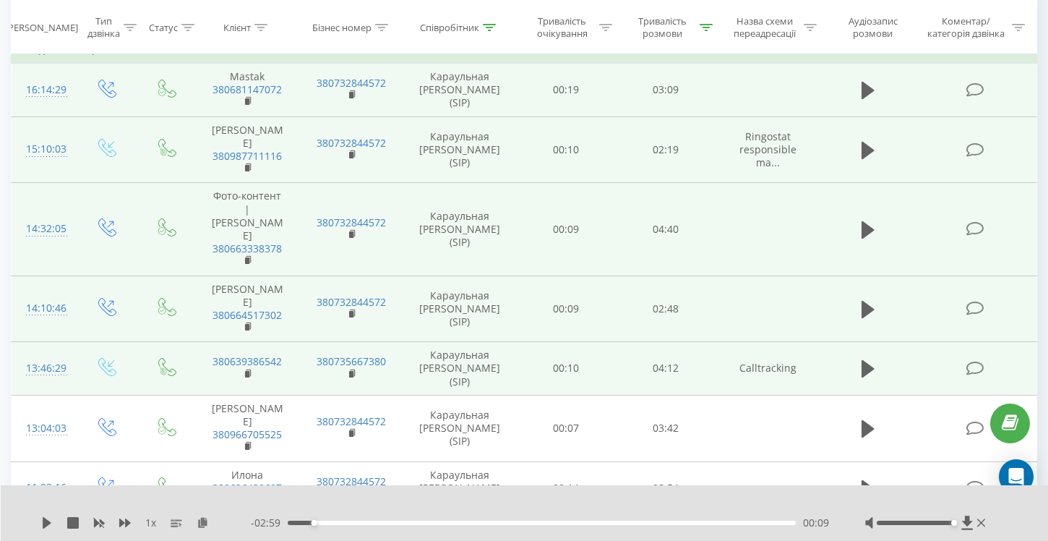
scroll to position [1673, 0]
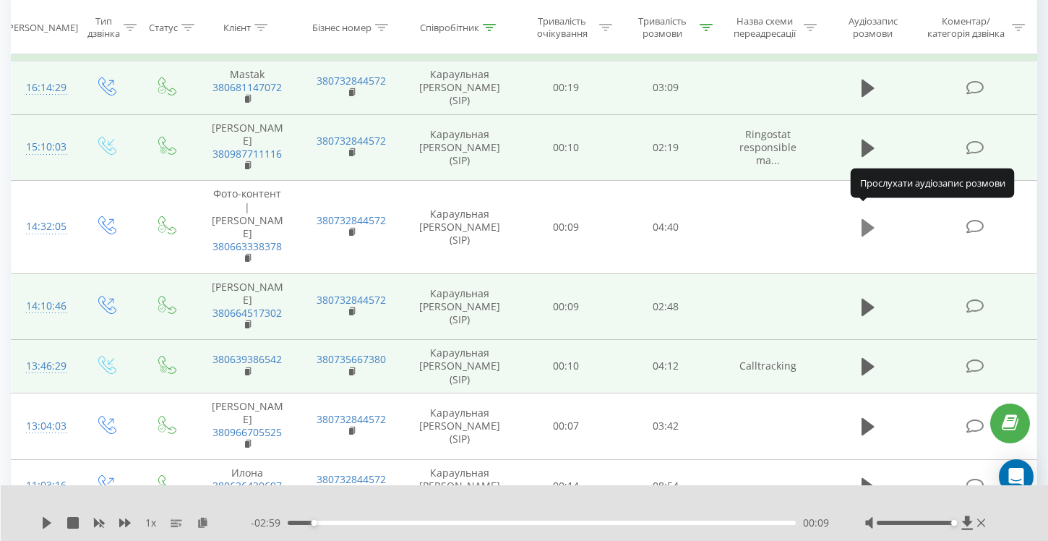
click at [863, 219] on icon at bounding box center [868, 227] width 13 height 17
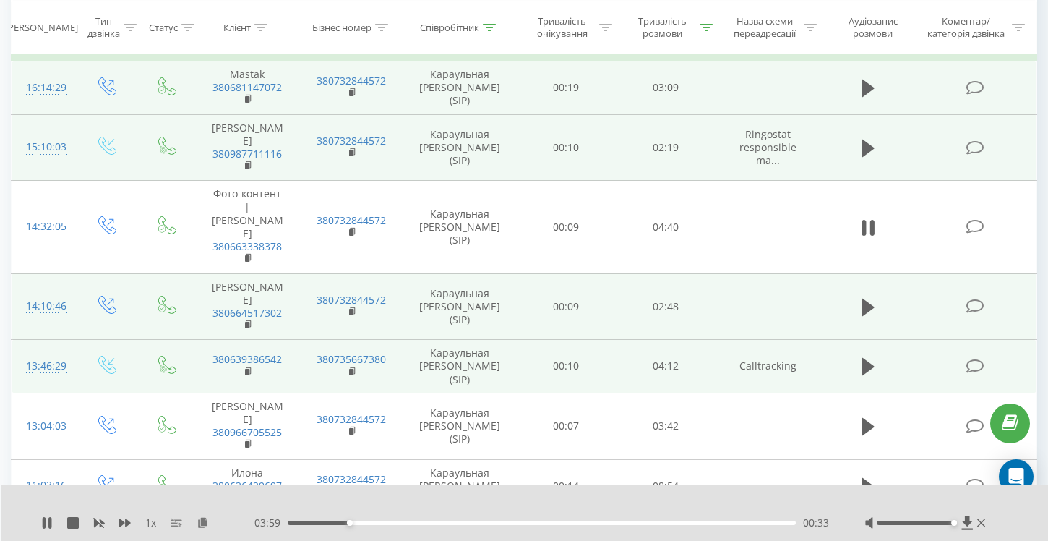
click at [317, 522] on div "00:33" at bounding box center [542, 523] width 508 height 4
click at [46, 521] on icon at bounding box center [44, 523] width 3 height 12
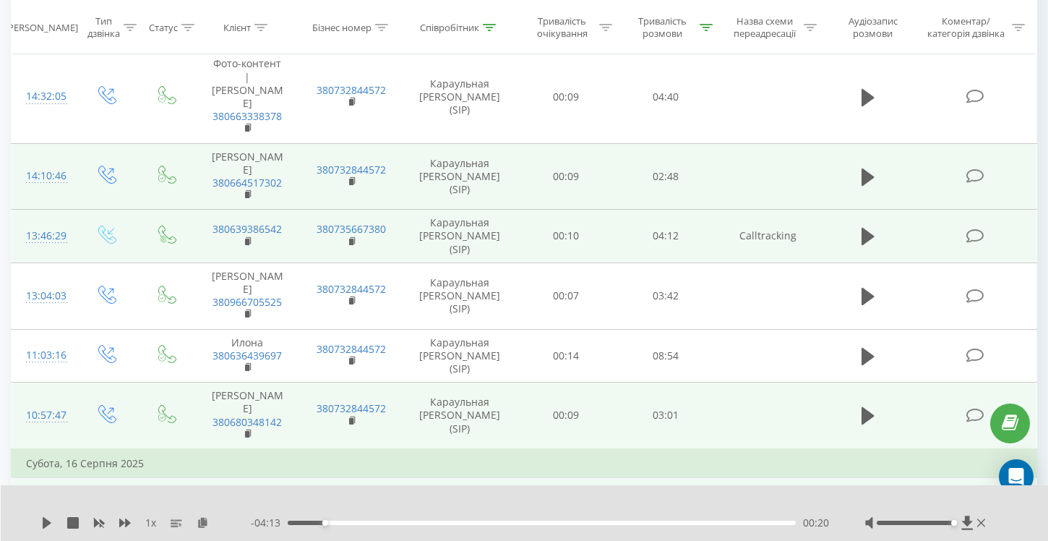
scroll to position [1632, 0]
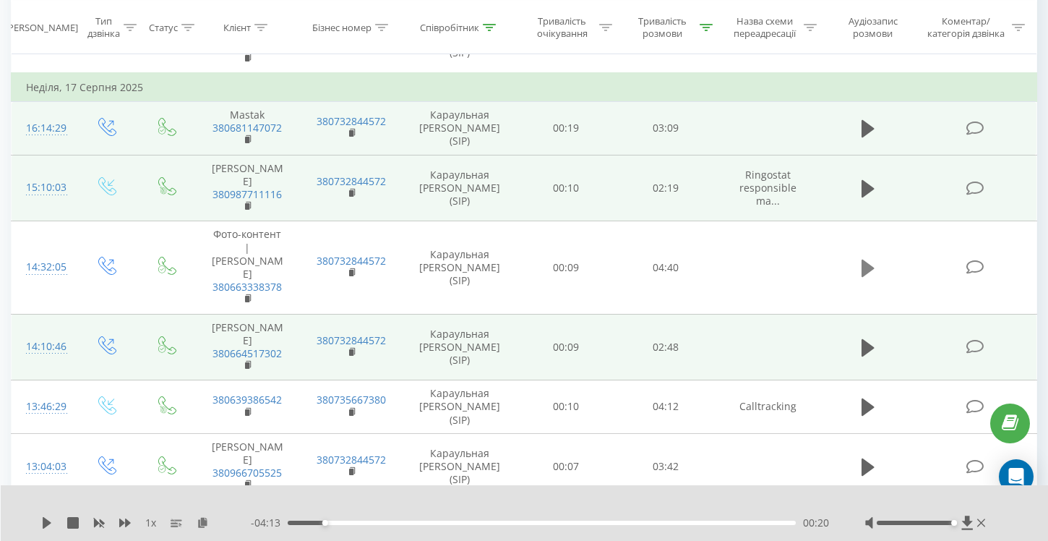
click at [861, 257] on button at bounding box center [868, 268] width 22 height 22
click at [309, 522] on div "00:11" at bounding box center [542, 523] width 508 height 4
click at [869, 196] on icon at bounding box center [868, 189] width 13 height 20
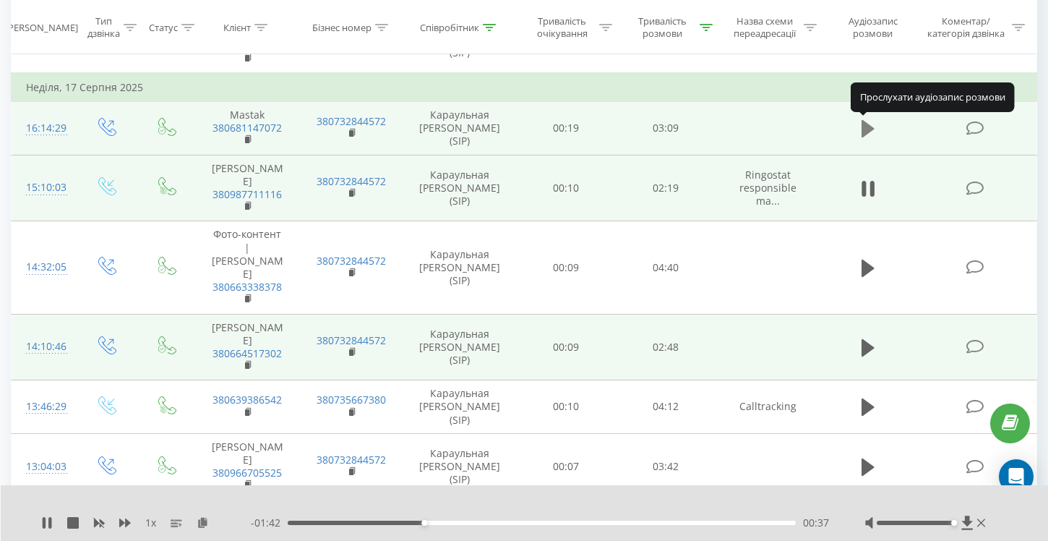
click at [866, 134] on icon at bounding box center [868, 128] width 13 height 17
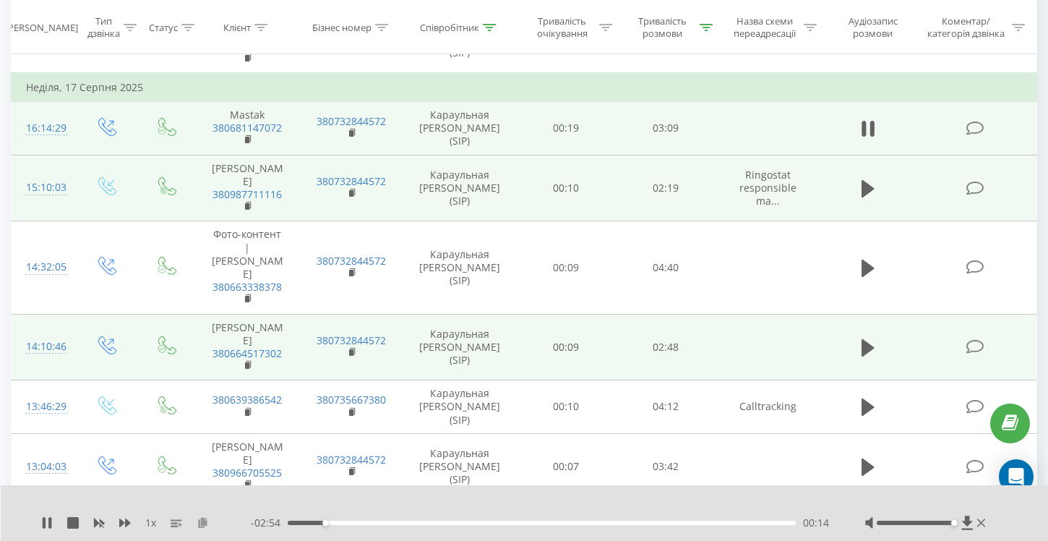
click at [202, 526] on icon at bounding box center [203, 522] width 12 height 10
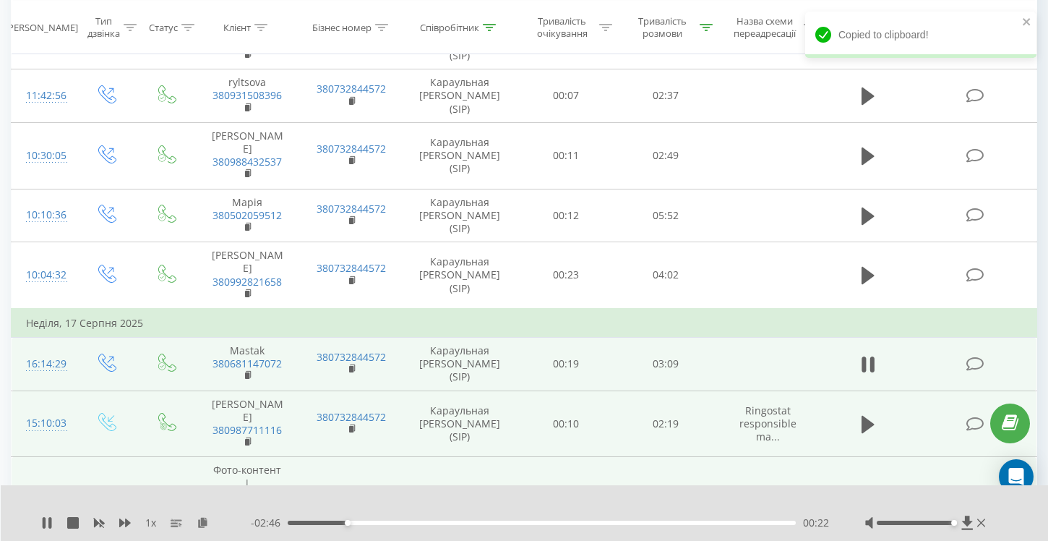
scroll to position [1393, 0]
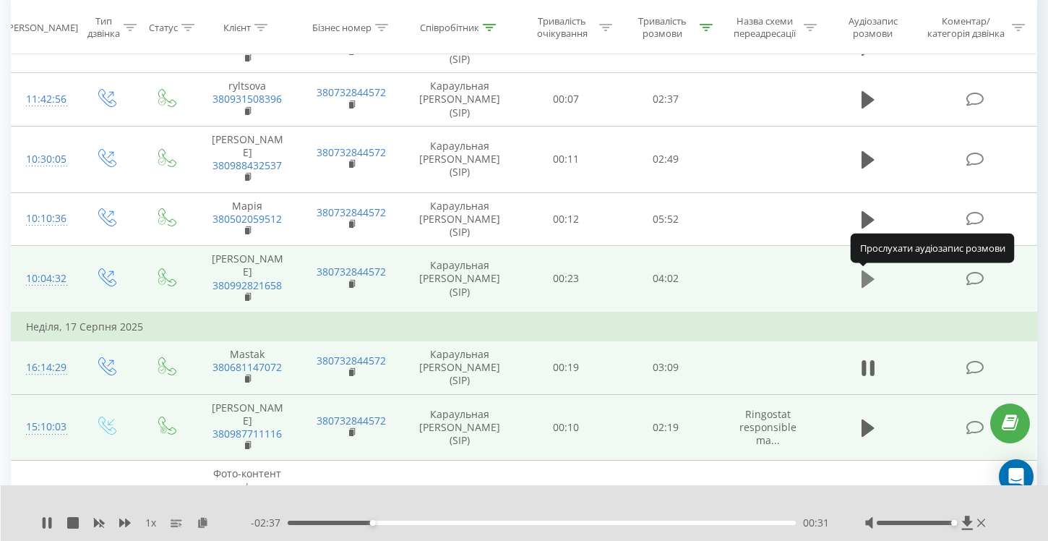
click at [865, 283] on icon at bounding box center [868, 278] width 13 height 17
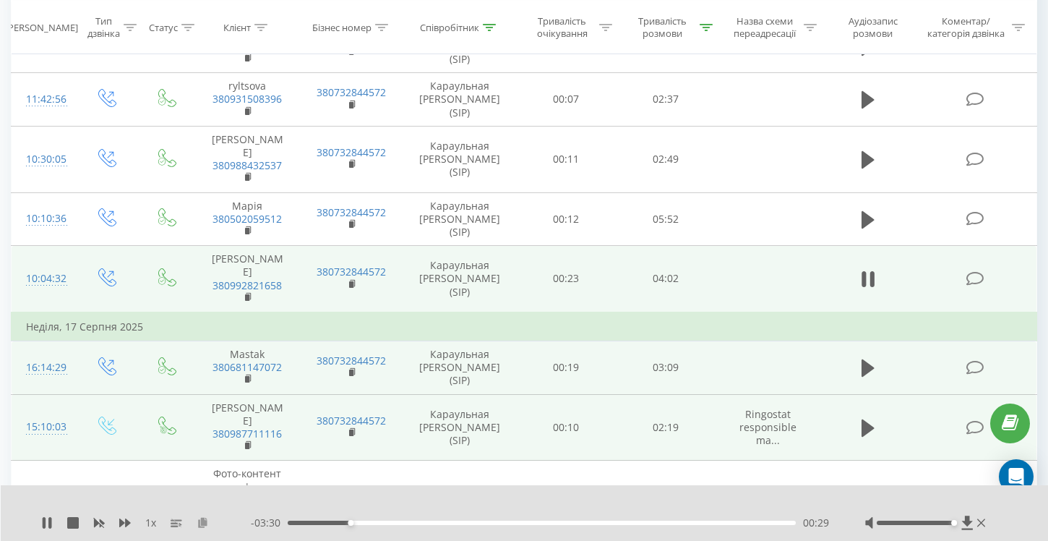
click at [205, 522] on icon at bounding box center [203, 522] width 12 height 10
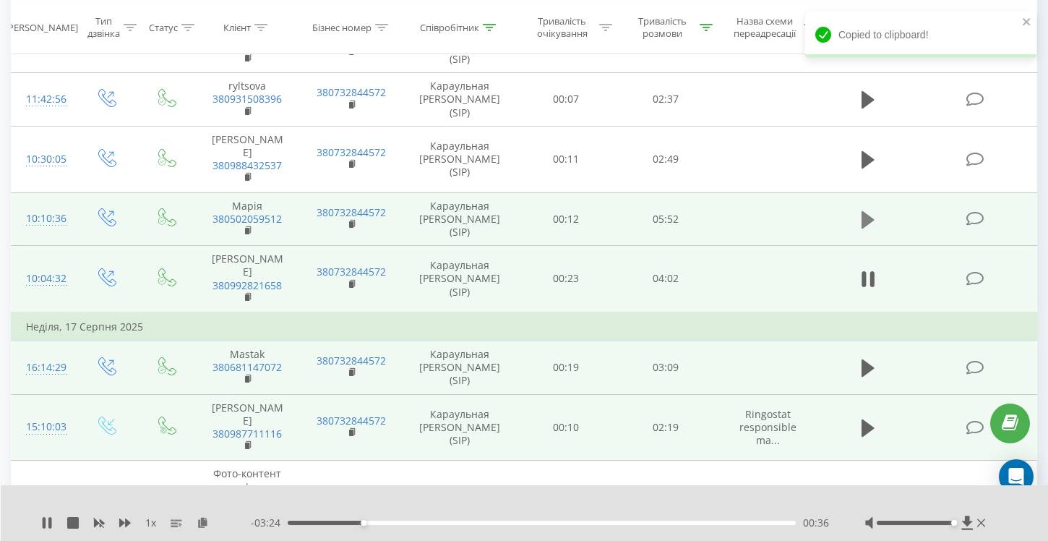
click at [866, 219] on icon at bounding box center [868, 219] width 13 height 17
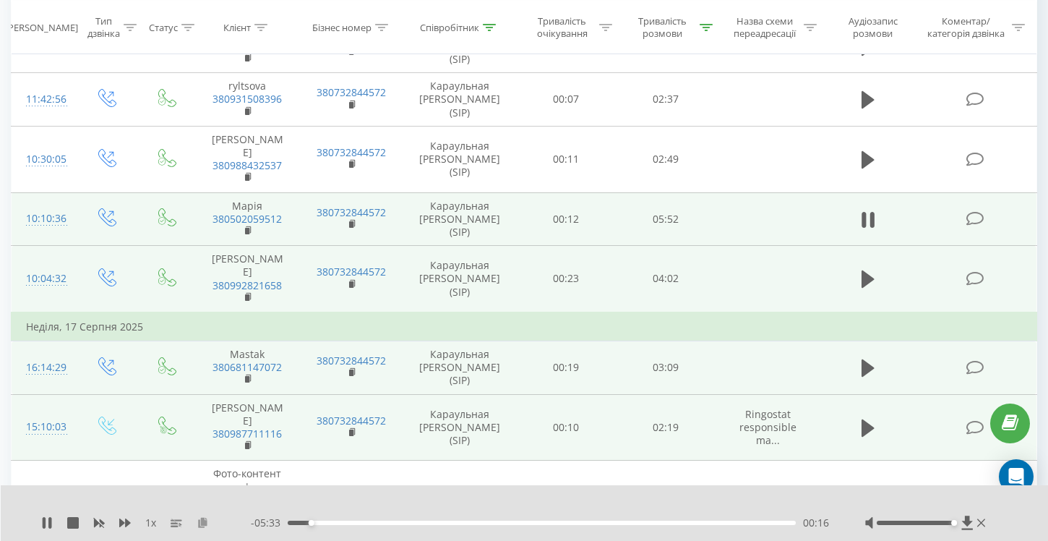
click at [203, 520] on icon at bounding box center [203, 522] width 12 height 10
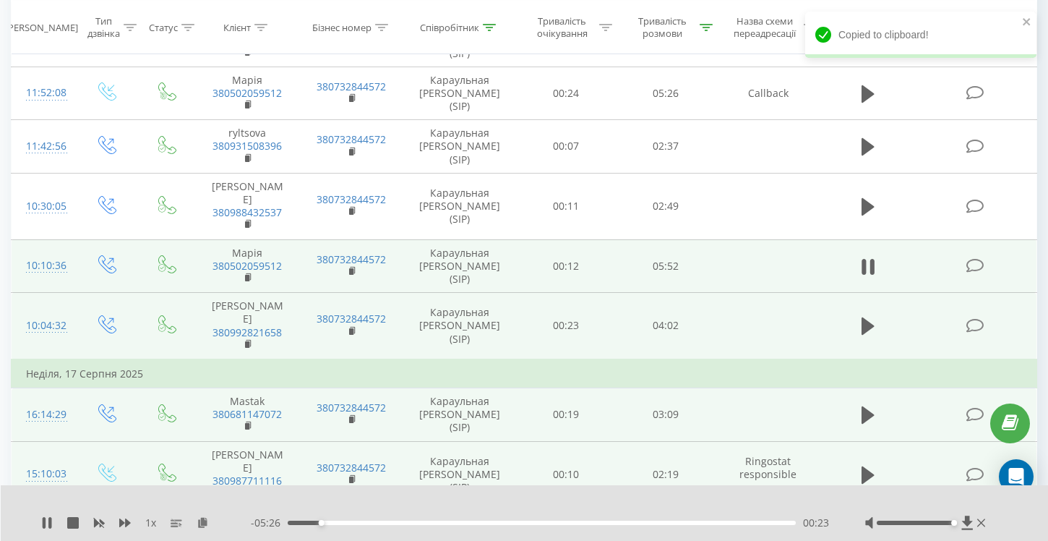
scroll to position [1336, 0]
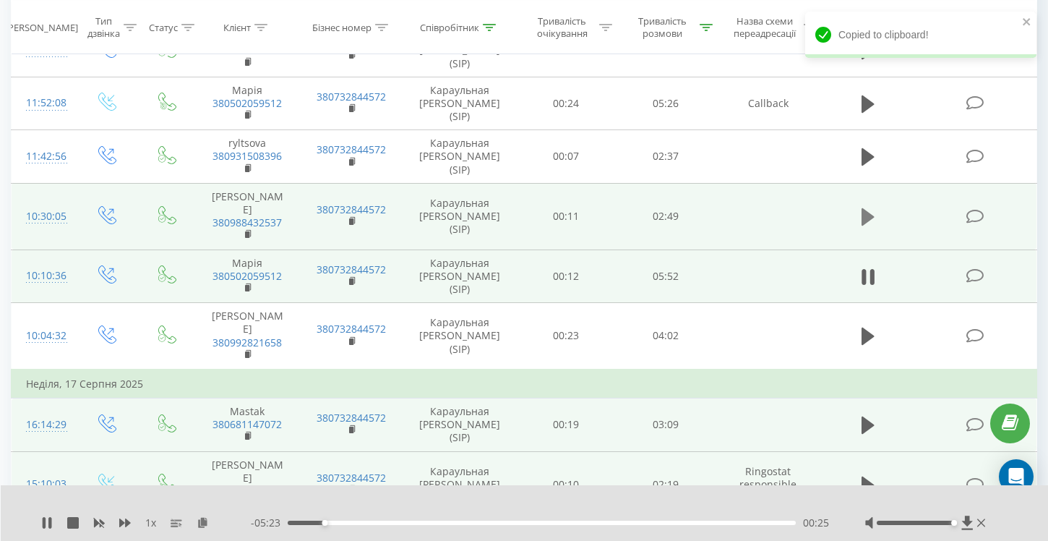
click at [868, 213] on icon at bounding box center [868, 216] width 13 height 17
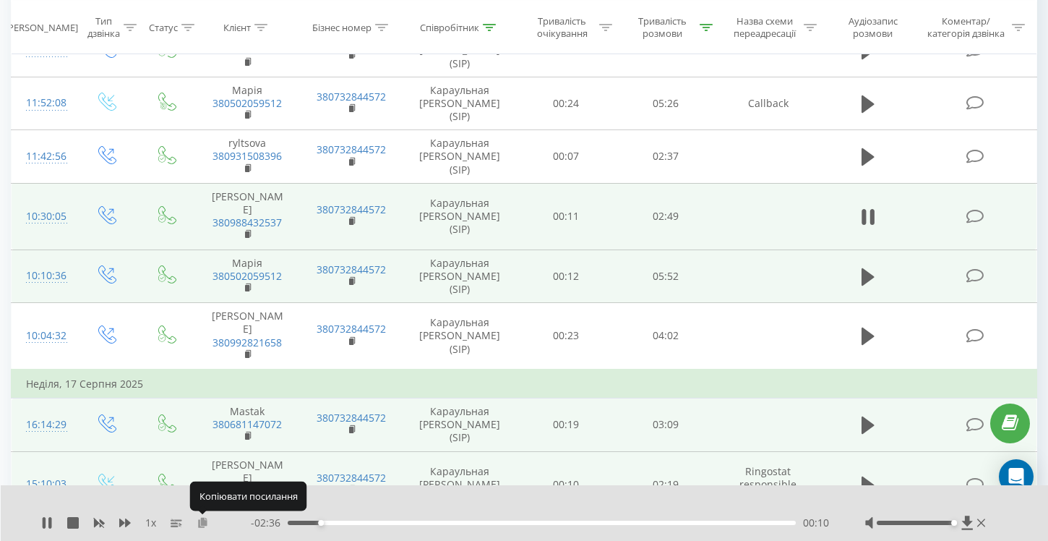
click at [200, 522] on icon at bounding box center [203, 522] width 12 height 10
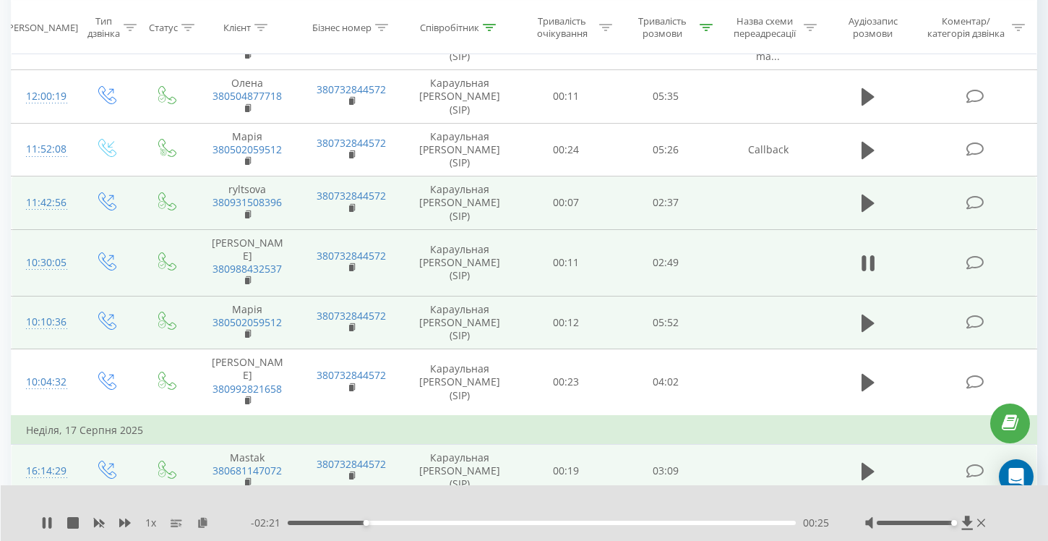
scroll to position [1289, 0]
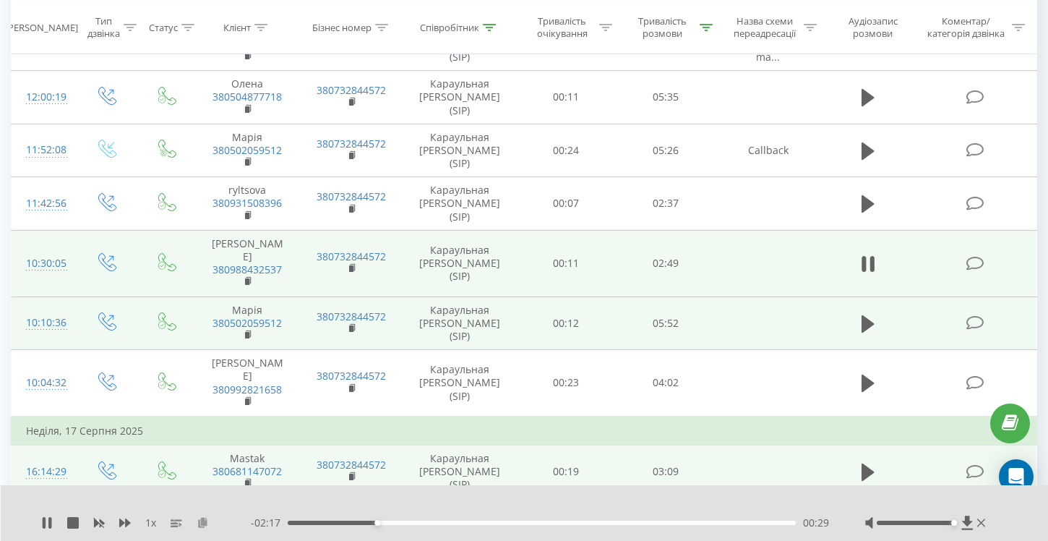
click at [204, 519] on icon at bounding box center [203, 522] width 12 height 10
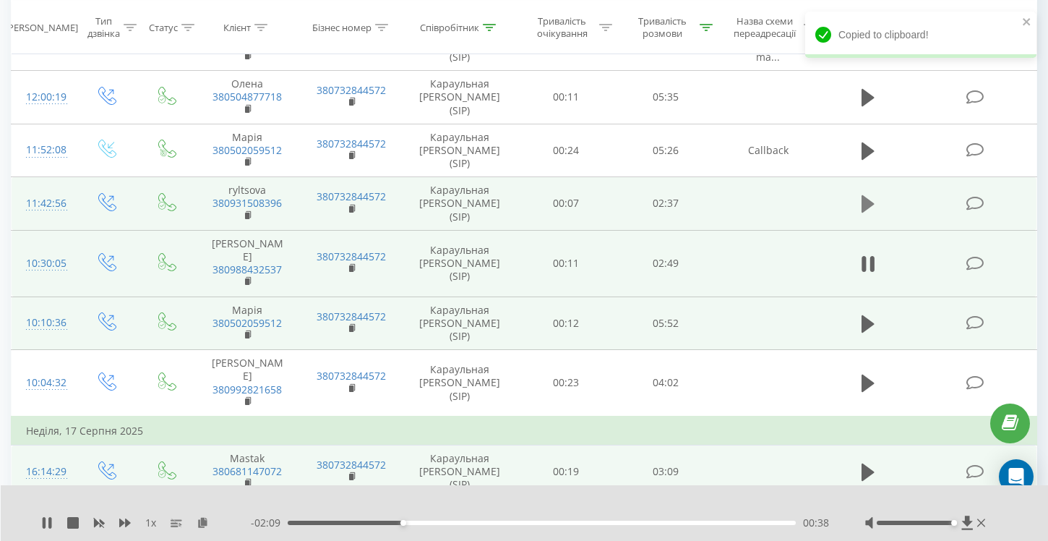
click at [866, 196] on icon at bounding box center [868, 203] width 13 height 17
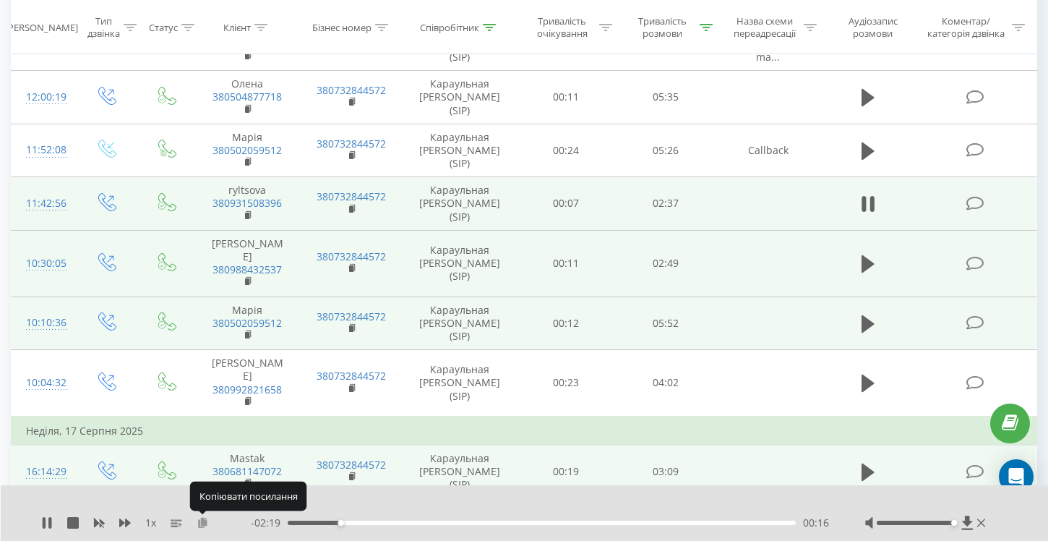
click at [200, 524] on icon at bounding box center [203, 522] width 12 height 10
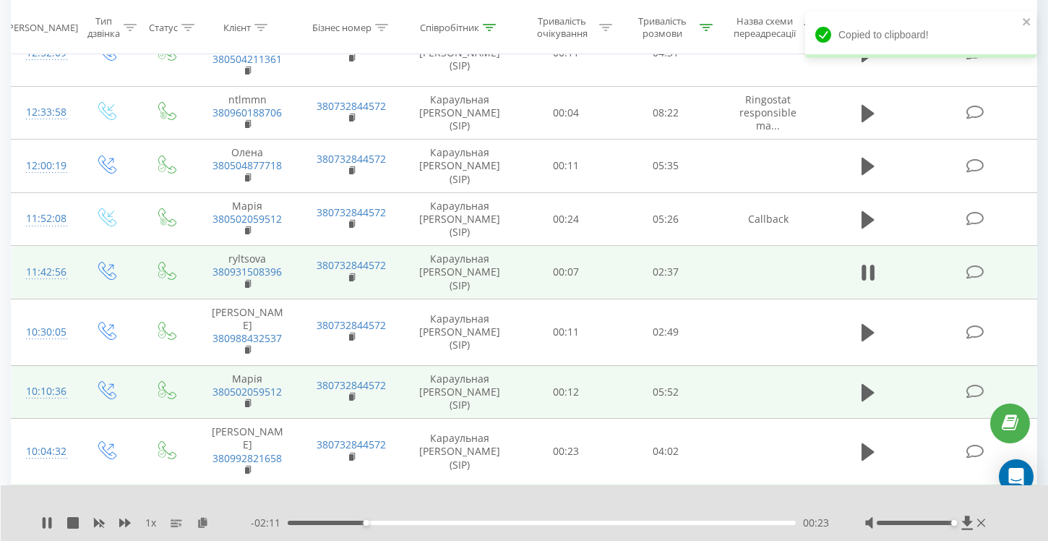
scroll to position [1218, 0]
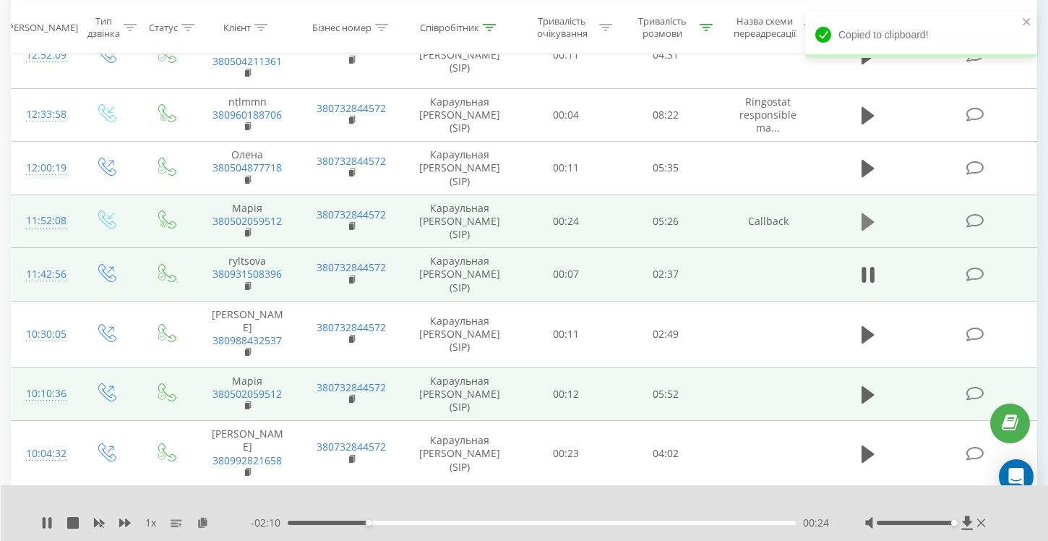
click at [867, 213] on icon at bounding box center [868, 221] width 13 height 17
click at [202, 525] on icon at bounding box center [203, 522] width 12 height 10
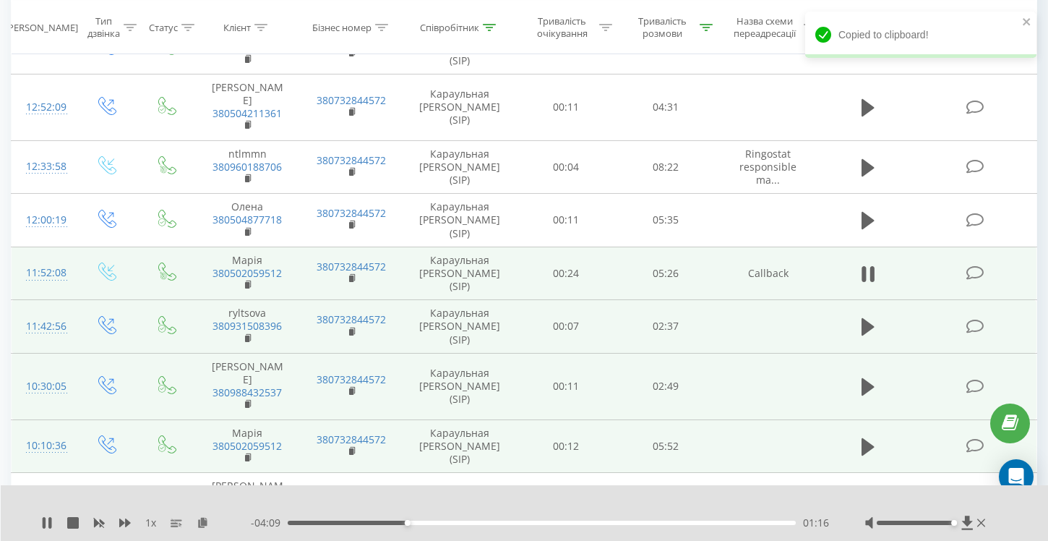
scroll to position [1157, 0]
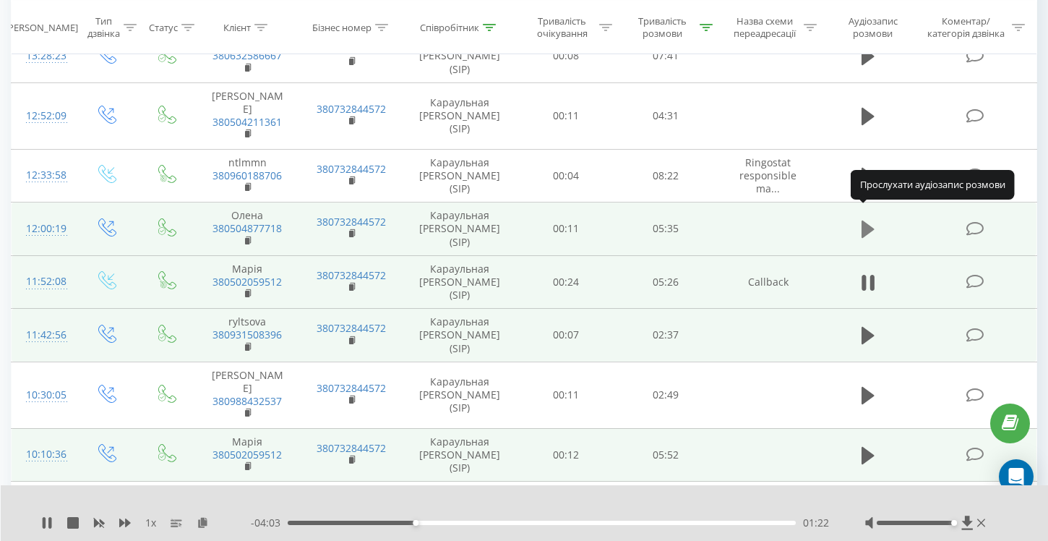
click at [868, 221] on icon at bounding box center [868, 229] width 13 height 17
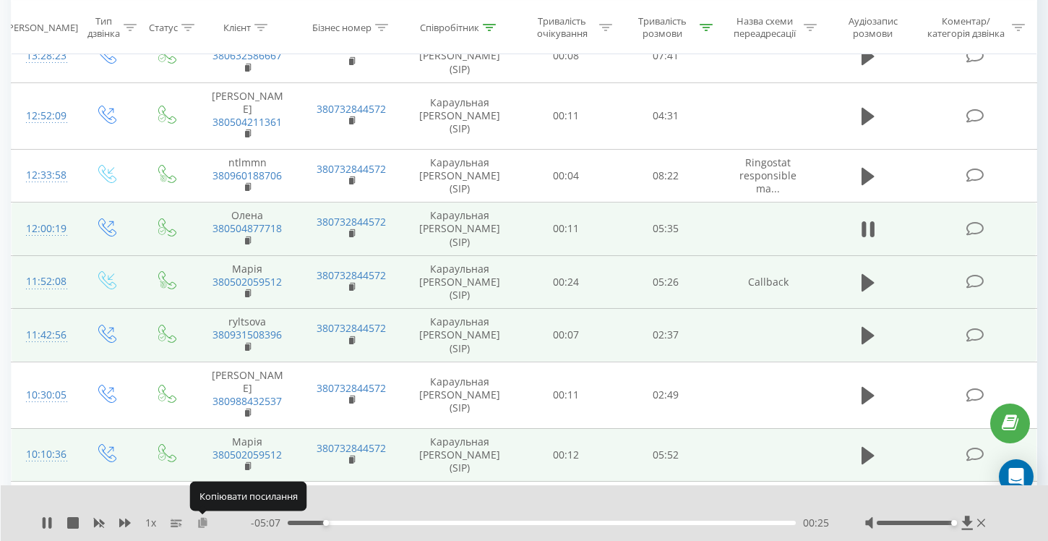
click at [203, 523] on icon at bounding box center [203, 522] width 12 height 10
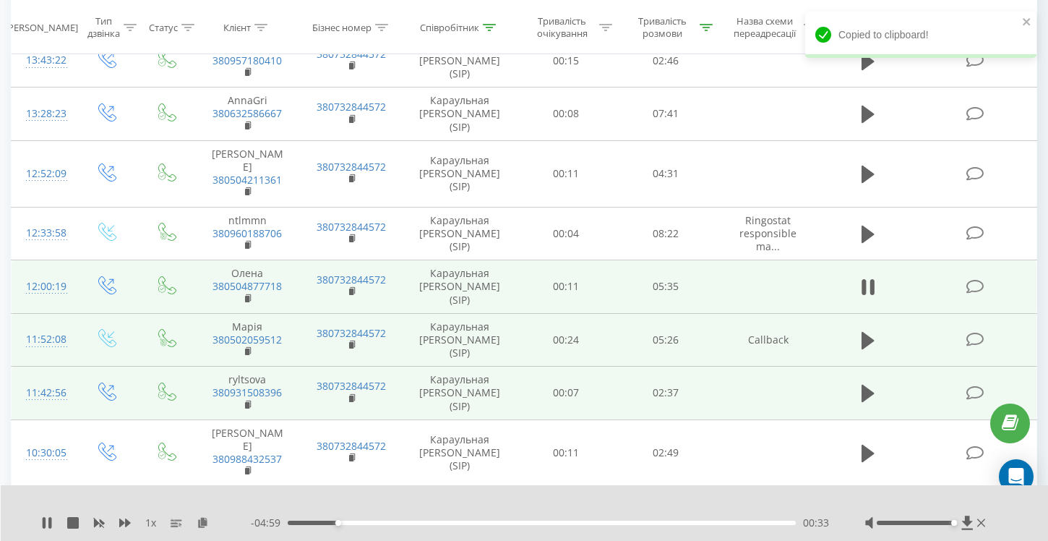
scroll to position [1094, 0]
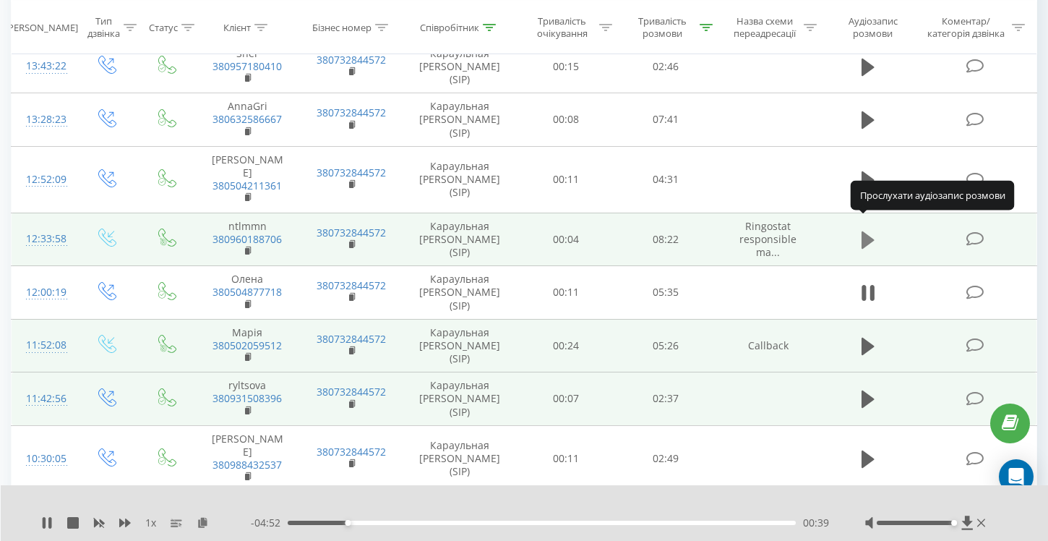
click at [865, 231] on icon at bounding box center [868, 239] width 13 height 17
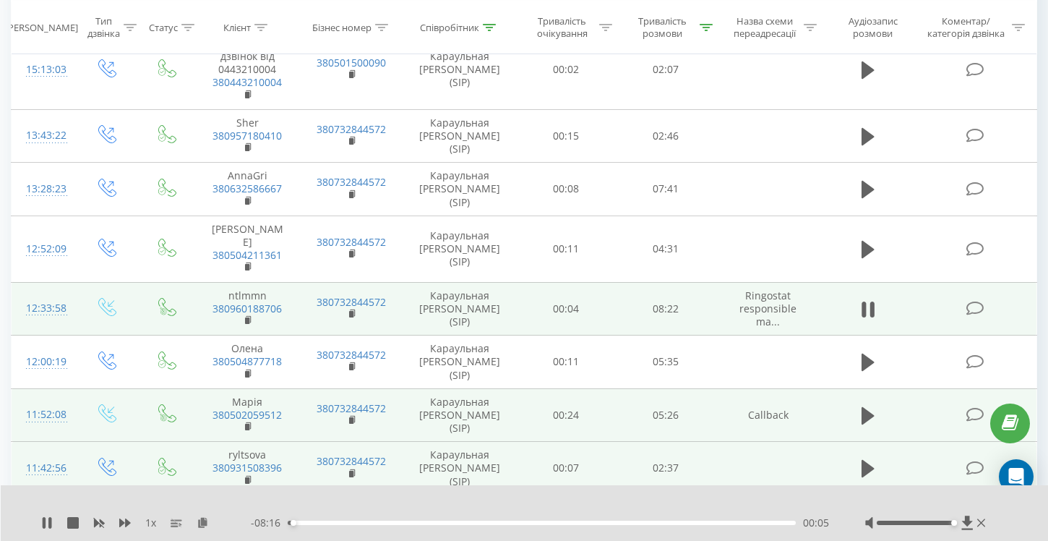
scroll to position [1024, 0]
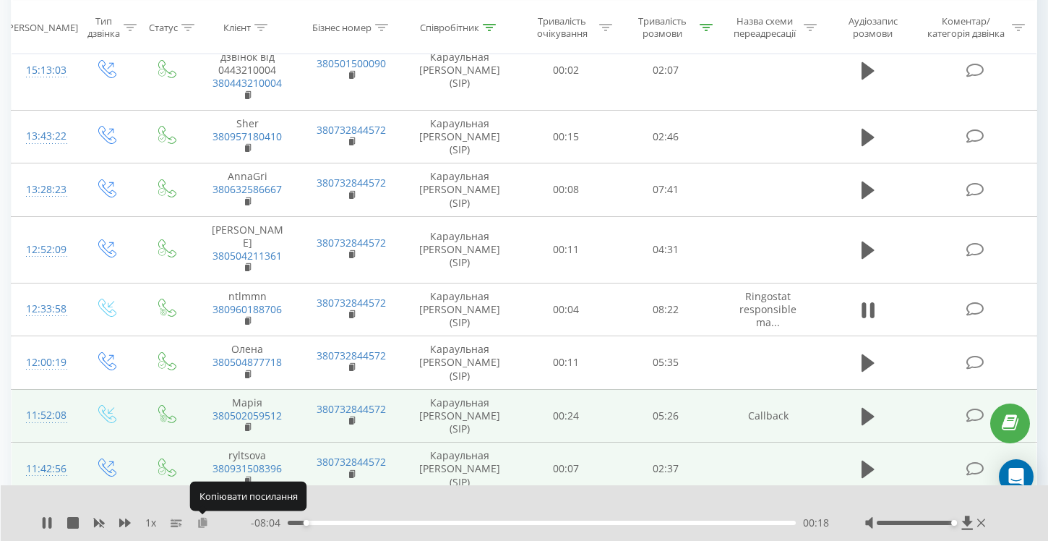
click at [205, 526] on icon at bounding box center [203, 522] width 12 height 10
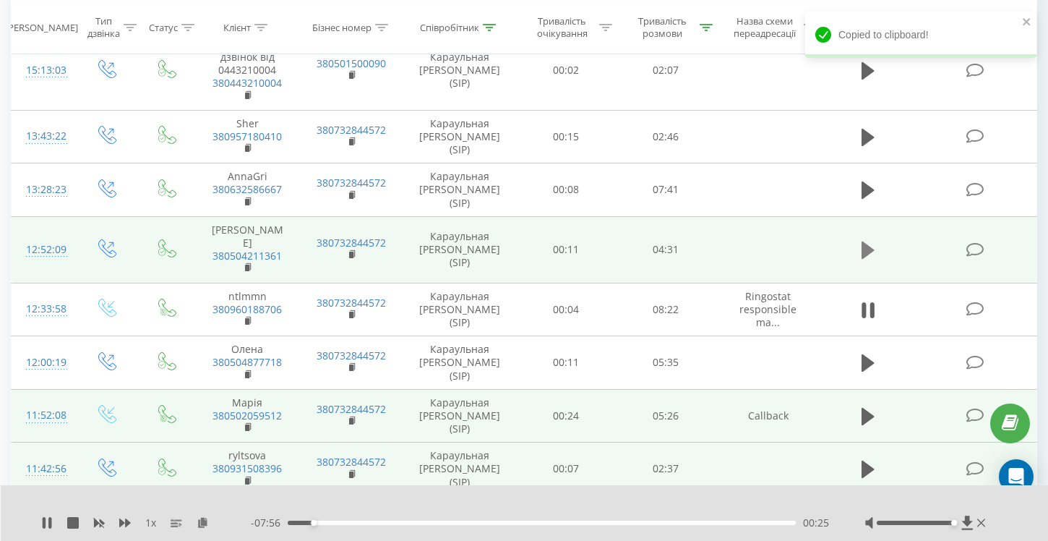
click at [868, 241] on icon at bounding box center [868, 249] width 13 height 17
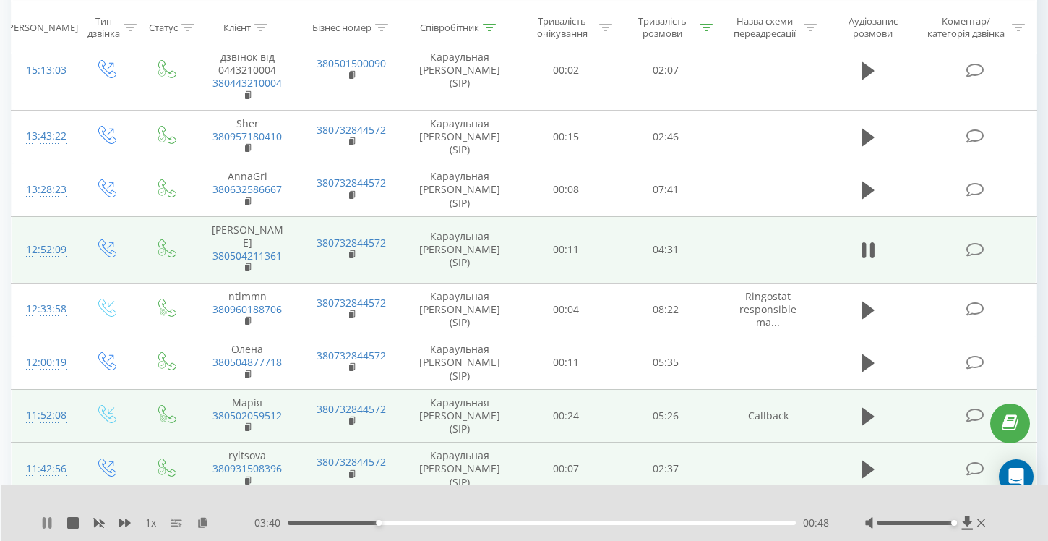
click at [43, 523] on icon at bounding box center [44, 523] width 3 height 12
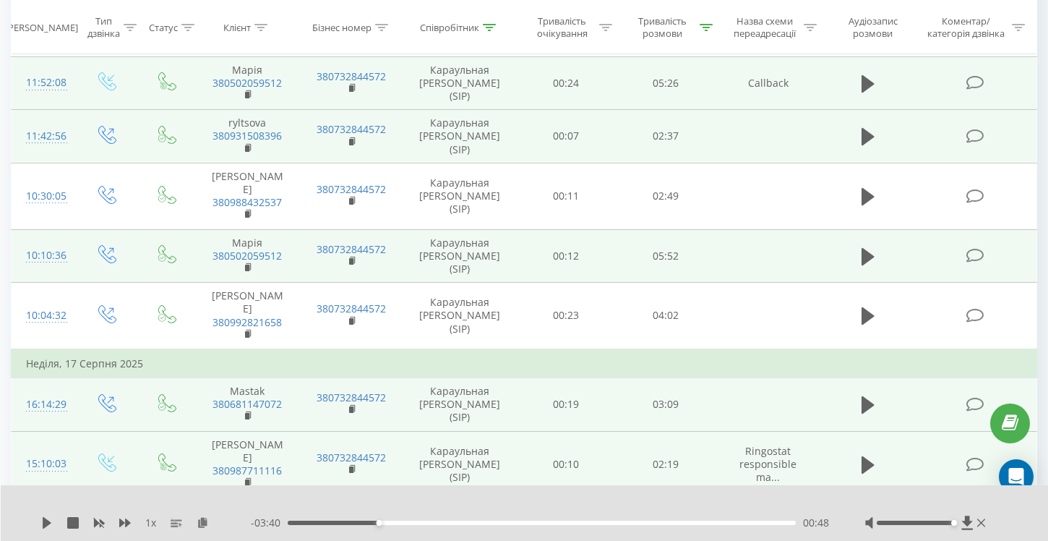
scroll to position [1359, 0]
click at [41, 523] on icon at bounding box center [47, 523] width 12 height 12
click at [50, 523] on icon at bounding box center [49, 523] width 3 height 12
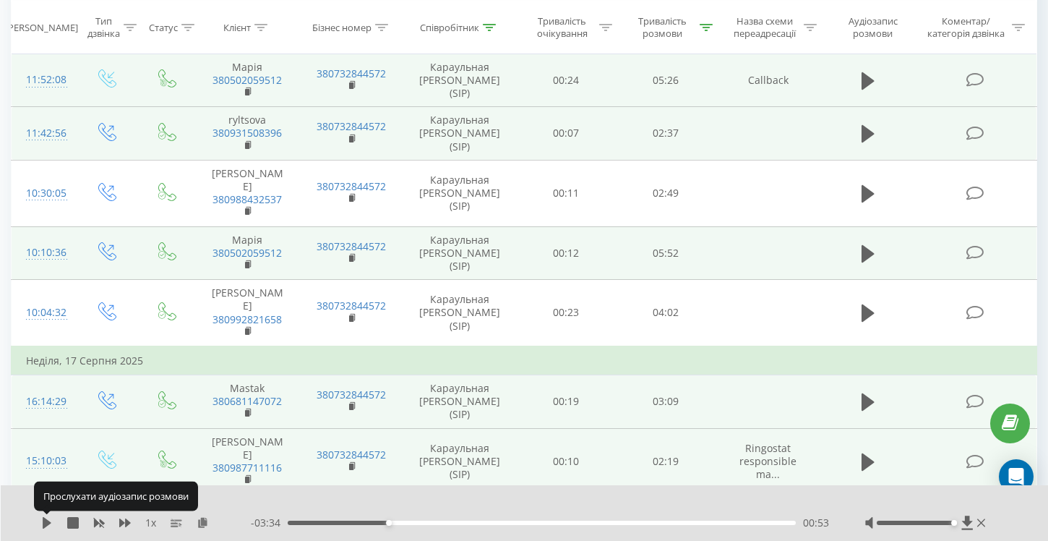
click at [50, 523] on icon at bounding box center [47, 523] width 12 height 12
click at [50, 523] on icon at bounding box center [49, 523] width 3 height 12
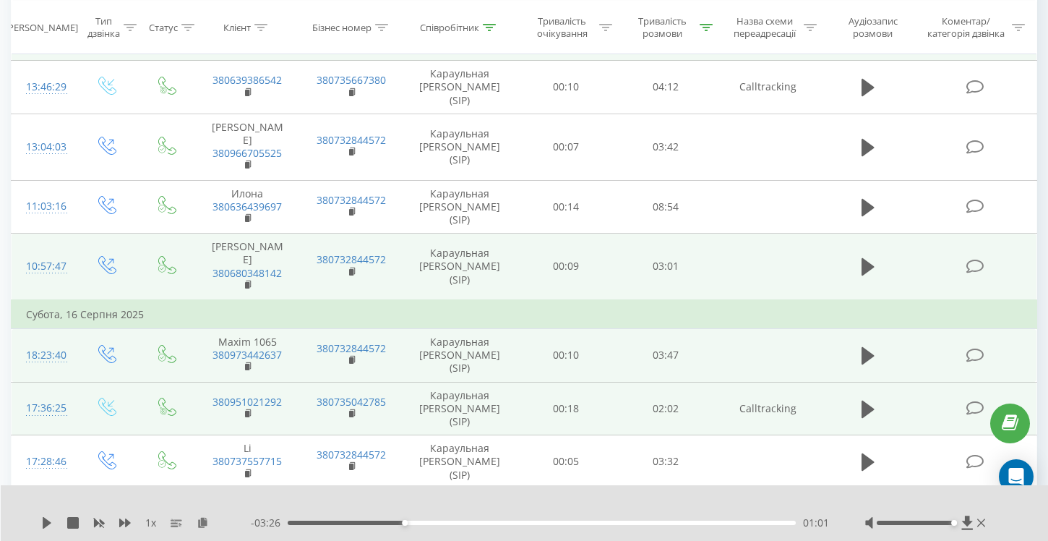
scroll to position [1954, 0]
click at [289, 523] on div "01:01" at bounding box center [542, 523] width 508 height 4
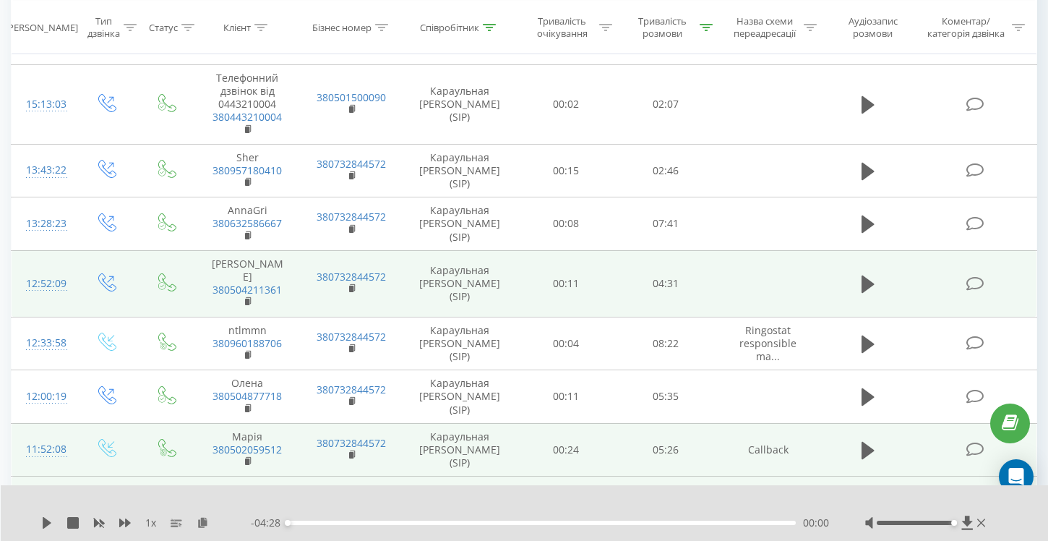
scroll to position [987, 0]
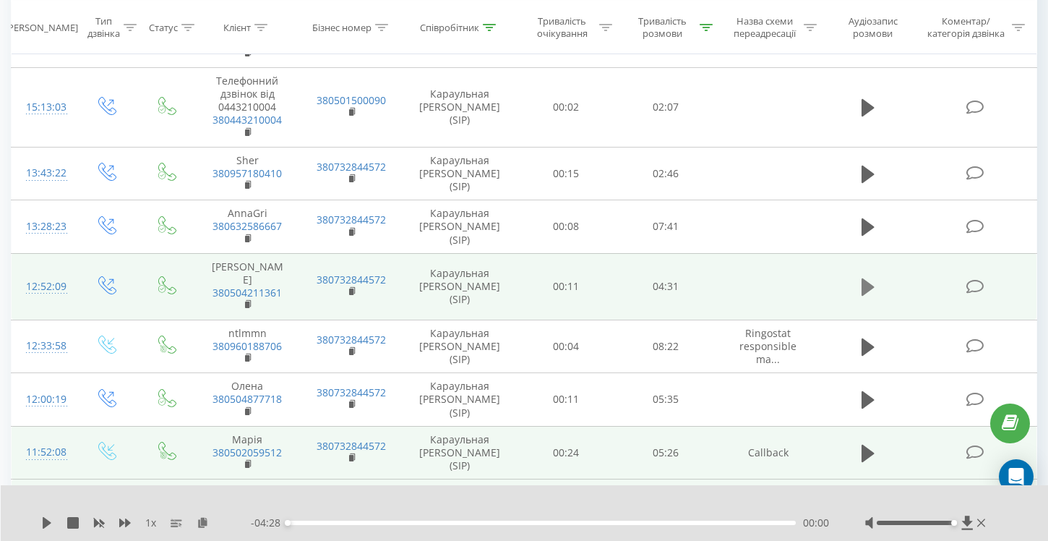
click at [867, 278] on icon at bounding box center [868, 286] width 13 height 17
click at [873, 279] on icon at bounding box center [872, 287] width 4 height 16
click at [870, 278] on icon at bounding box center [868, 287] width 13 height 20
click at [201, 523] on icon at bounding box center [203, 522] width 12 height 10
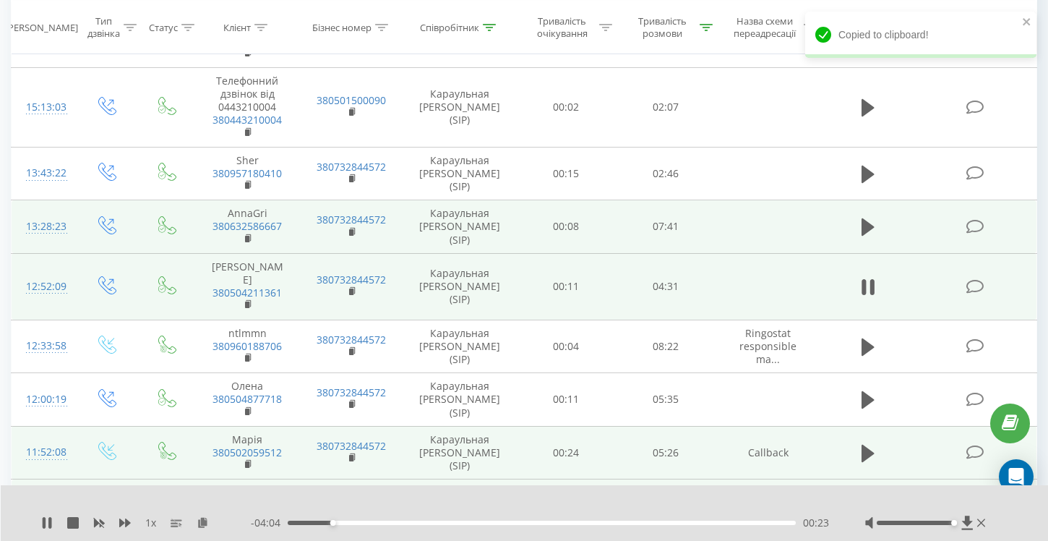
scroll to position [974, 0]
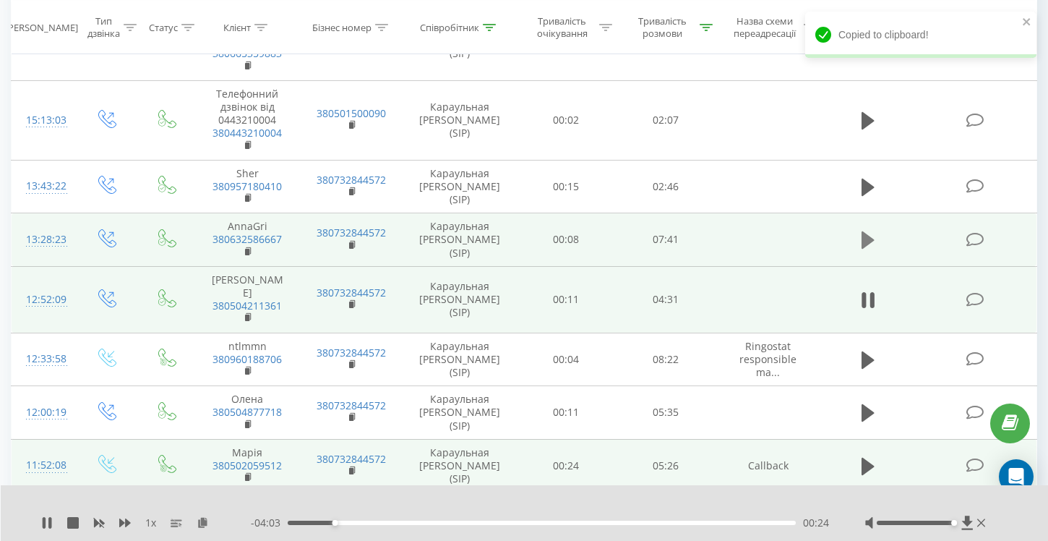
click at [868, 231] on icon at bounding box center [868, 239] width 13 height 17
click at [203, 528] on button at bounding box center [203, 523] width 12 height 12
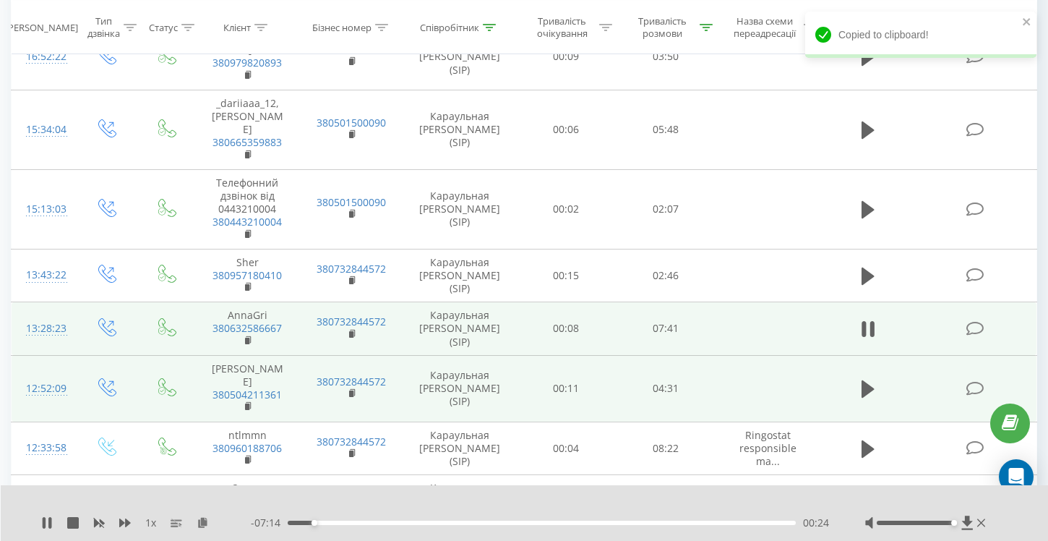
scroll to position [870, 0]
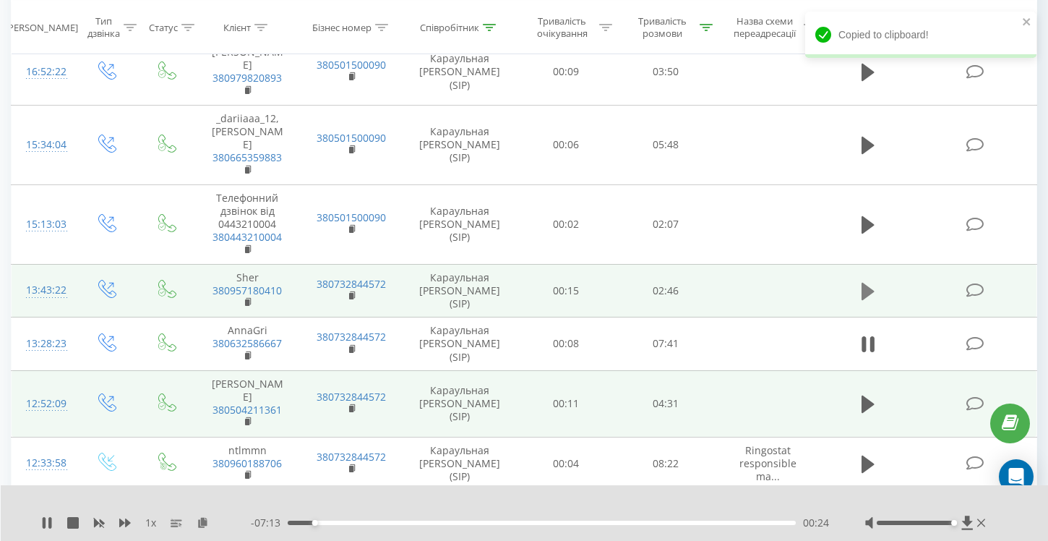
click at [869, 283] on icon at bounding box center [868, 291] width 13 height 17
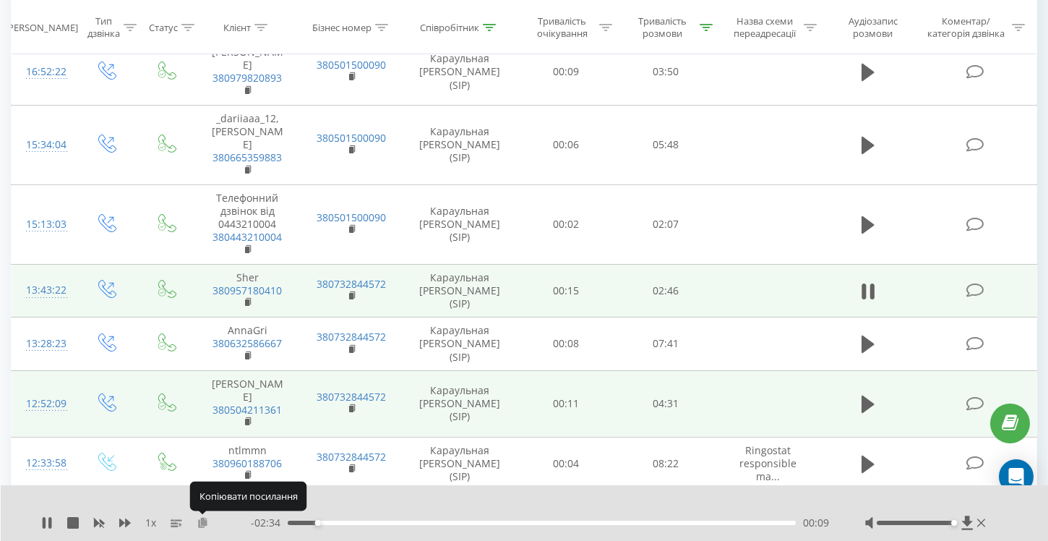
click at [202, 524] on icon at bounding box center [203, 522] width 12 height 10
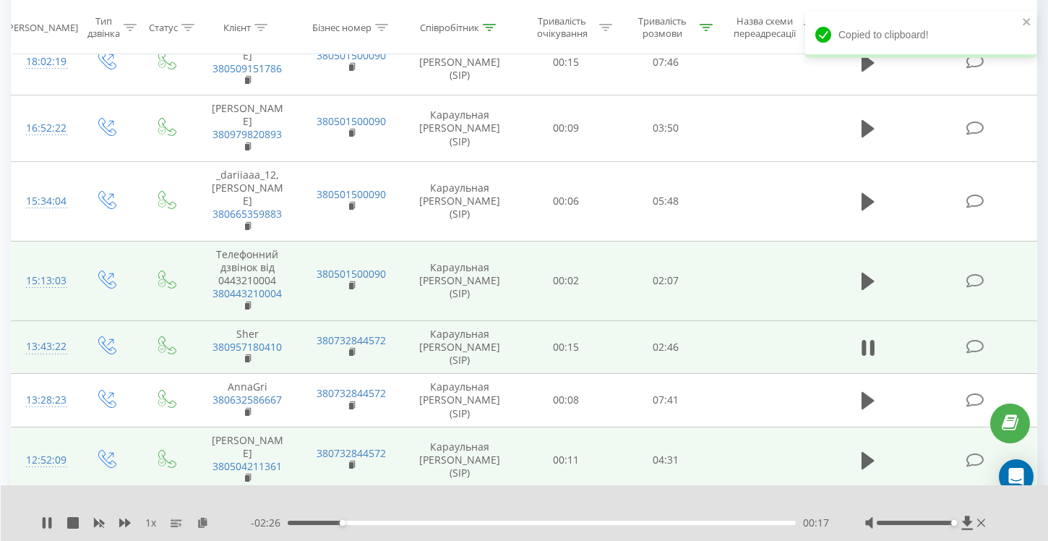
scroll to position [792, 0]
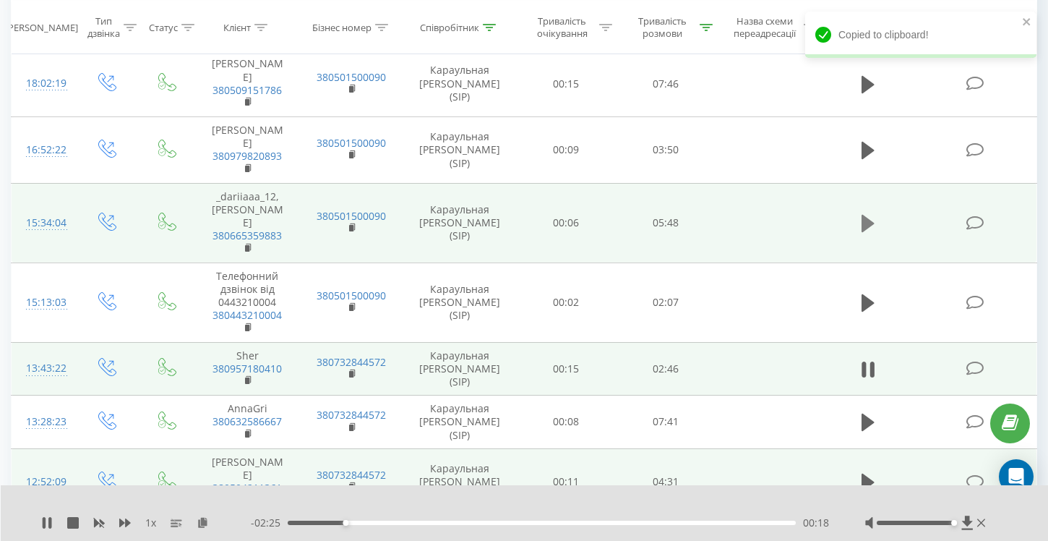
click at [872, 218] on icon at bounding box center [868, 223] width 13 height 17
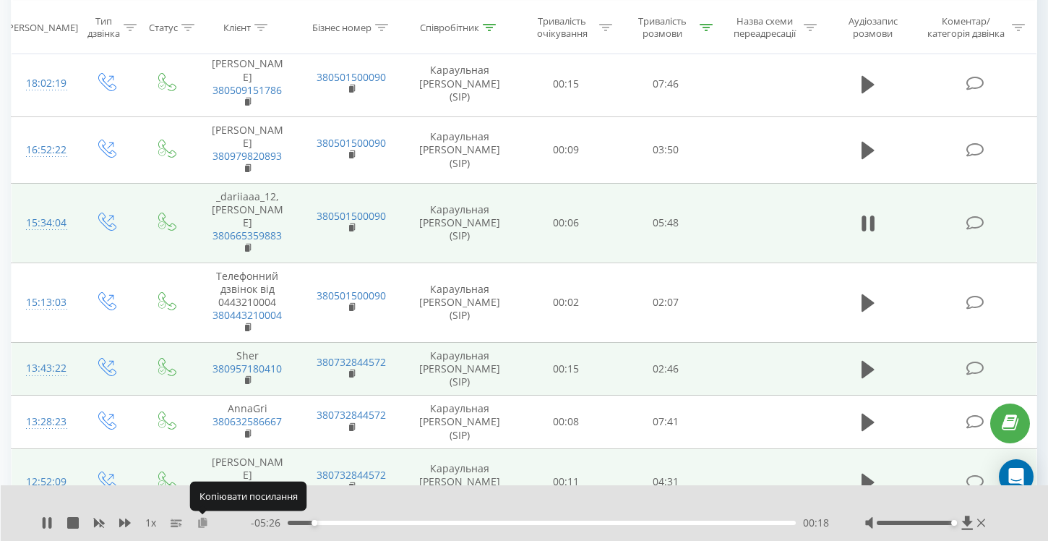
click at [205, 525] on icon at bounding box center [203, 522] width 12 height 10
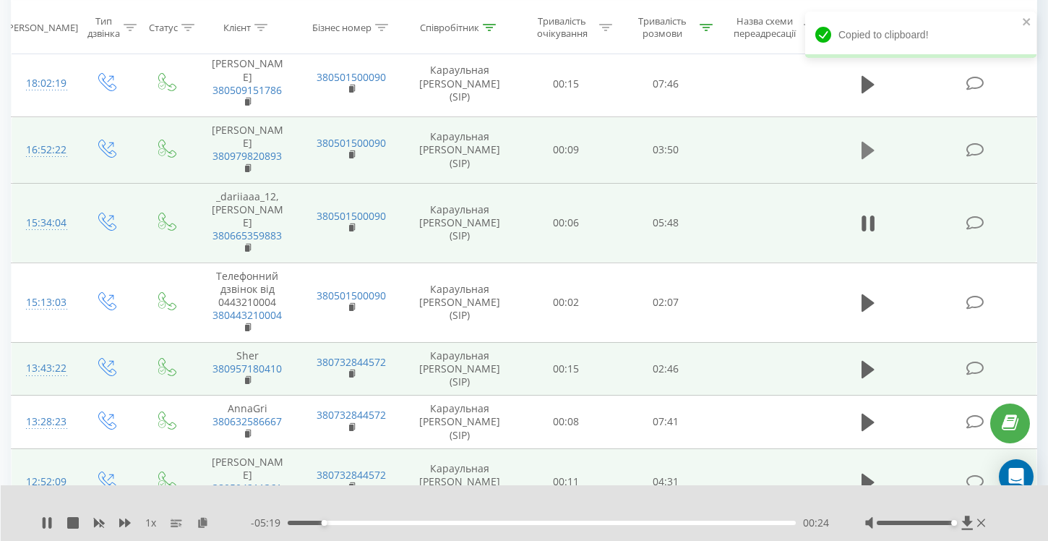
click at [873, 153] on icon at bounding box center [868, 150] width 13 height 20
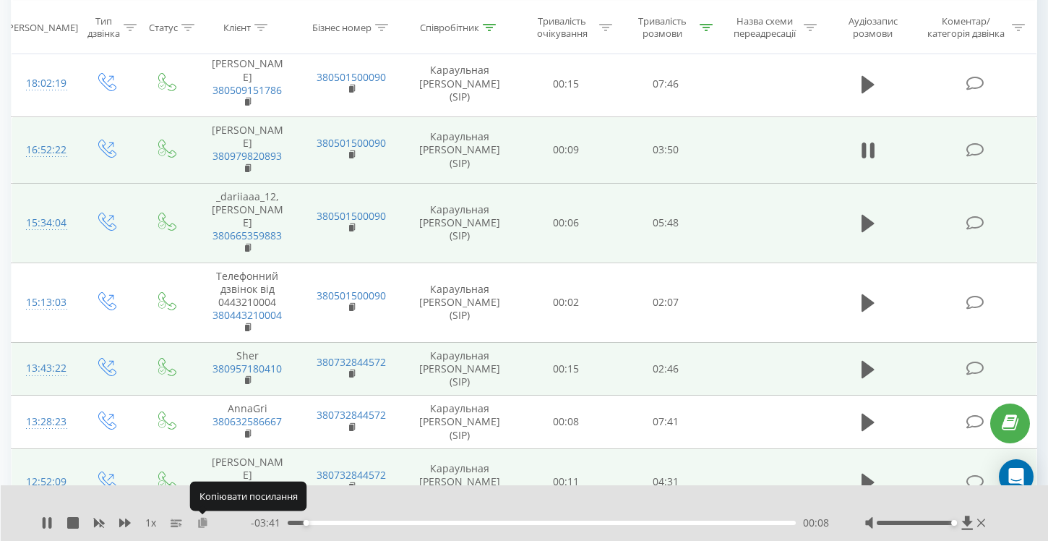
click at [201, 523] on icon at bounding box center [203, 522] width 12 height 10
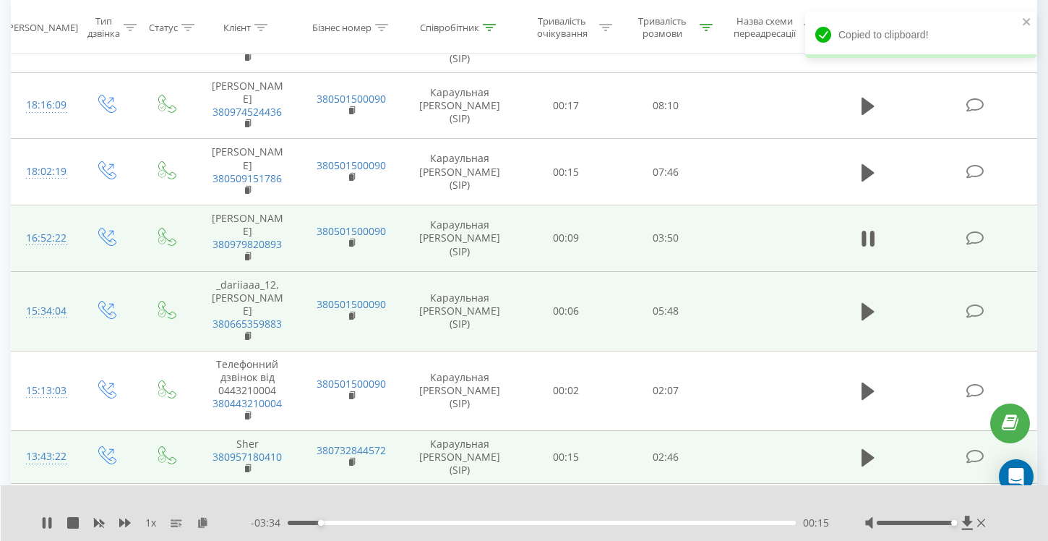
scroll to position [674, 0]
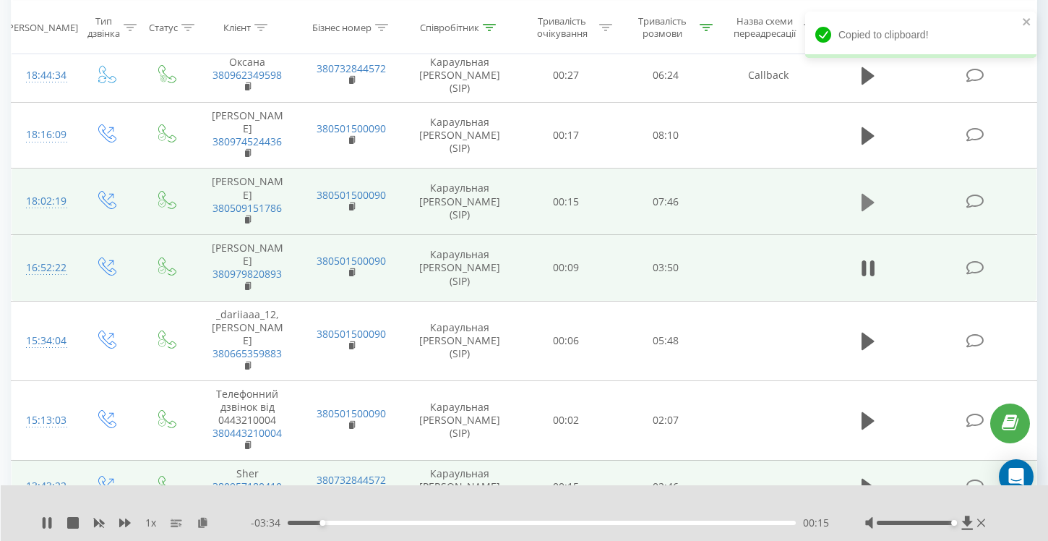
click at [870, 210] on icon at bounding box center [868, 202] width 13 height 20
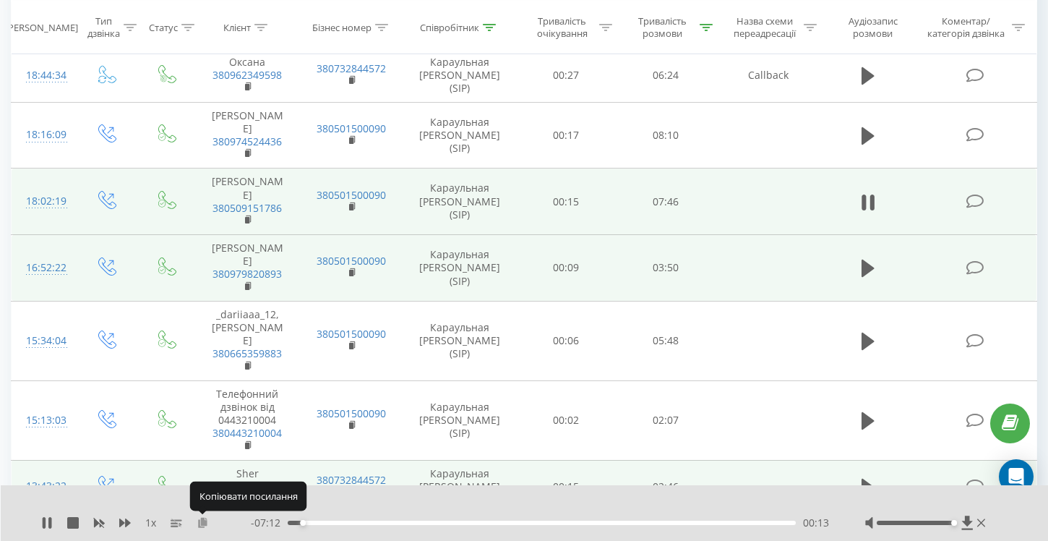
click at [204, 525] on icon at bounding box center [203, 522] width 12 height 10
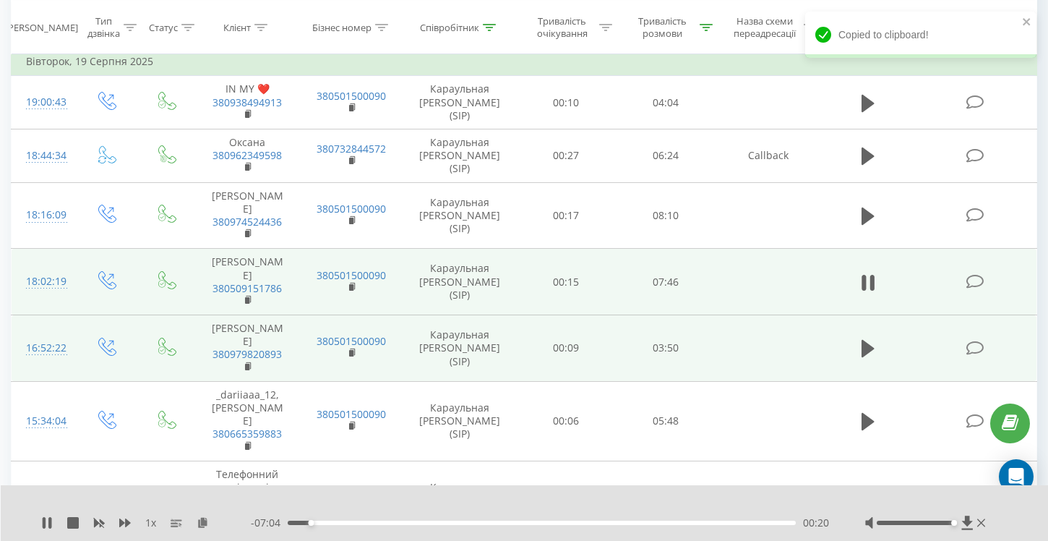
scroll to position [588, 0]
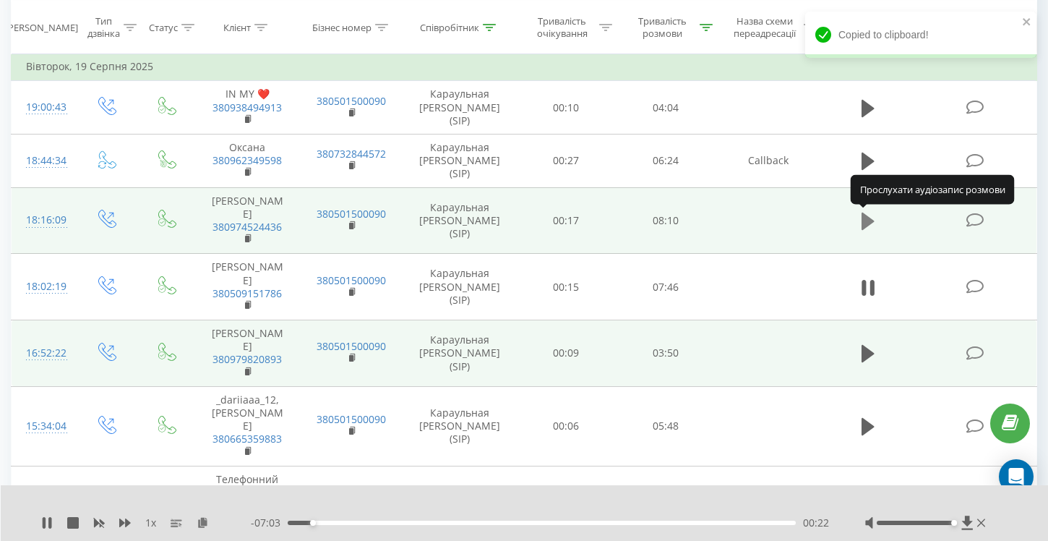
click at [865, 220] on icon at bounding box center [868, 221] width 13 height 17
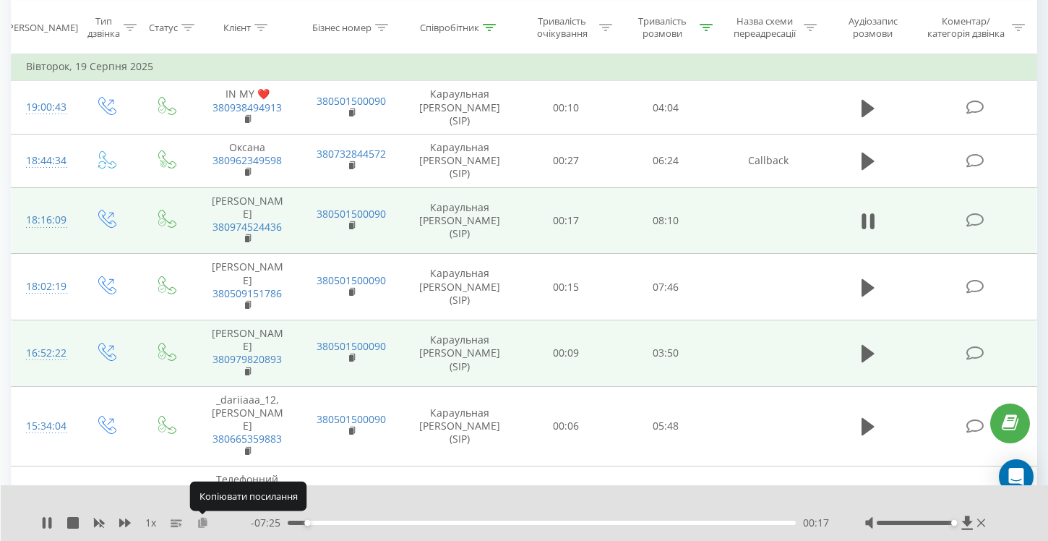
click at [206, 523] on icon at bounding box center [203, 522] width 12 height 10
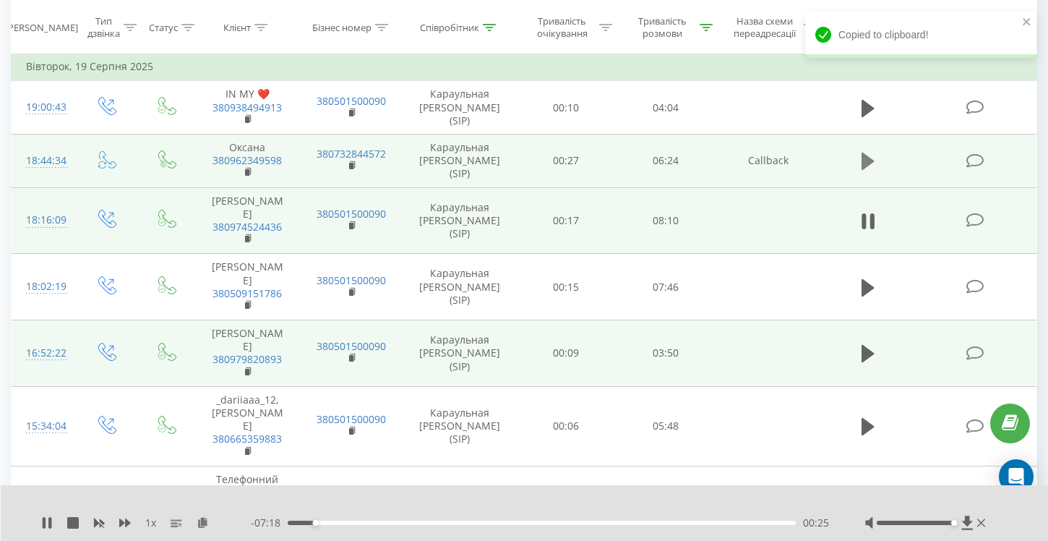
click at [865, 162] on icon at bounding box center [868, 161] width 13 height 17
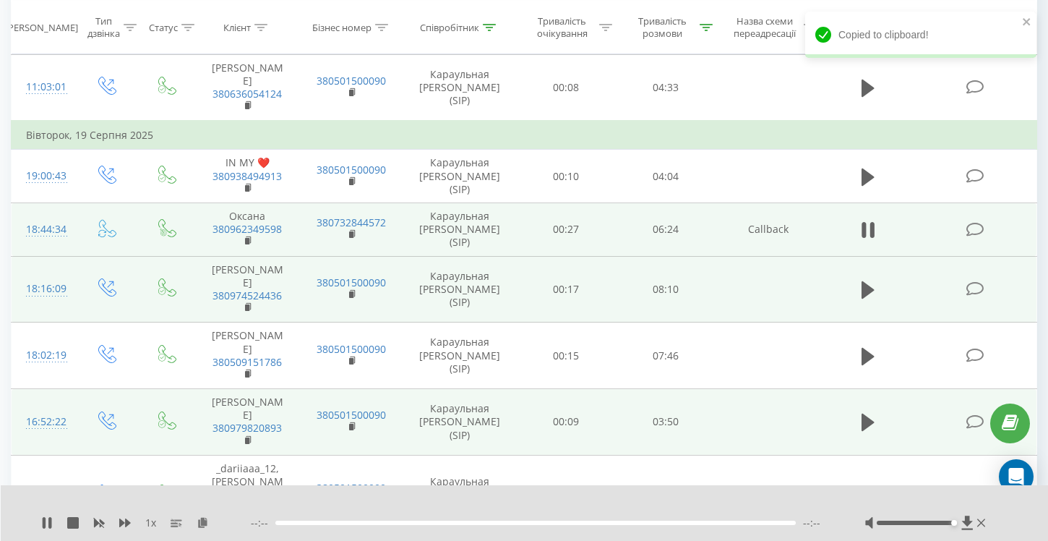
scroll to position [497, 0]
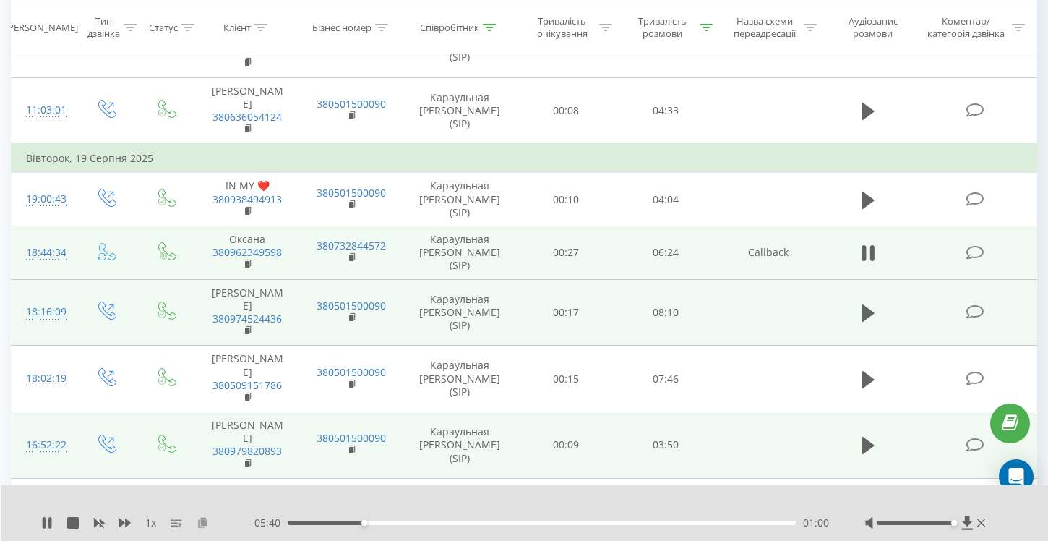
click at [204, 521] on icon at bounding box center [203, 522] width 12 height 10
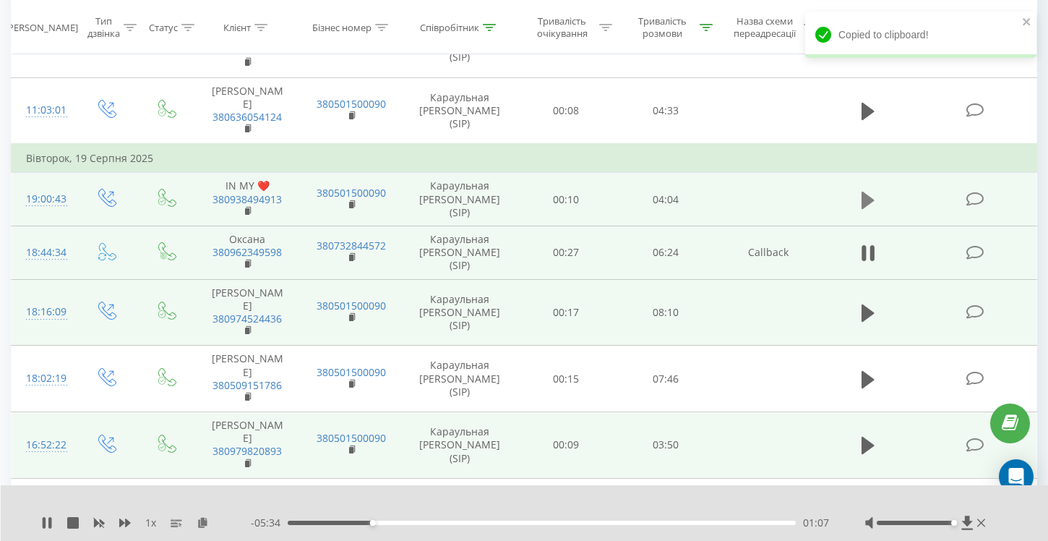
click at [865, 201] on icon at bounding box center [868, 199] width 13 height 17
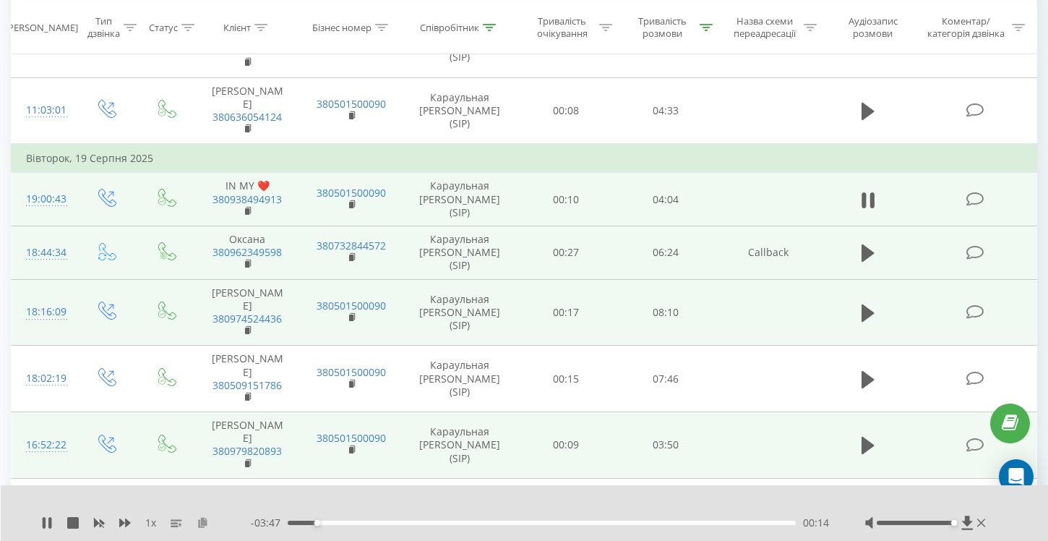
click at [200, 522] on icon at bounding box center [203, 522] width 12 height 10
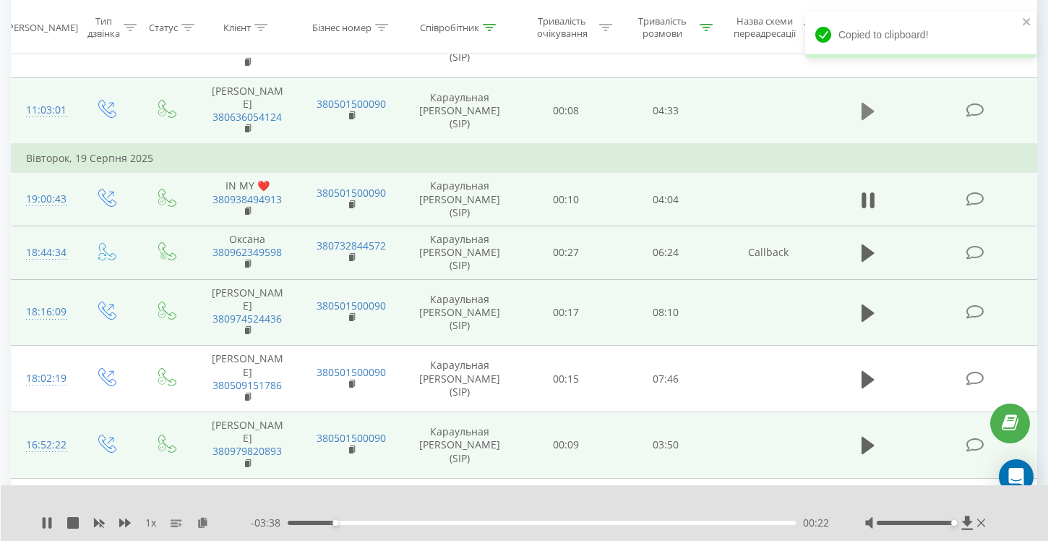
click at [871, 121] on icon at bounding box center [868, 111] width 13 height 20
click at [200, 526] on icon at bounding box center [203, 522] width 12 height 10
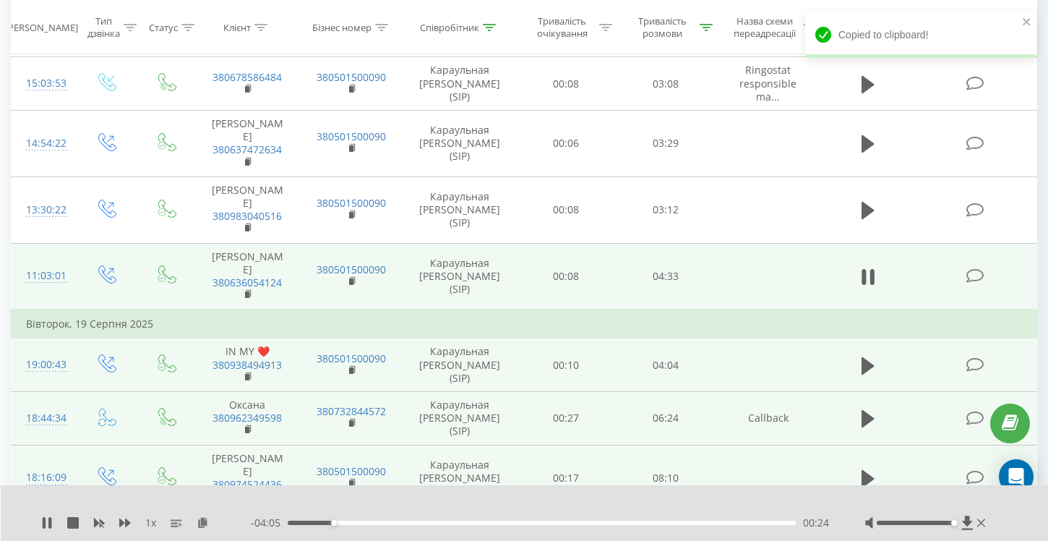
scroll to position [322, 0]
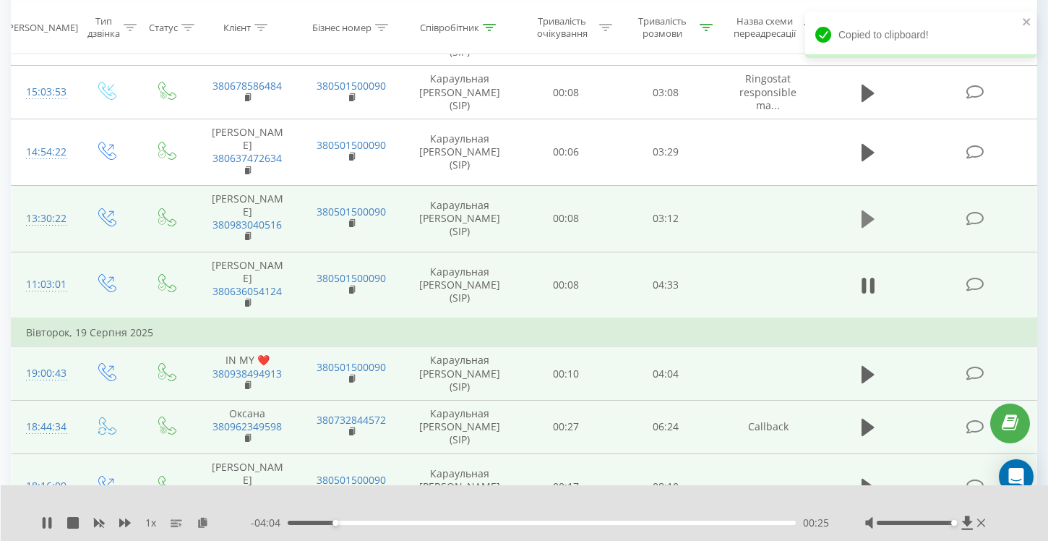
click at [866, 215] on icon at bounding box center [868, 218] width 13 height 17
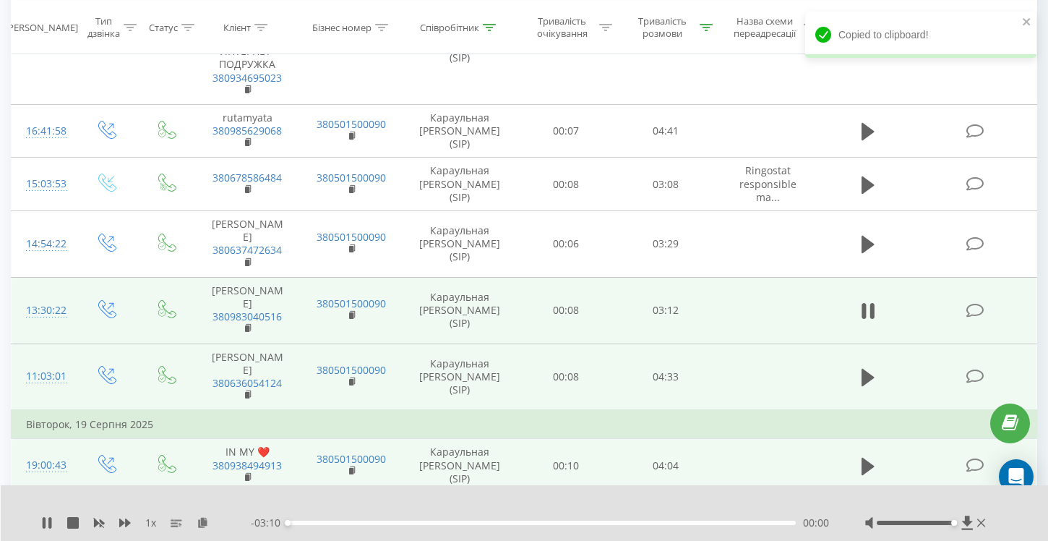
scroll to position [225, 0]
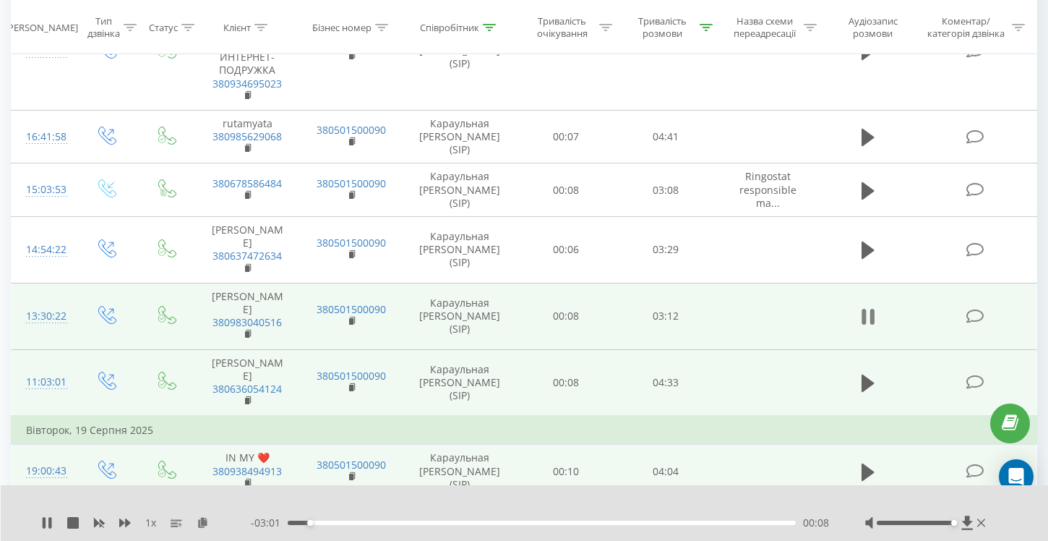
click at [868, 317] on icon at bounding box center [868, 317] width 13 height 20
click at [868, 317] on icon at bounding box center [868, 316] width 13 height 17
click at [205, 521] on icon at bounding box center [203, 522] width 12 height 10
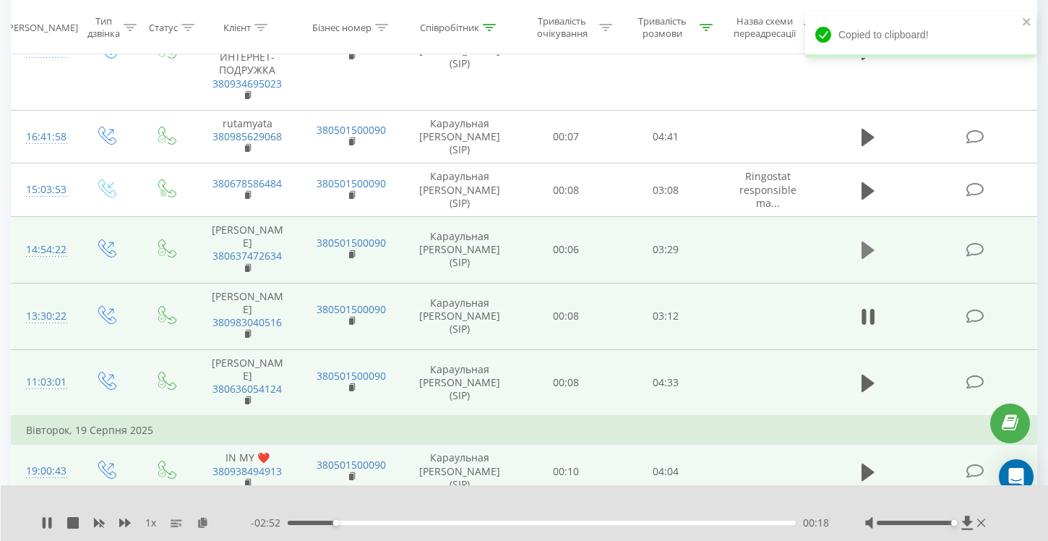
click at [870, 254] on icon at bounding box center [868, 250] width 13 height 20
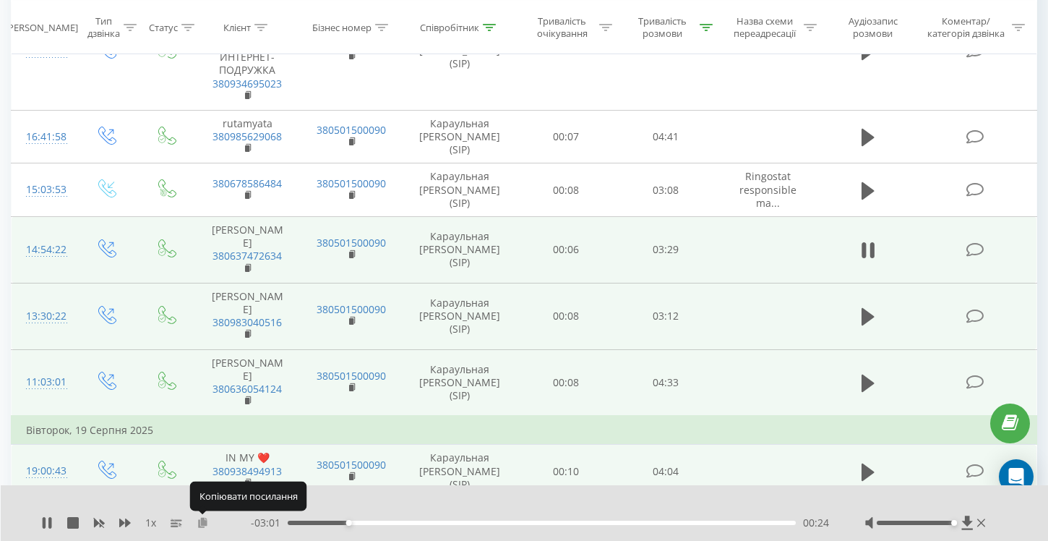
click at [202, 523] on icon at bounding box center [203, 522] width 12 height 10
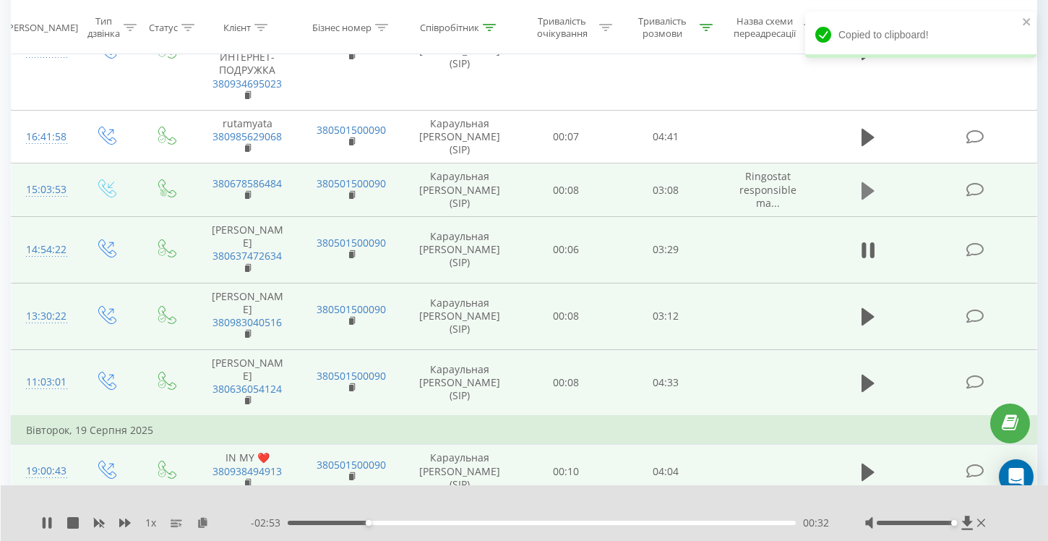
click at [865, 191] on icon at bounding box center [868, 189] width 13 height 17
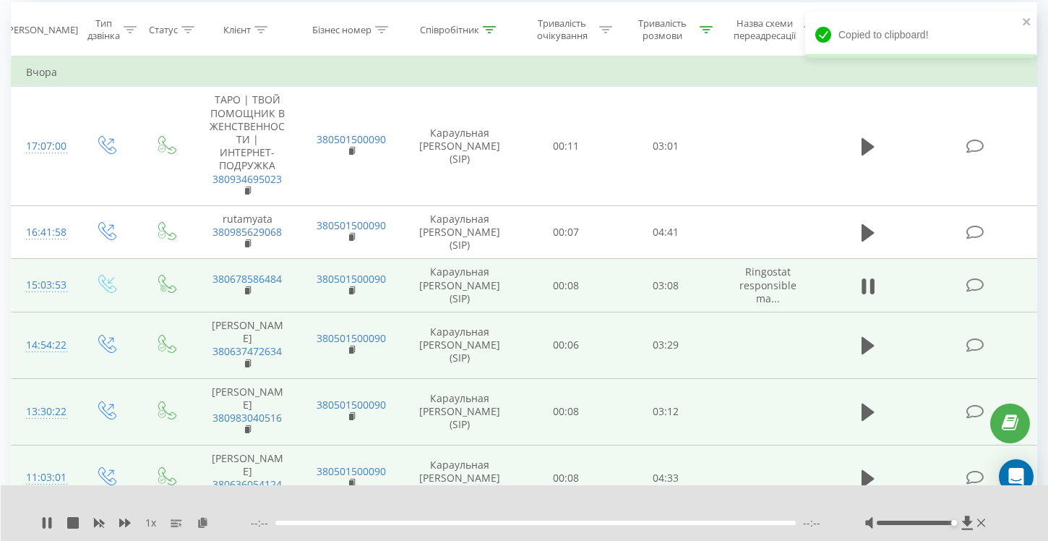
scroll to position [125, 0]
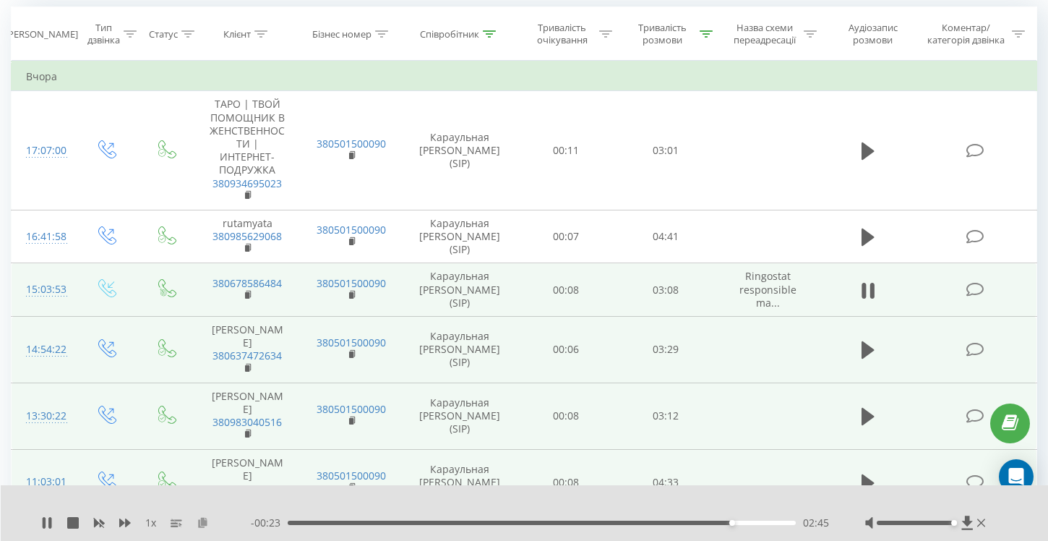
click at [205, 521] on icon at bounding box center [203, 522] width 12 height 10
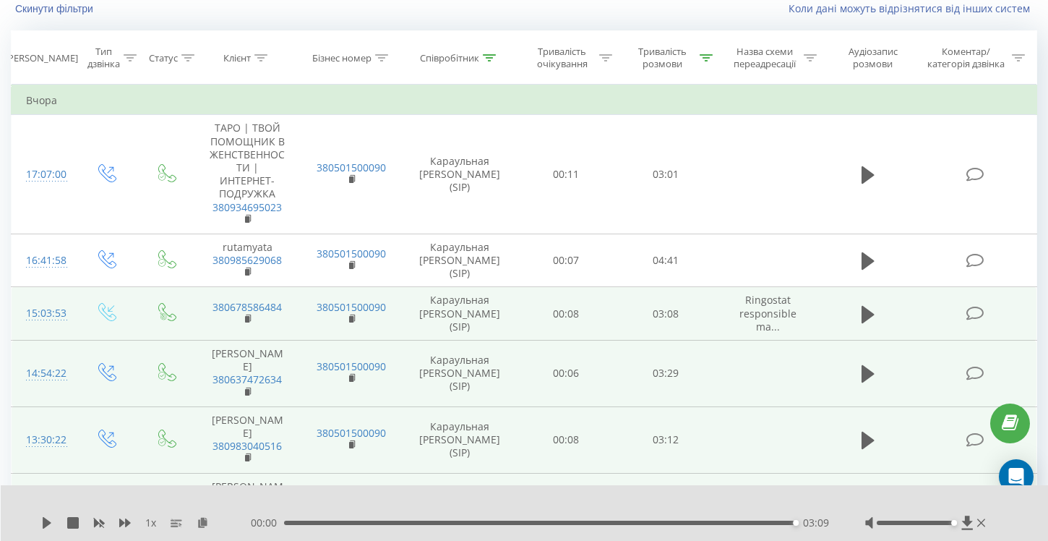
scroll to position [106, 0]
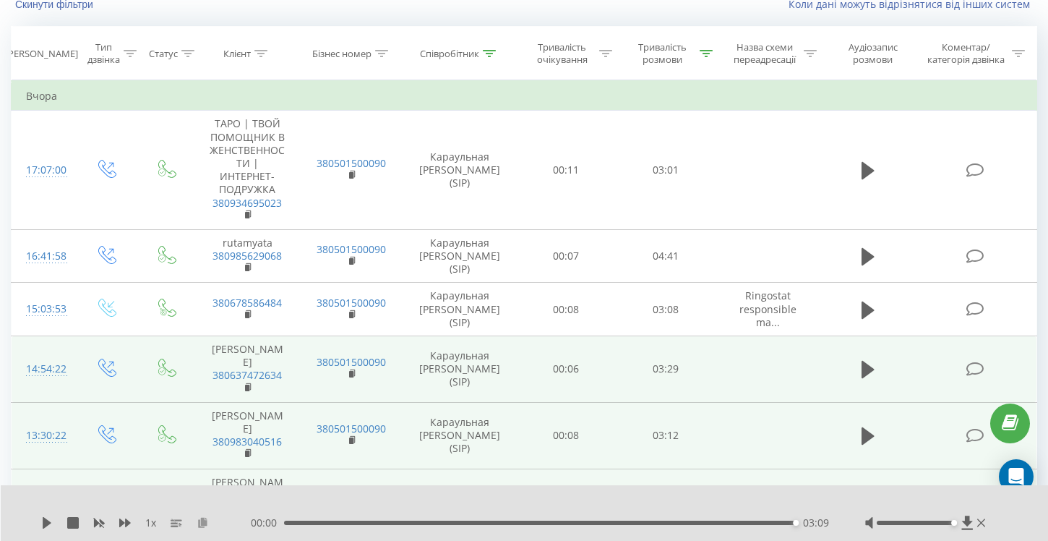
click at [203, 523] on icon at bounding box center [203, 522] width 12 height 10
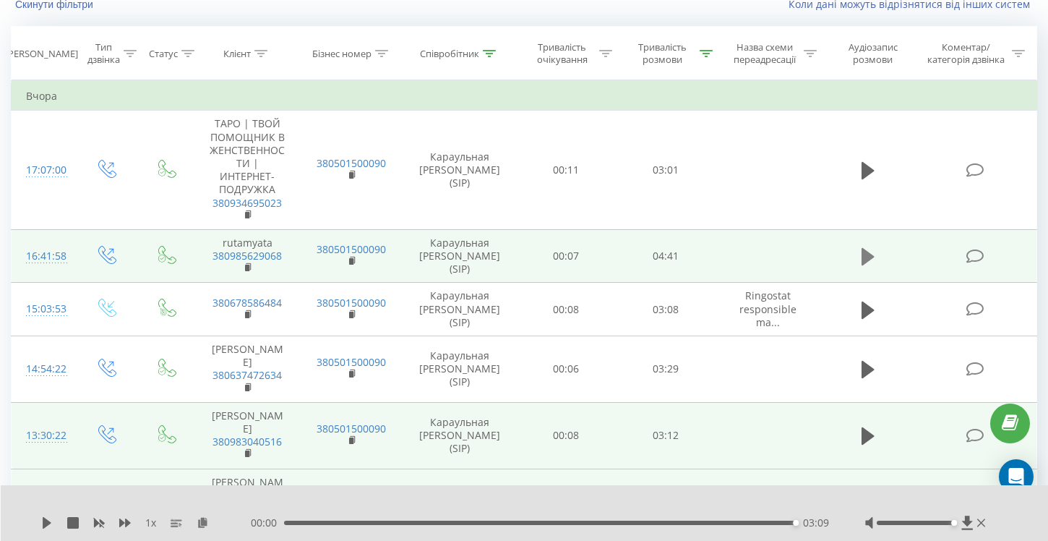
click at [867, 258] on icon at bounding box center [868, 256] width 13 height 17
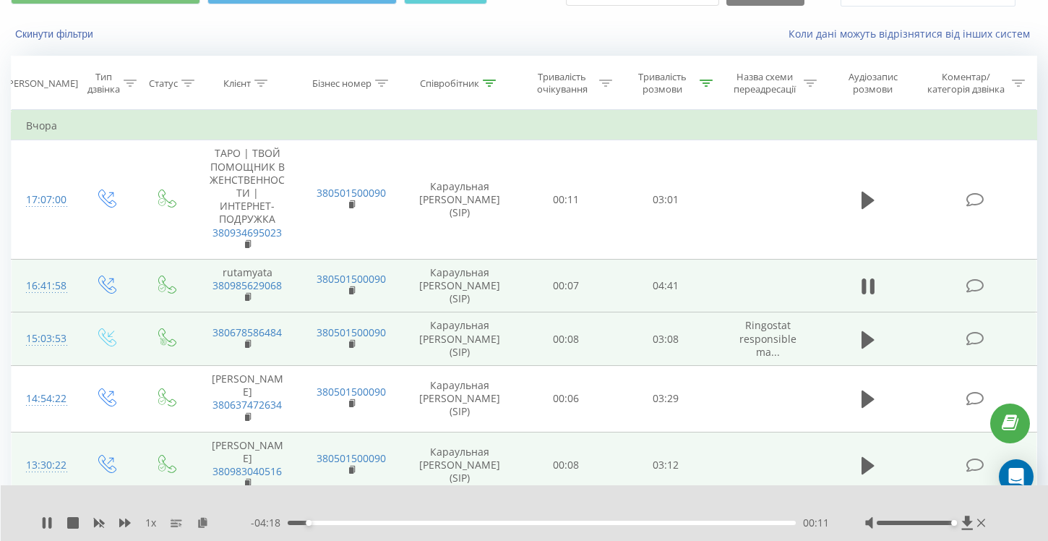
scroll to position [124, 0]
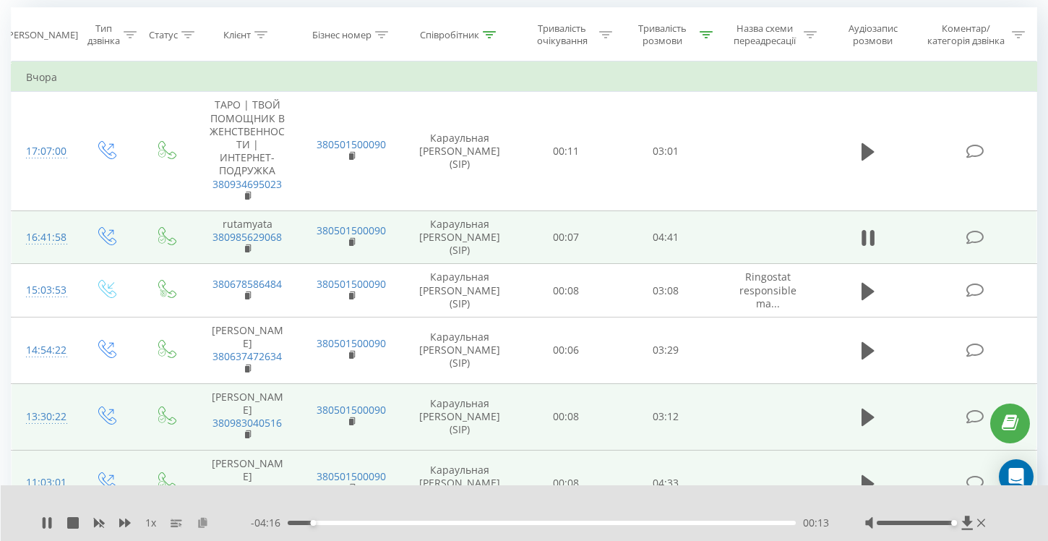
click at [202, 524] on icon at bounding box center [203, 522] width 12 height 10
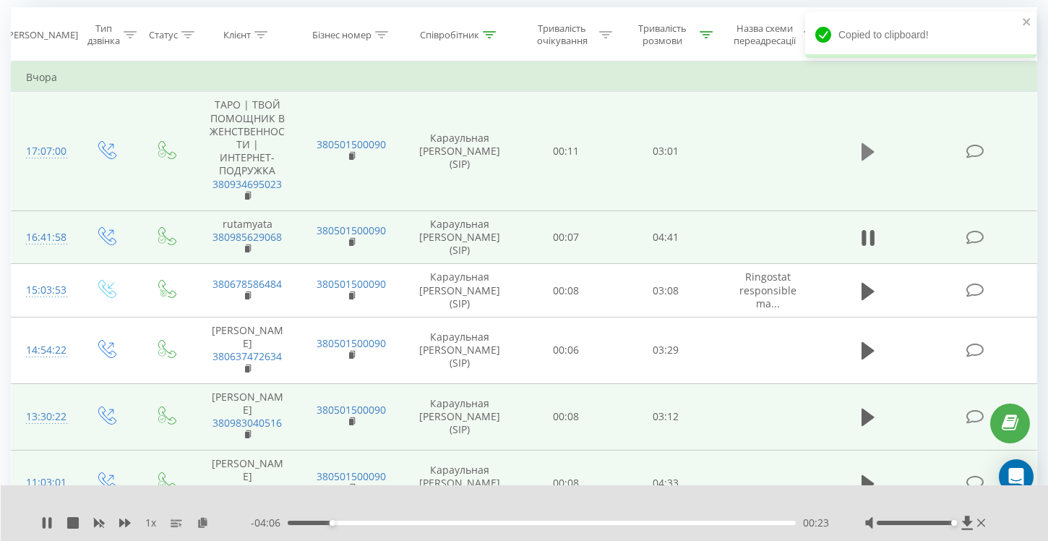
click at [869, 154] on icon at bounding box center [868, 151] width 13 height 17
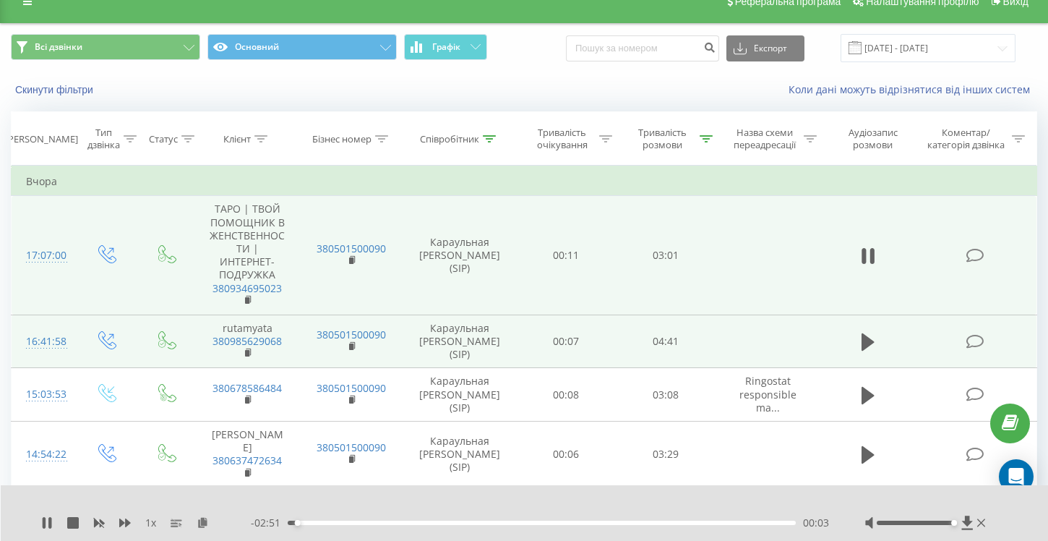
scroll to position [67, 0]
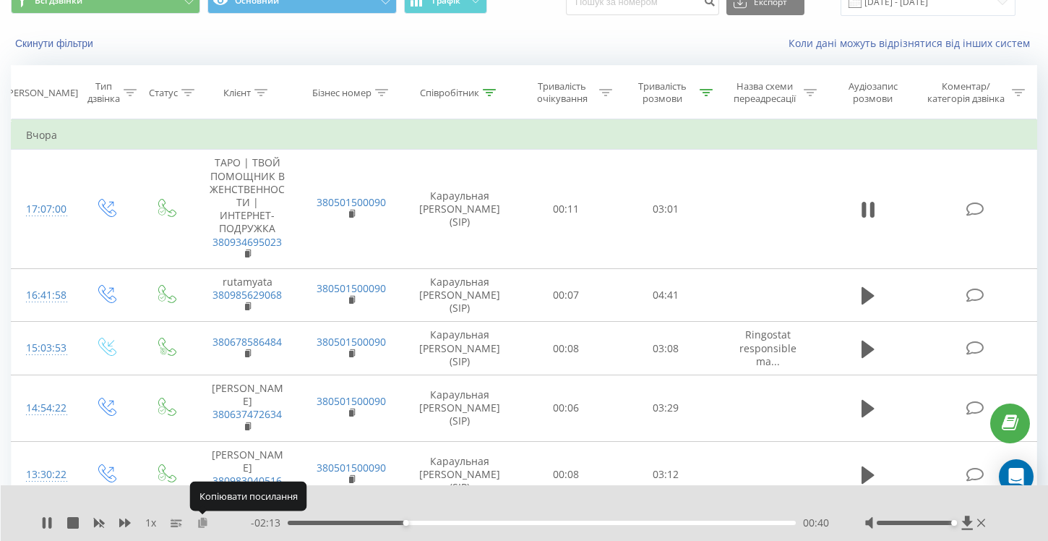
click at [202, 523] on icon at bounding box center [203, 522] width 12 height 10
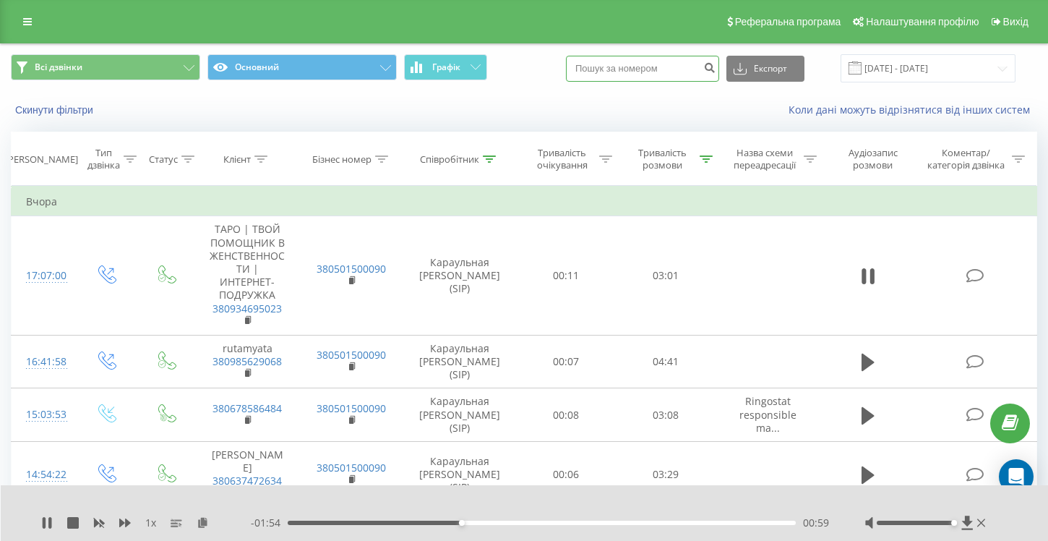
click at [654, 68] on input at bounding box center [642, 69] width 153 height 26
type input "0678586484"
click at [716, 66] on icon "submit" at bounding box center [709, 65] width 12 height 9
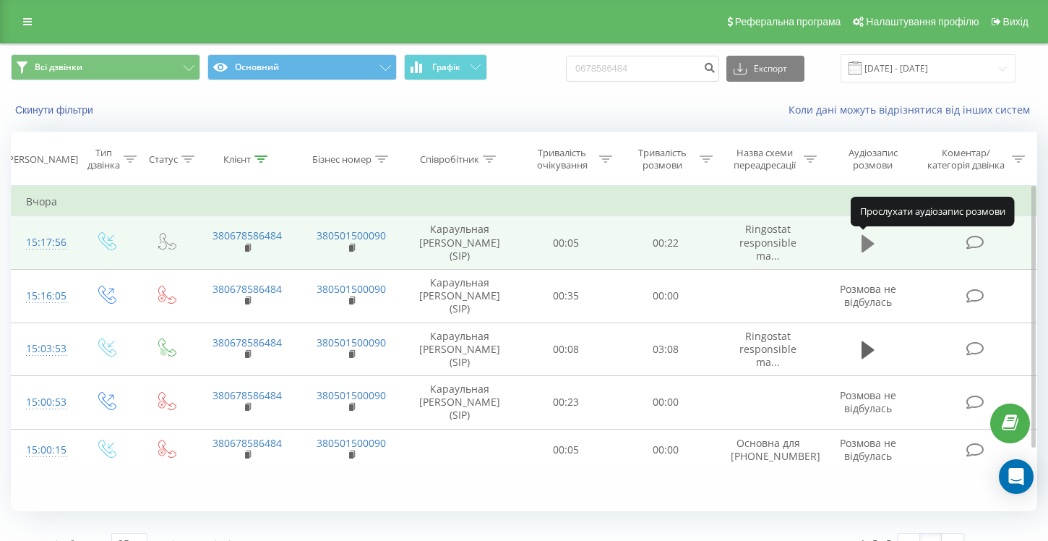
click at [868, 244] on icon at bounding box center [868, 242] width 13 height 17
